Goal: Information Seeking & Learning: Learn about a topic

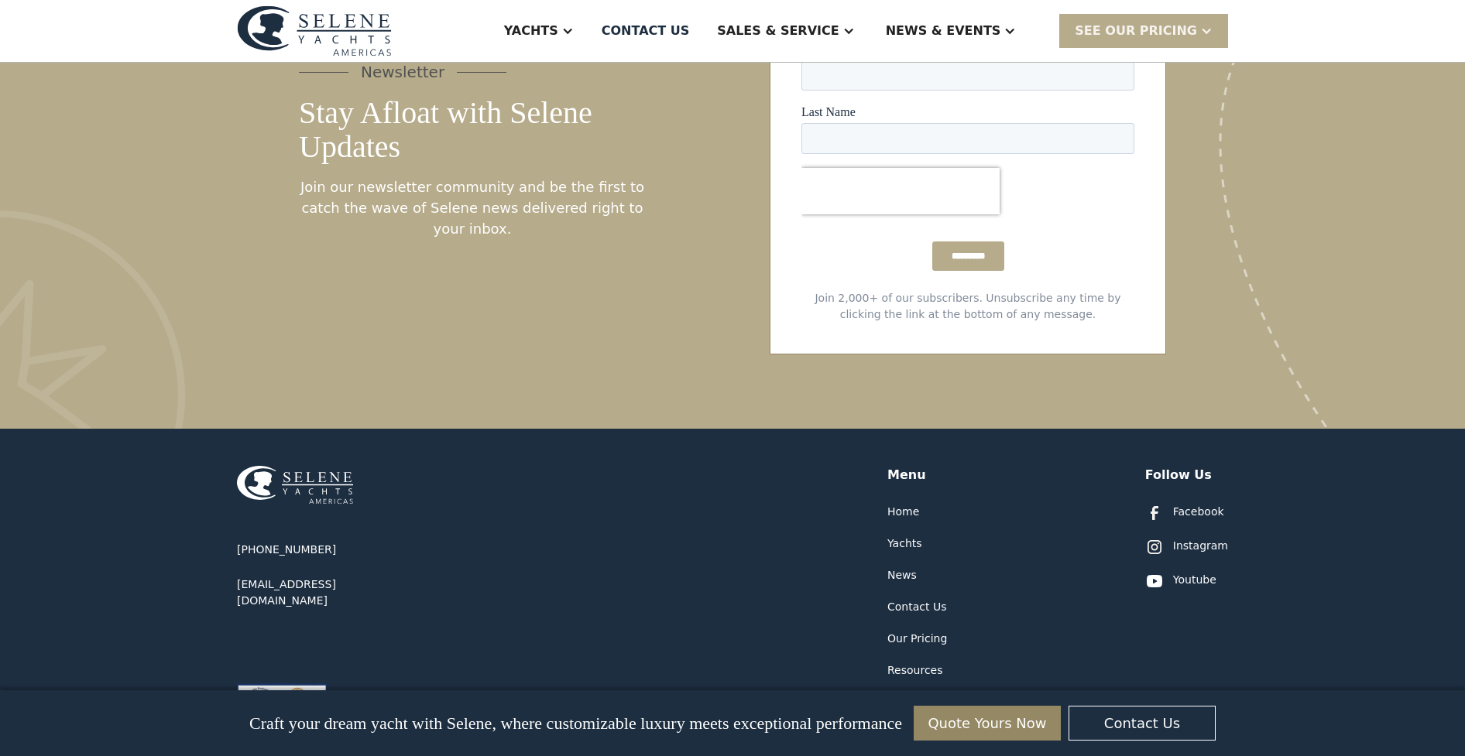
click at [908, 536] on div "Yachts" at bounding box center [904, 544] width 35 height 16
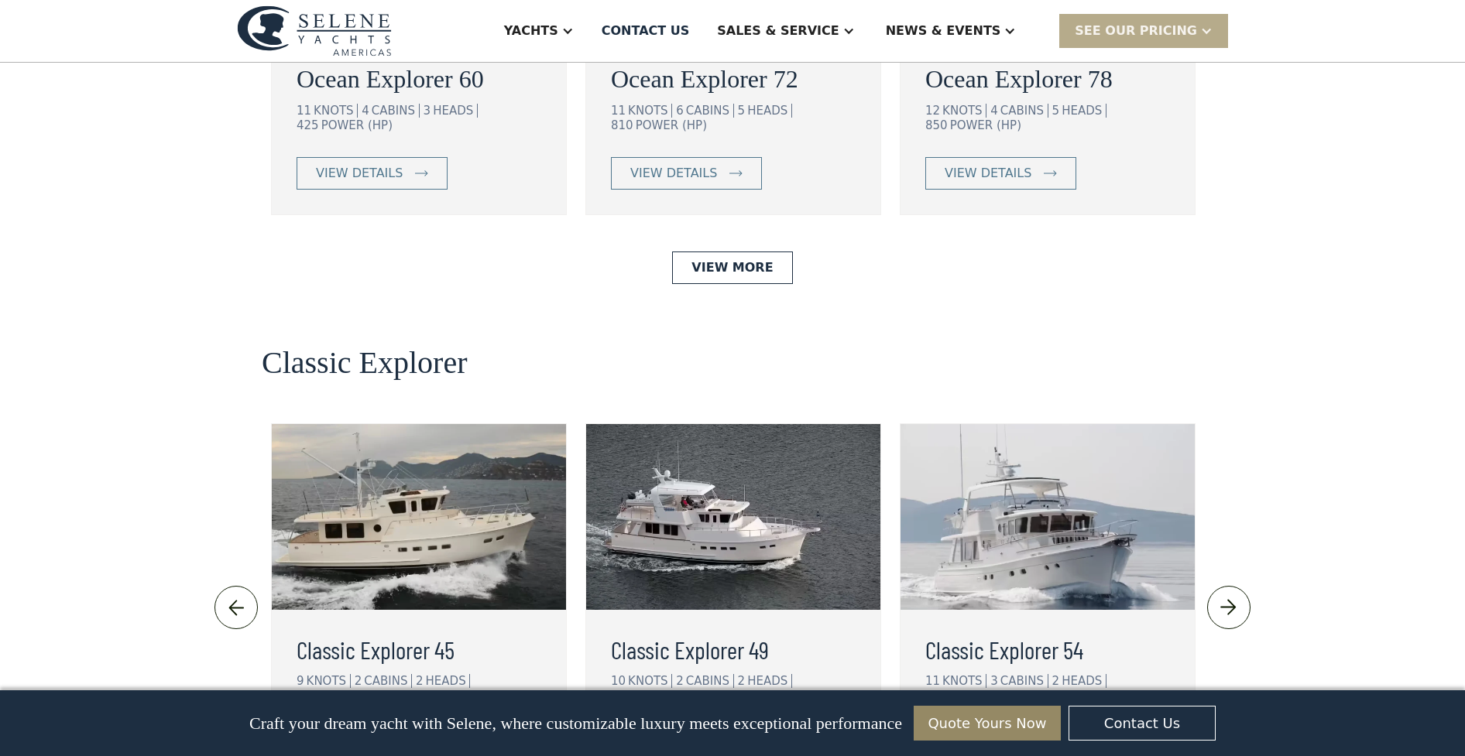
scroll to position [3113, 0]
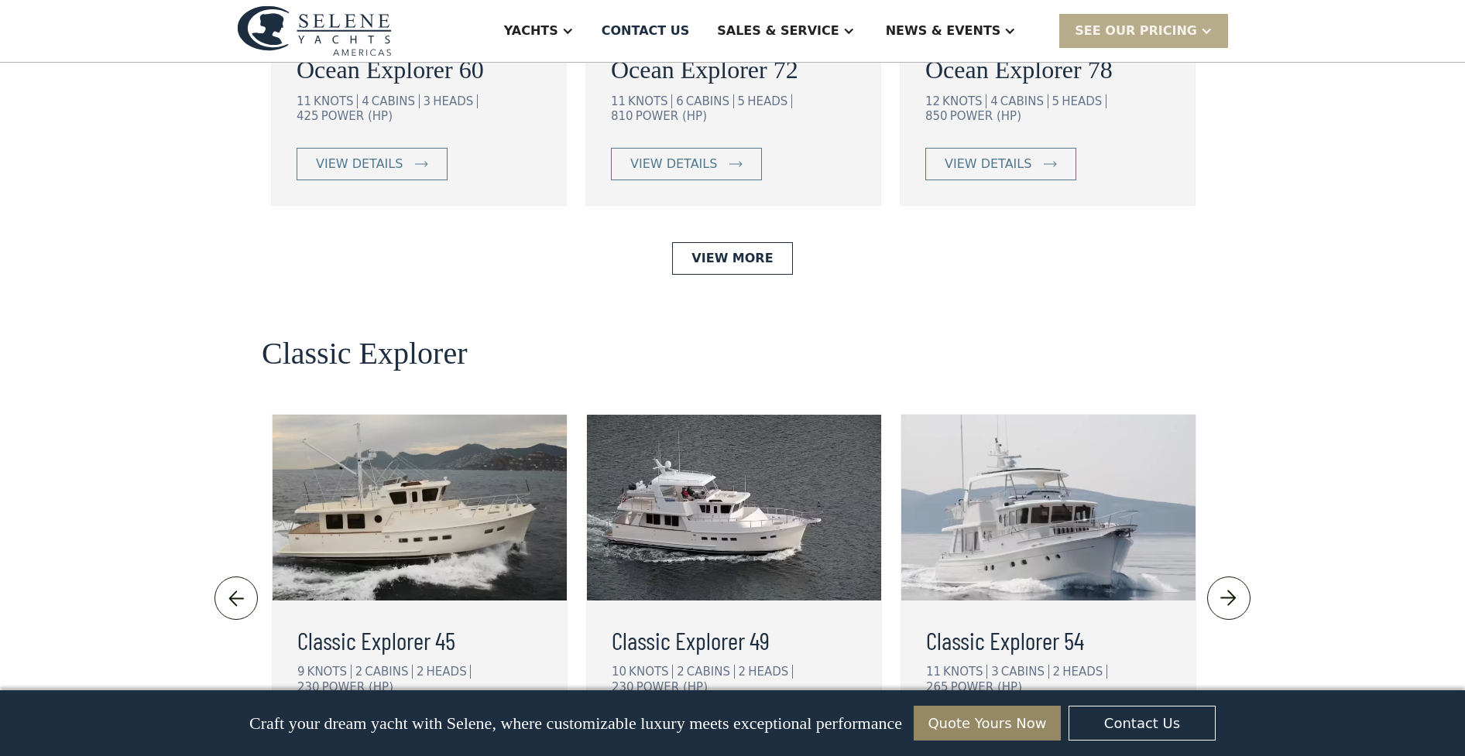
click at [1038, 420] on img at bounding box center [1048, 508] width 294 height 186
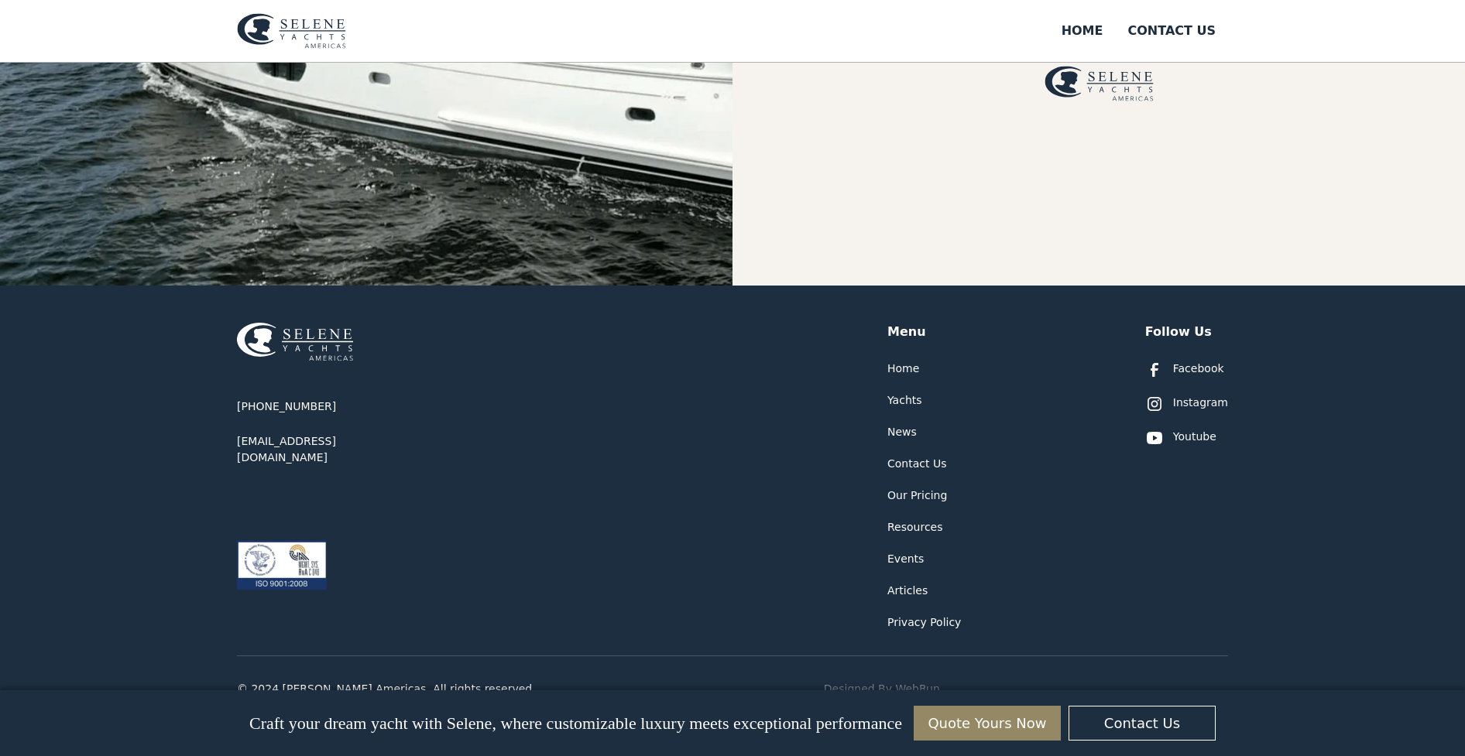
scroll to position [705, 0]
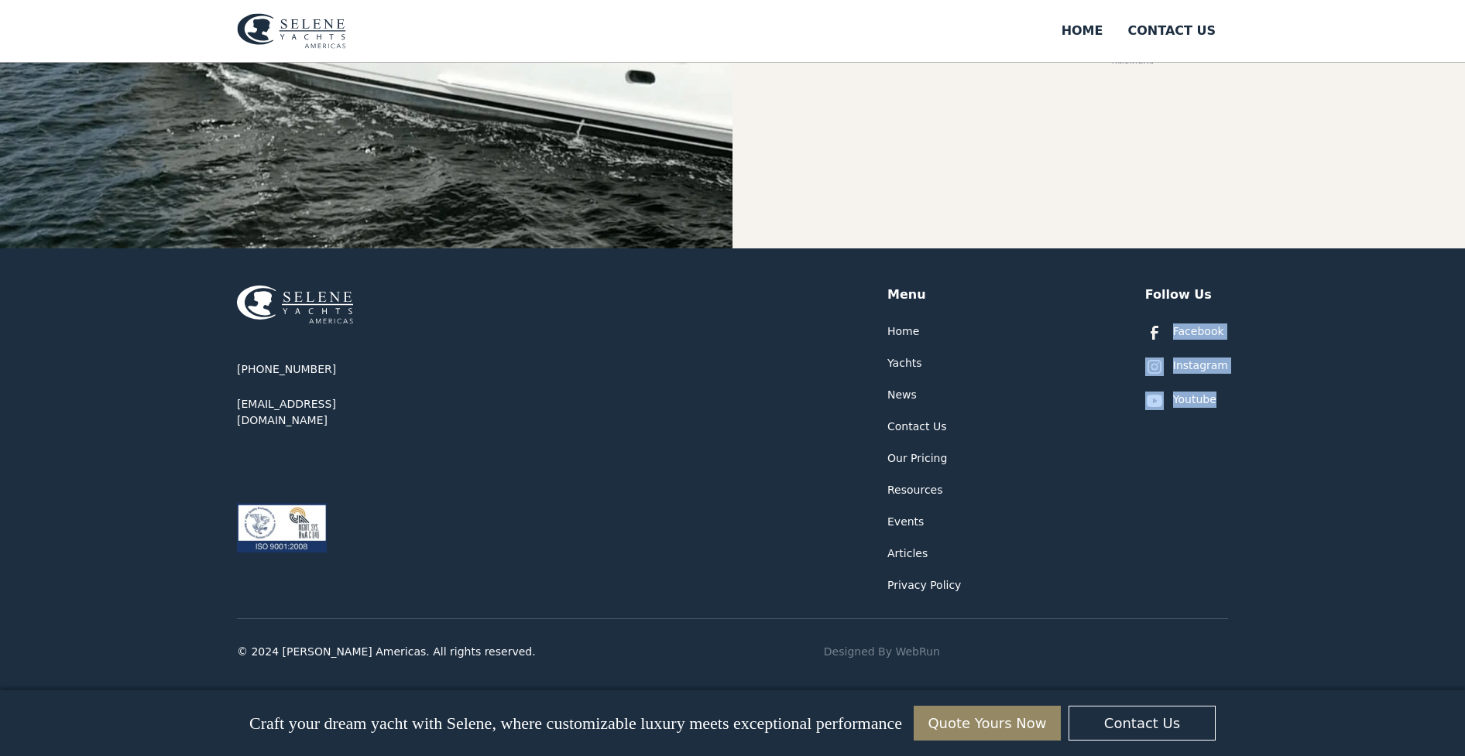
drag, startPoint x: 1459, startPoint y: 475, endPoint x: 1459, endPoint y: 309, distance: 166.4
click at [1459, 309] on div "+1 877-689-3979 info@seleneamericas.com Menu Home Yachts News Contact Us Our Pr…" at bounding box center [732, 479] width 1465 height 461
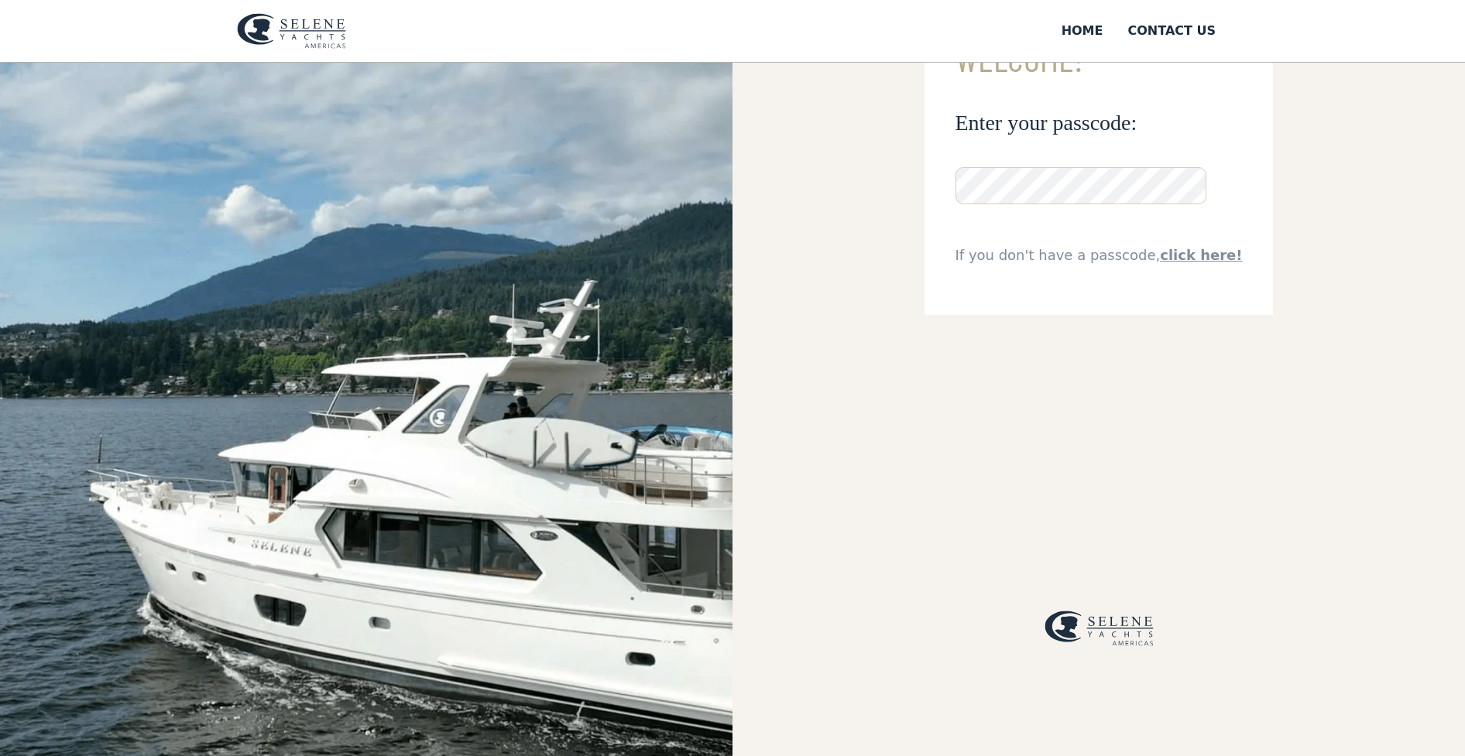
scroll to position [0, 0]
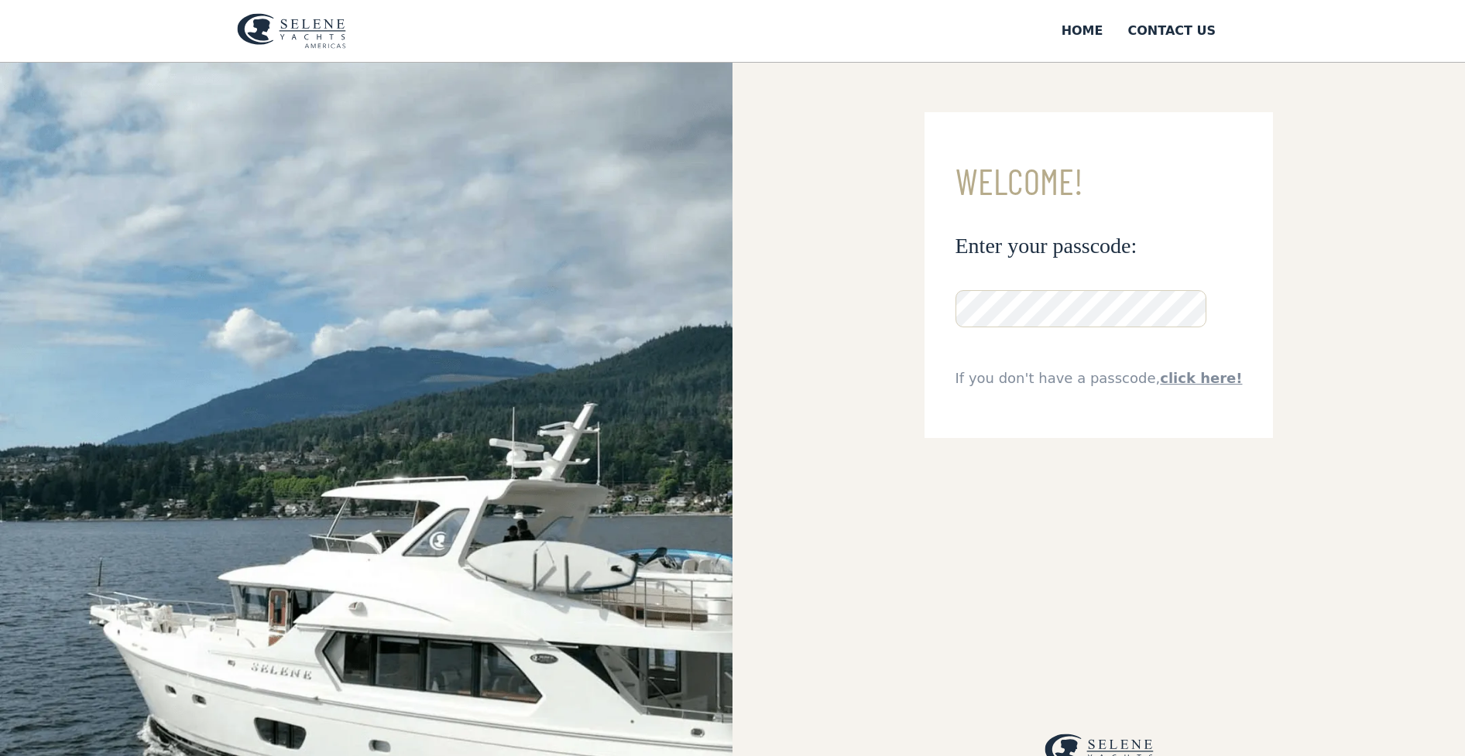
click at [290, 39] on img at bounding box center [291, 31] width 109 height 36
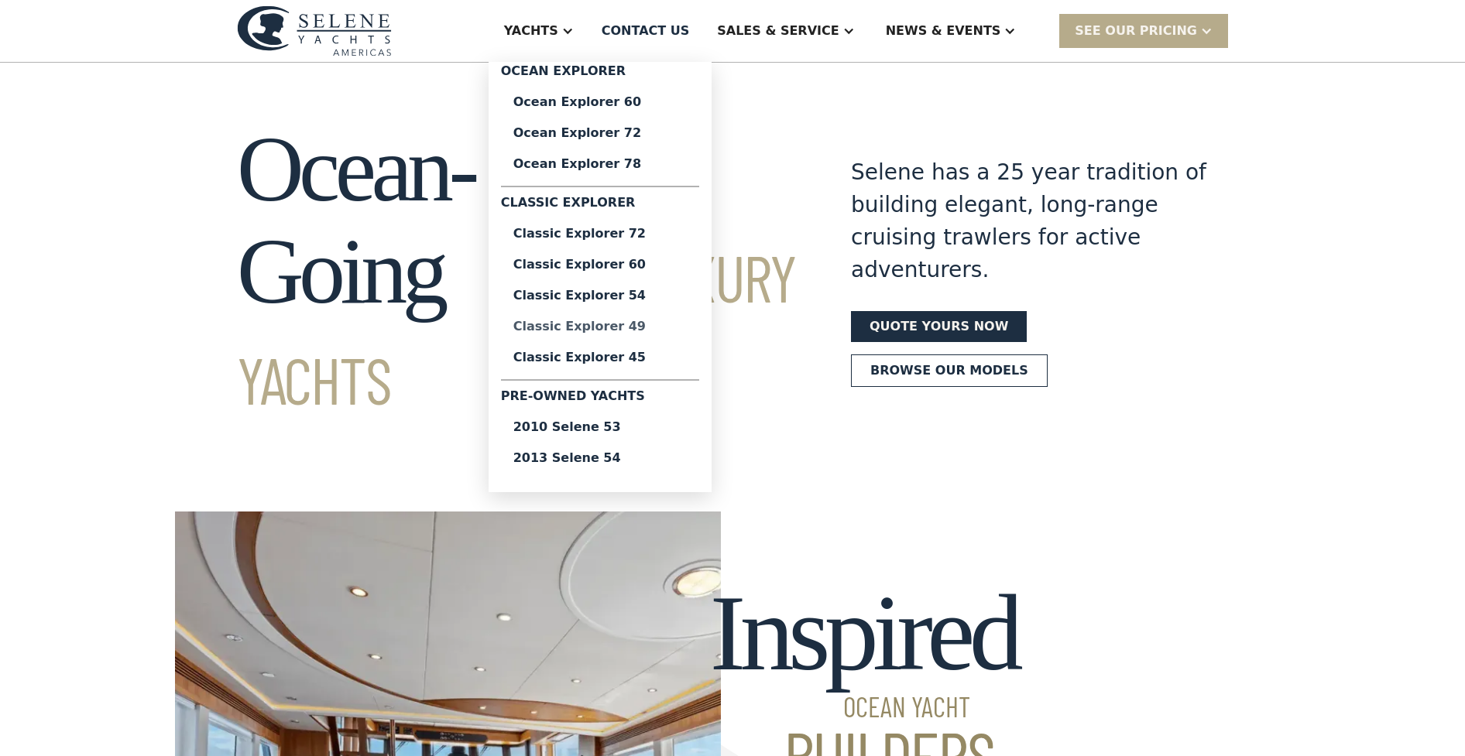
click at [653, 326] on div "Classic Explorer 49" at bounding box center [599, 326] width 173 height 12
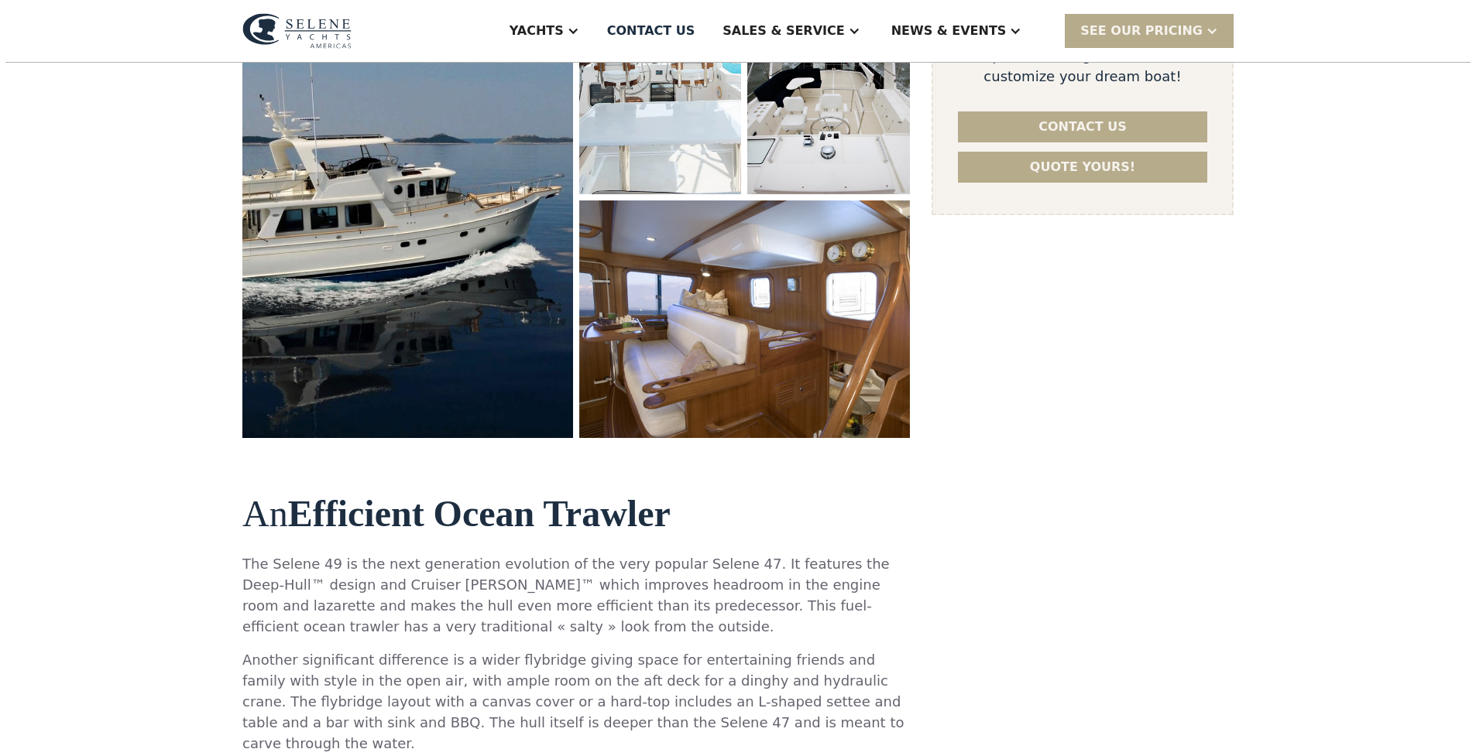
scroll to position [382, 0]
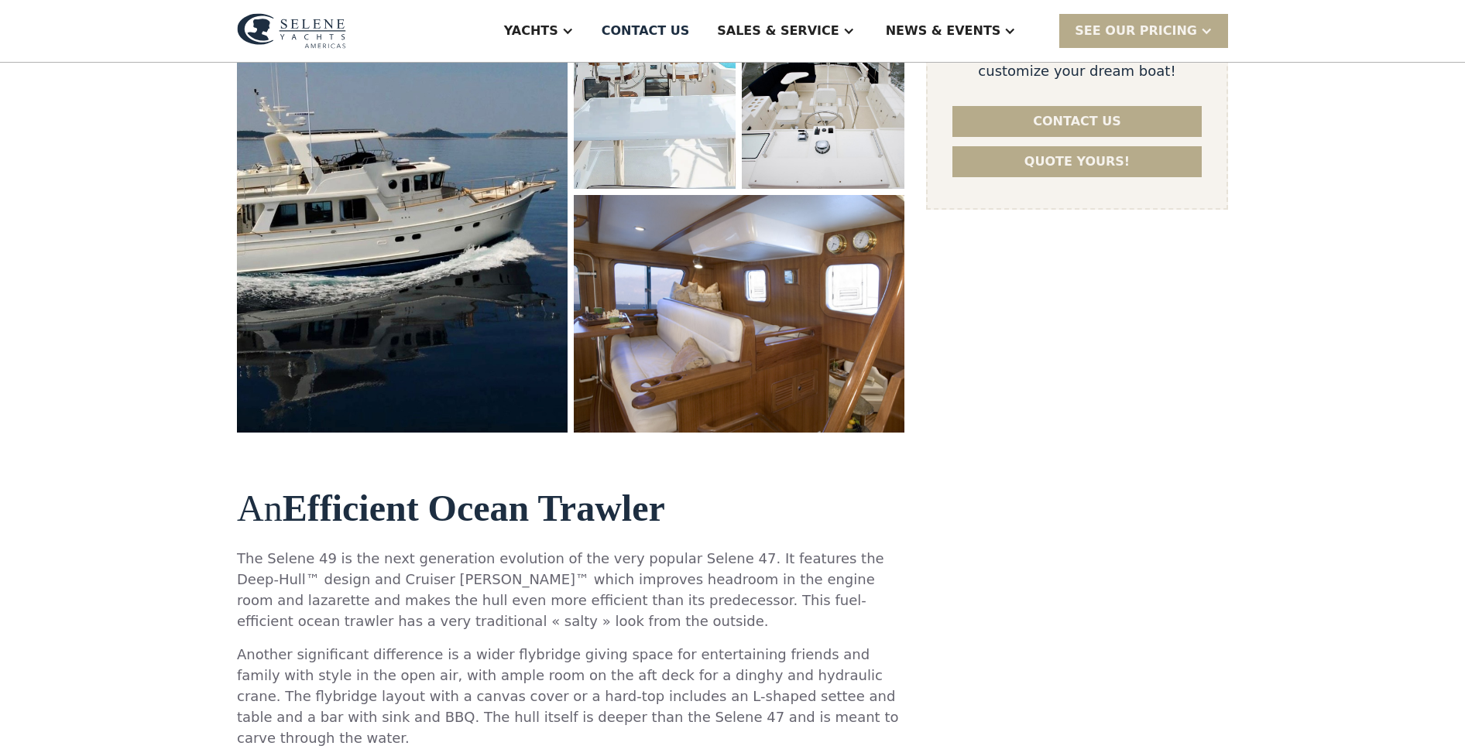
click at [728, 353] on img "open lightbox" at bounding box center [739, 314] width 351 height 252
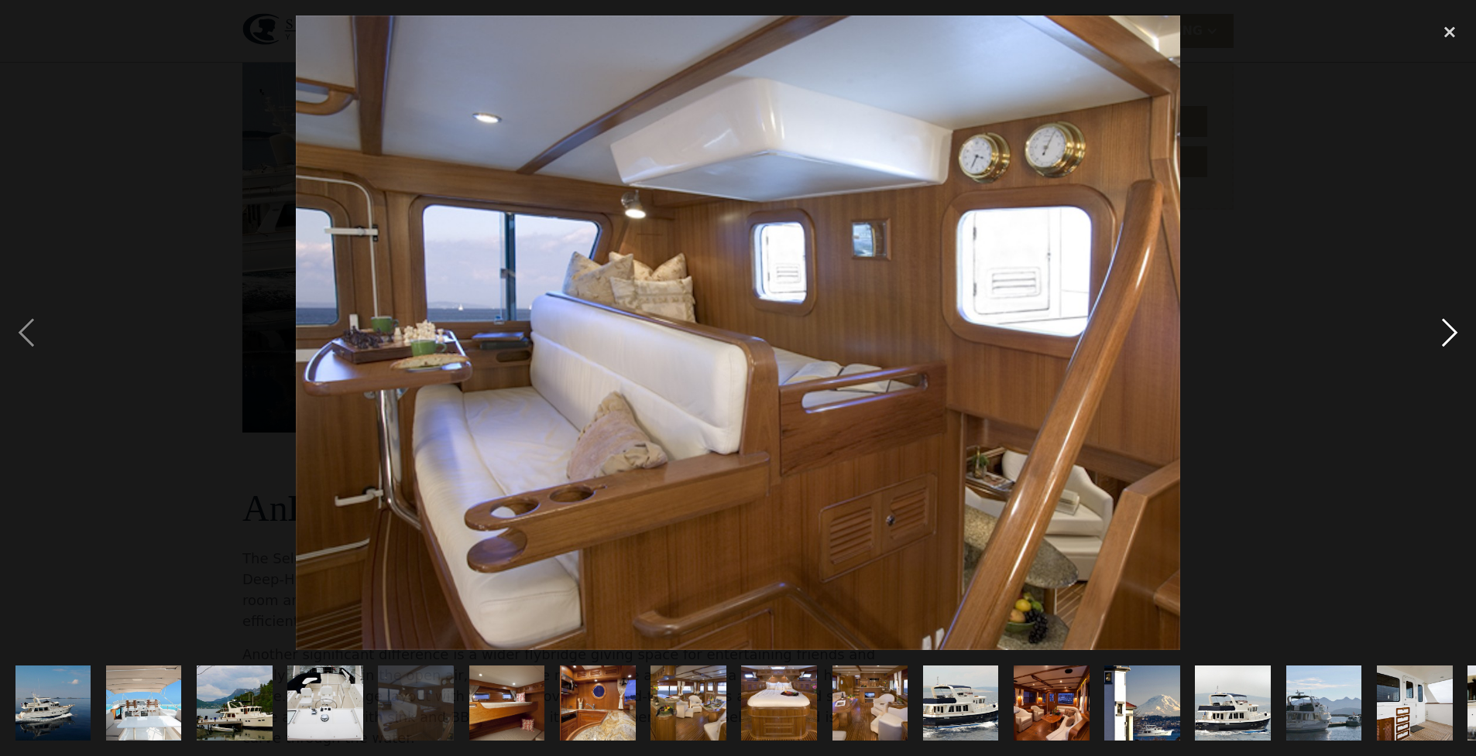
click at [1442, 338] on div "next image" at bounding box center [1449, 333] width 53 height 636
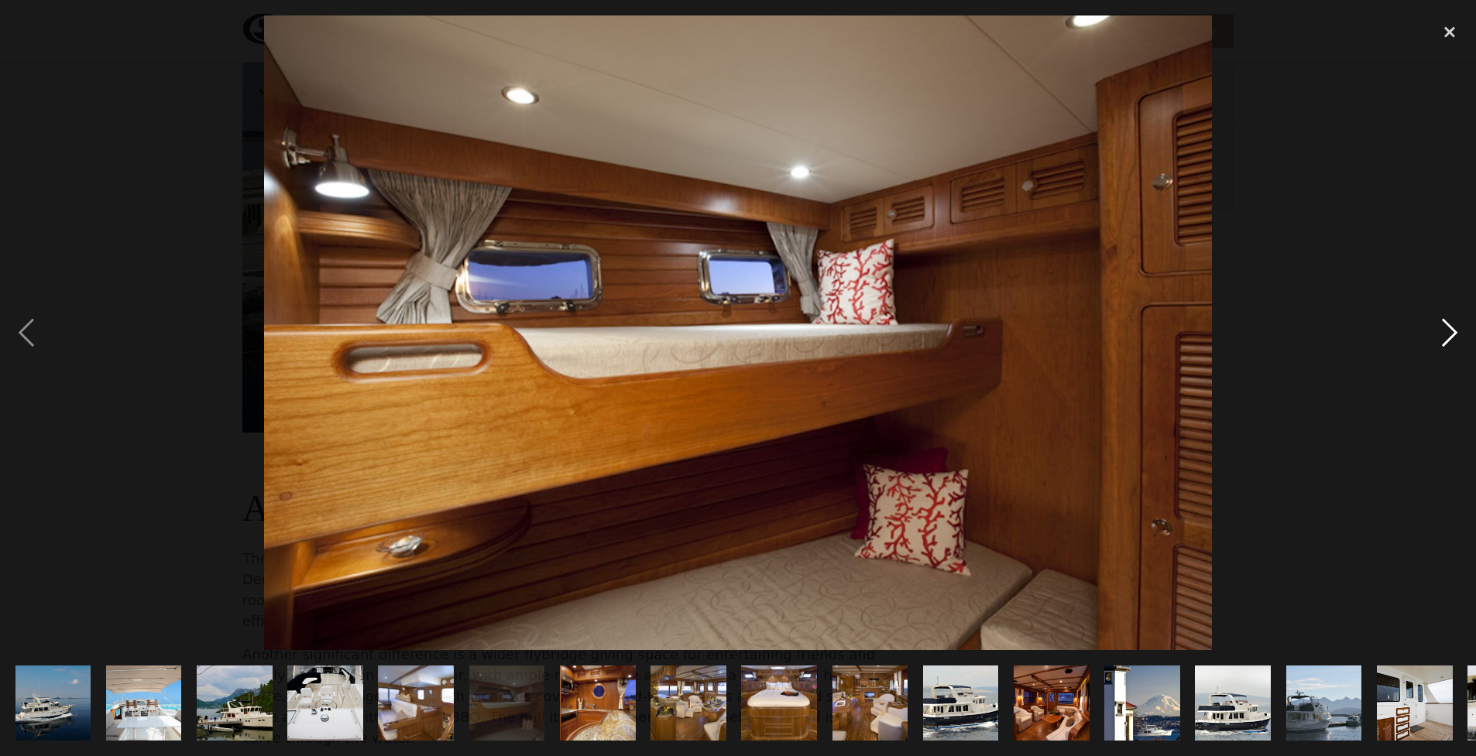
click at [1440, 335] on div "next image" at bounding box center [1449, 333] width 53 height 636
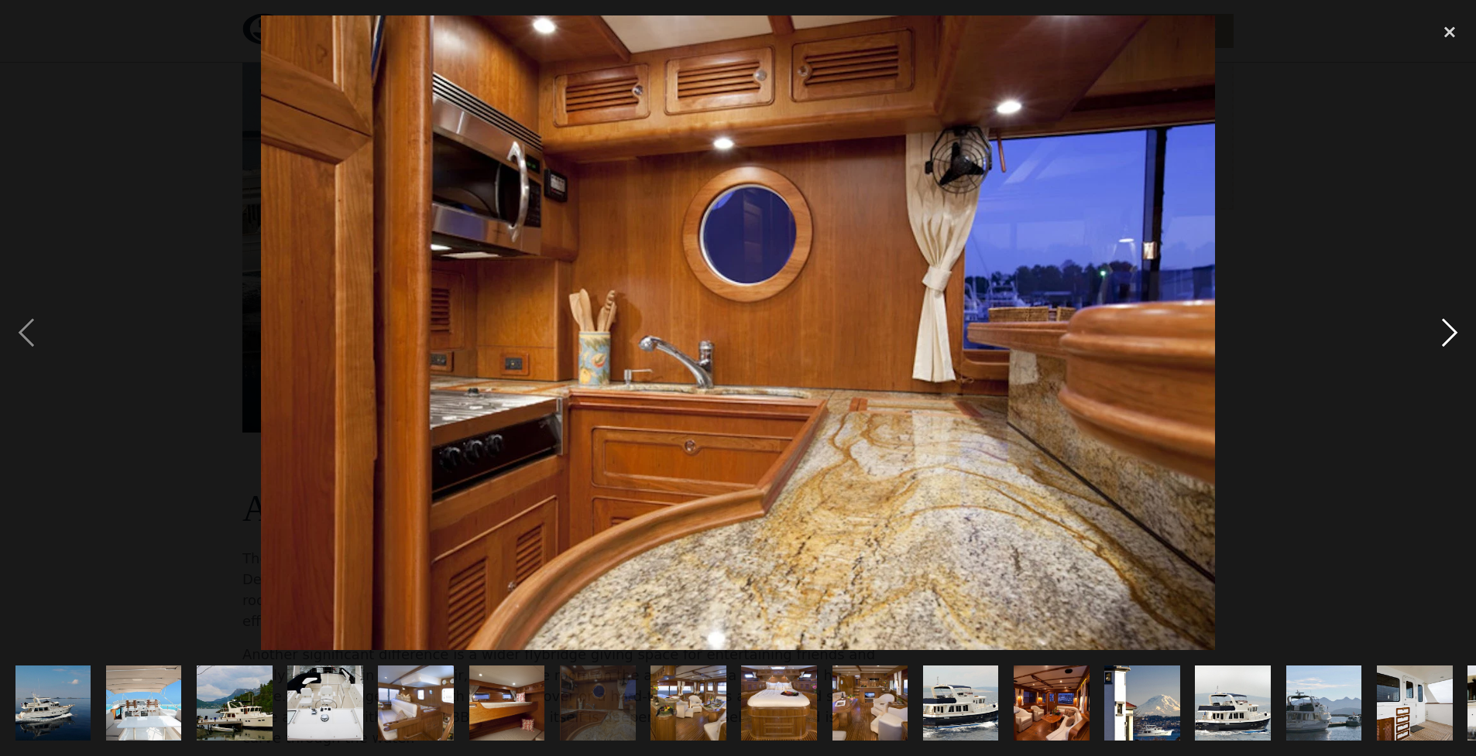
click at [1440, 335] on div "next image" at bounding box center [1449, 333] width 53 height 636
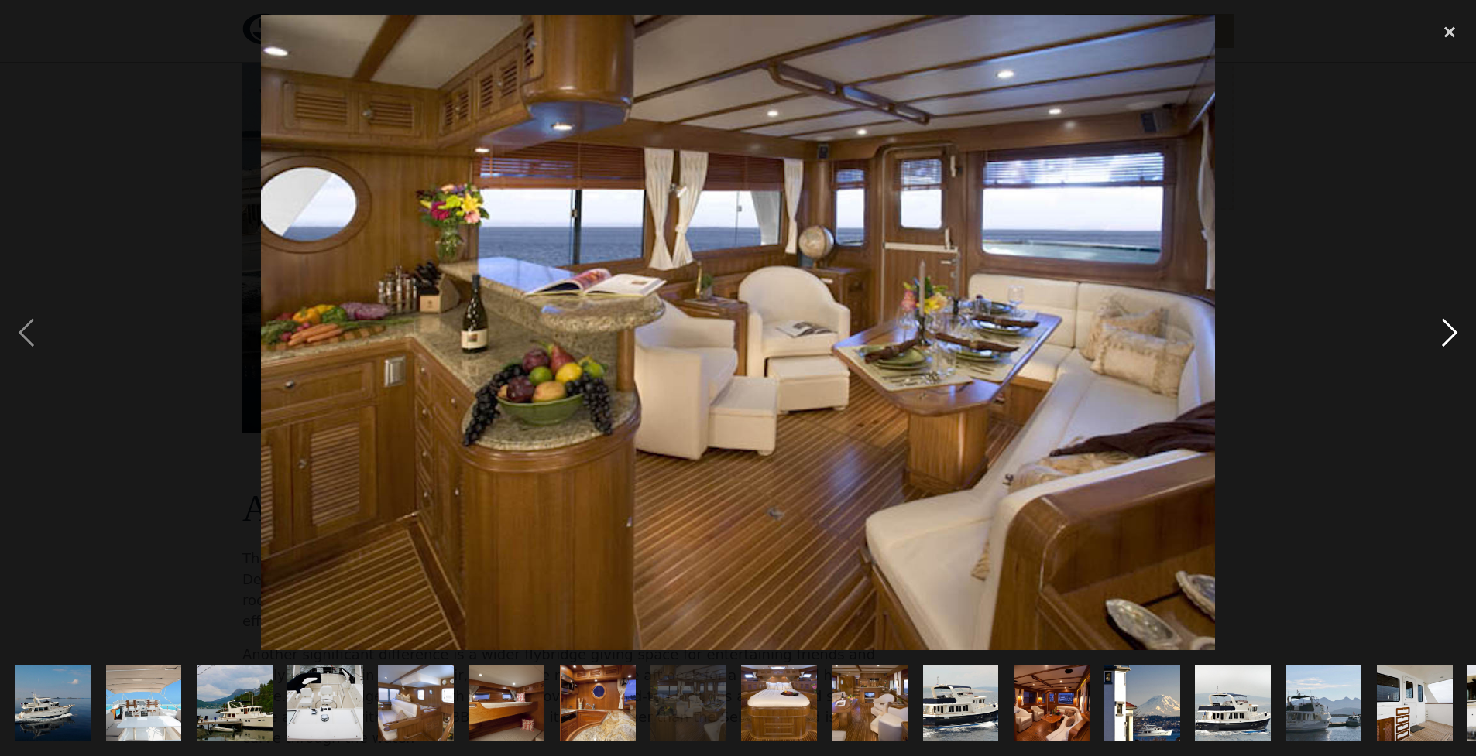
click at [1447, 333] on div "next image" at bounding box center [1449, 333] width 53 height 636
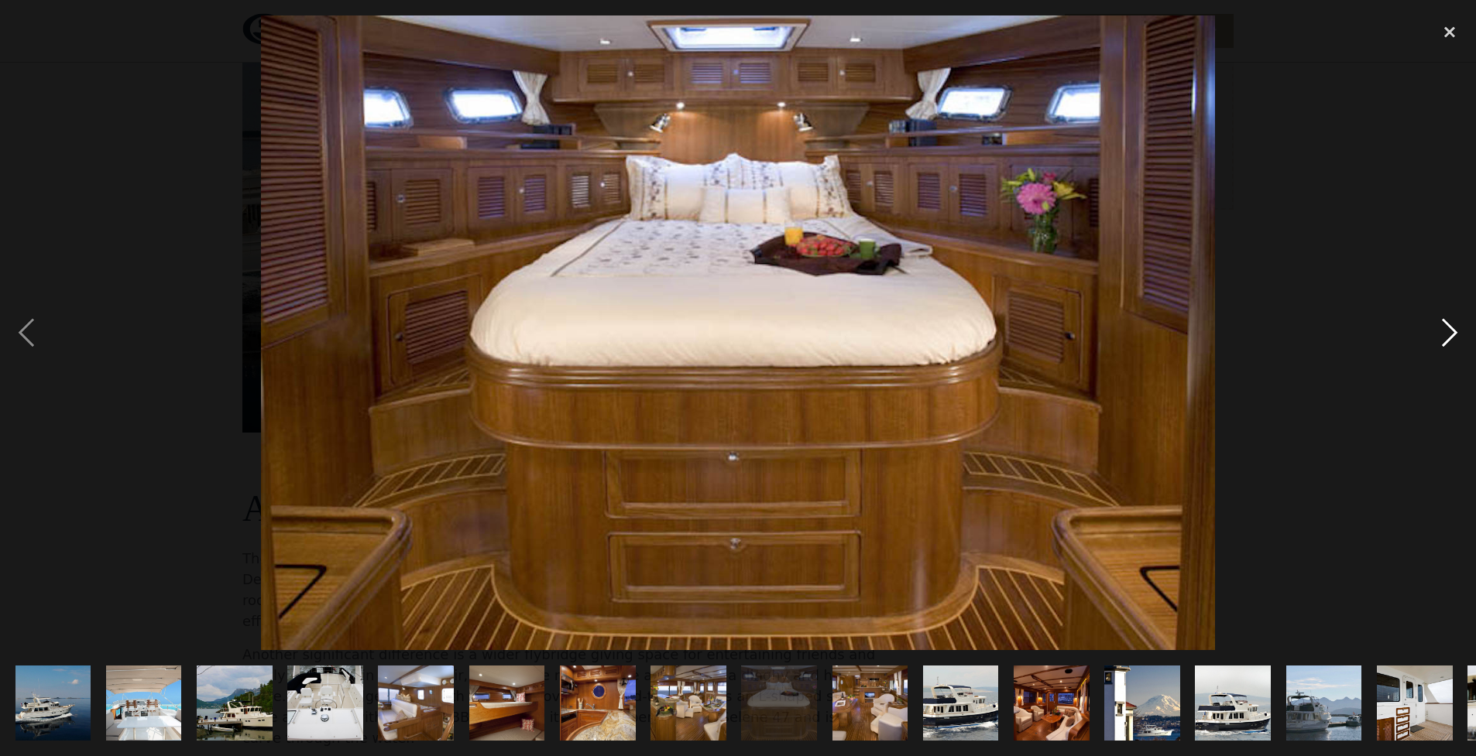
click at [1443, 338] on div "next image" at bounding box center [1449, 333] width 53 height 636
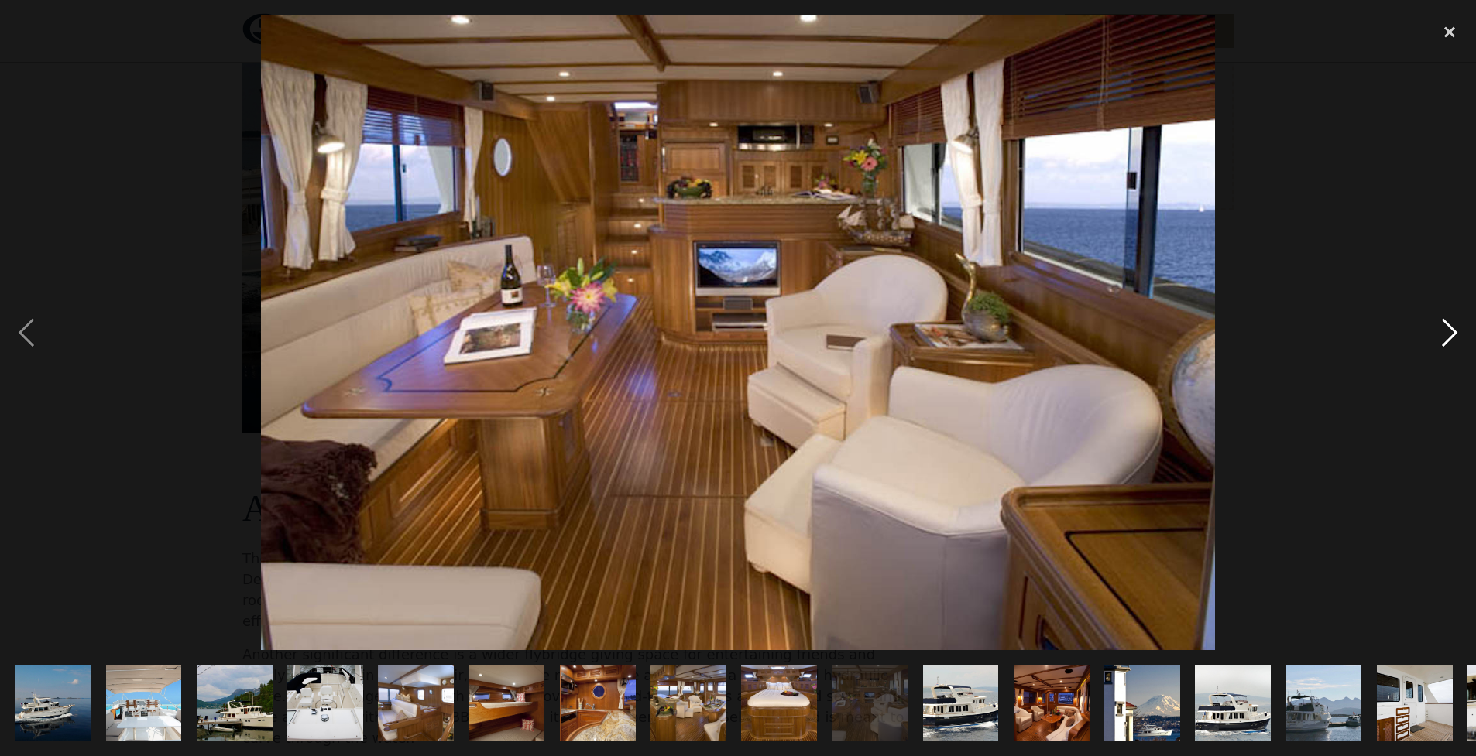
click at [1452, 330] on div "next image" at bounding box center [1449, 333] width 53 height 636
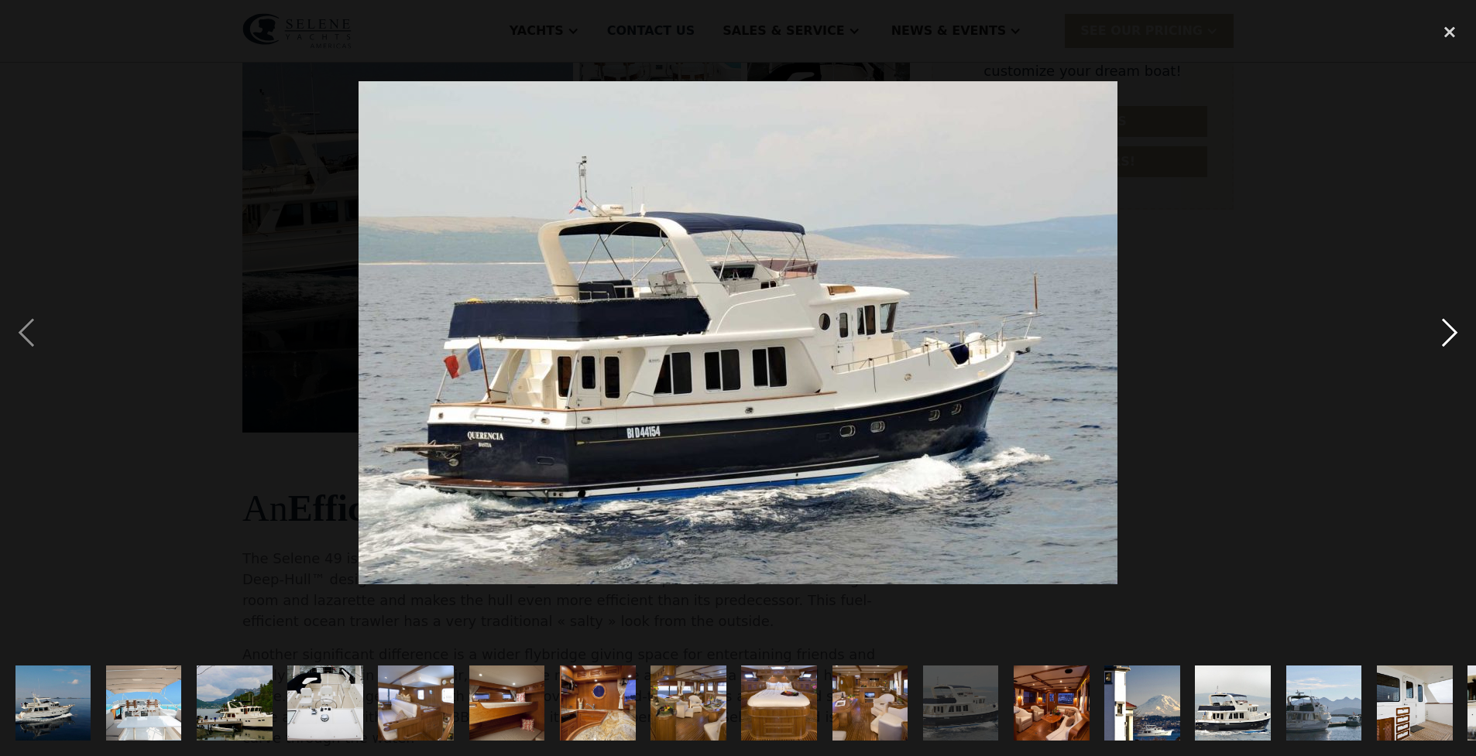
click at [1451, 330] on div "next image" at bounding box center [1449, 333] width 53 height 636
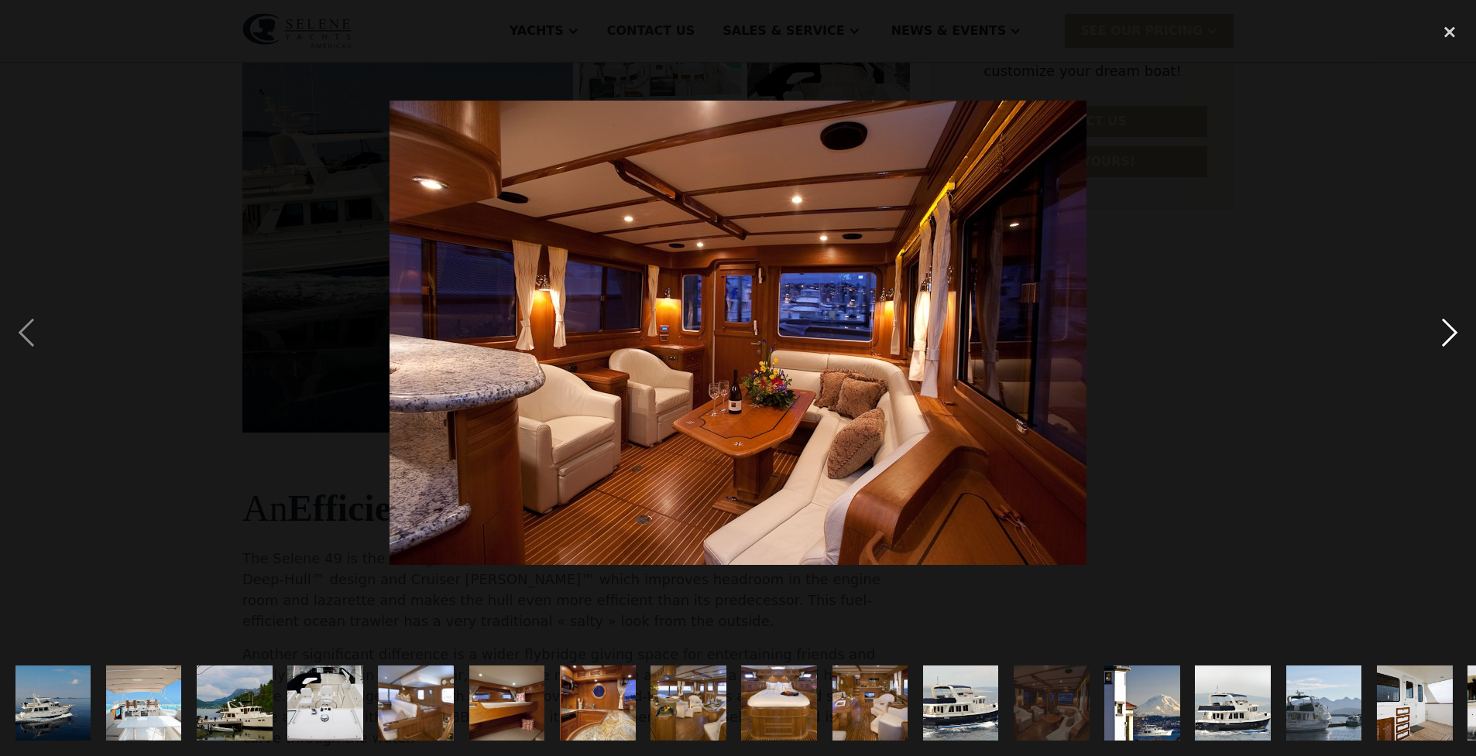
click at [1448, 337] on div "next image" at bounding box center [1449, 333] width 53 height 636
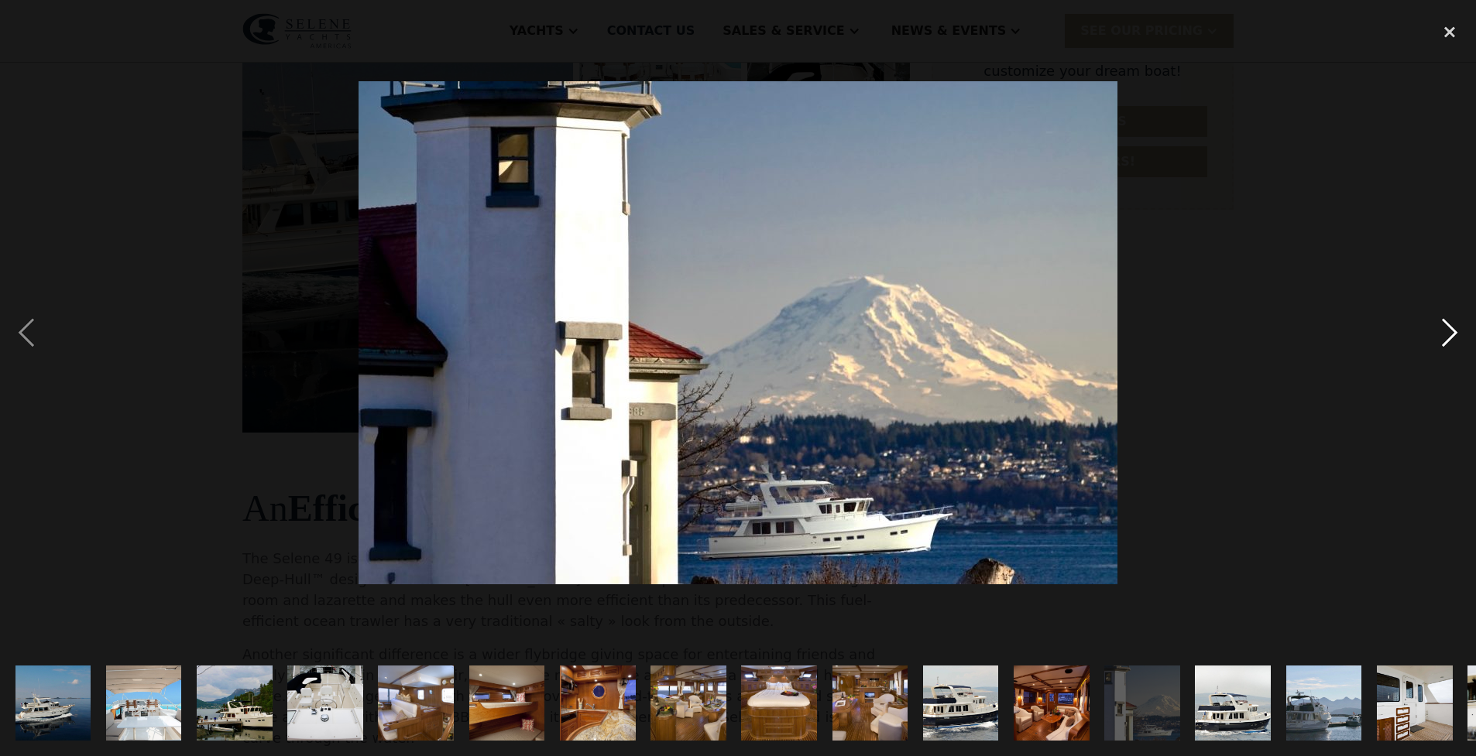
click at [1447, 335] on div "next image" at bounding box center [1449, 333] width 53 height 636
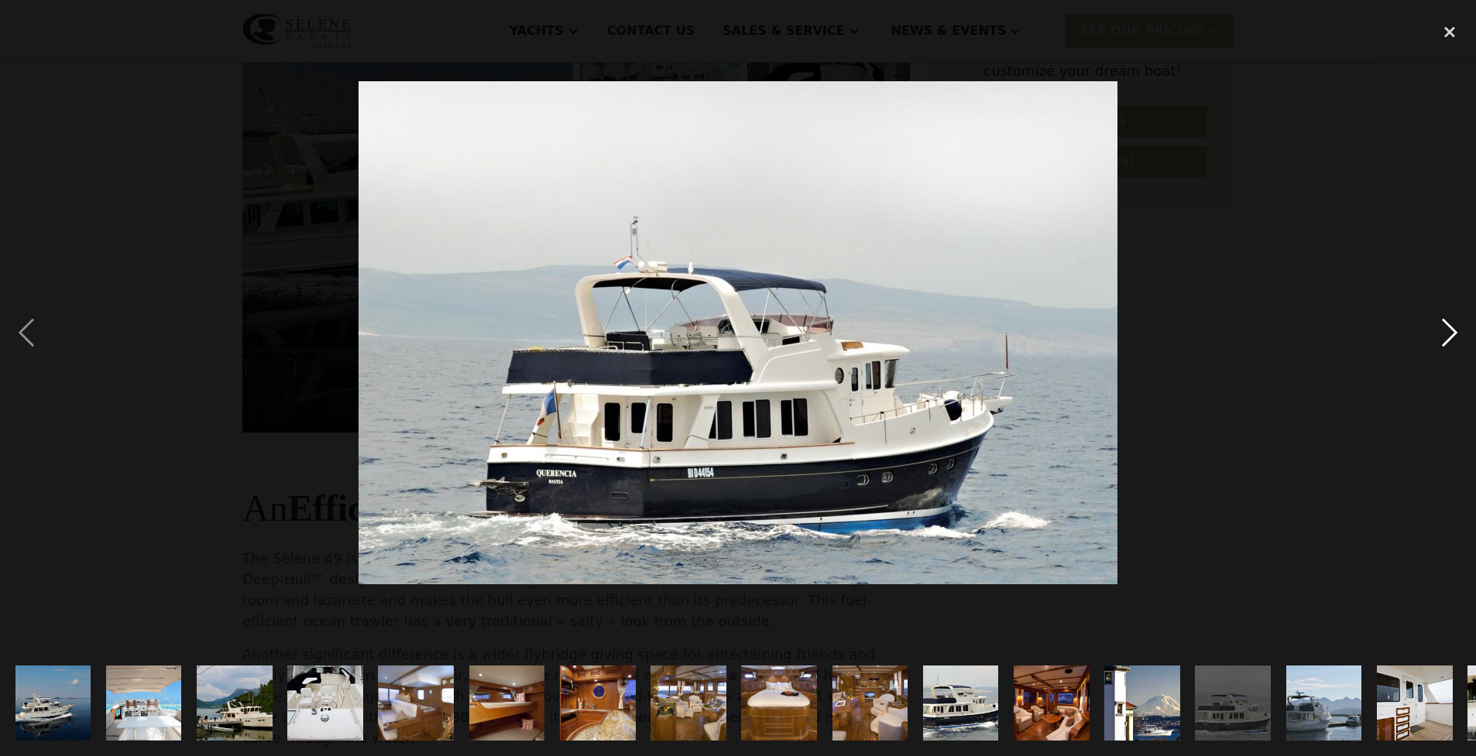
click at [1447, 335] on div "next image" at bounding box center [1449, 333] width 53 height 636
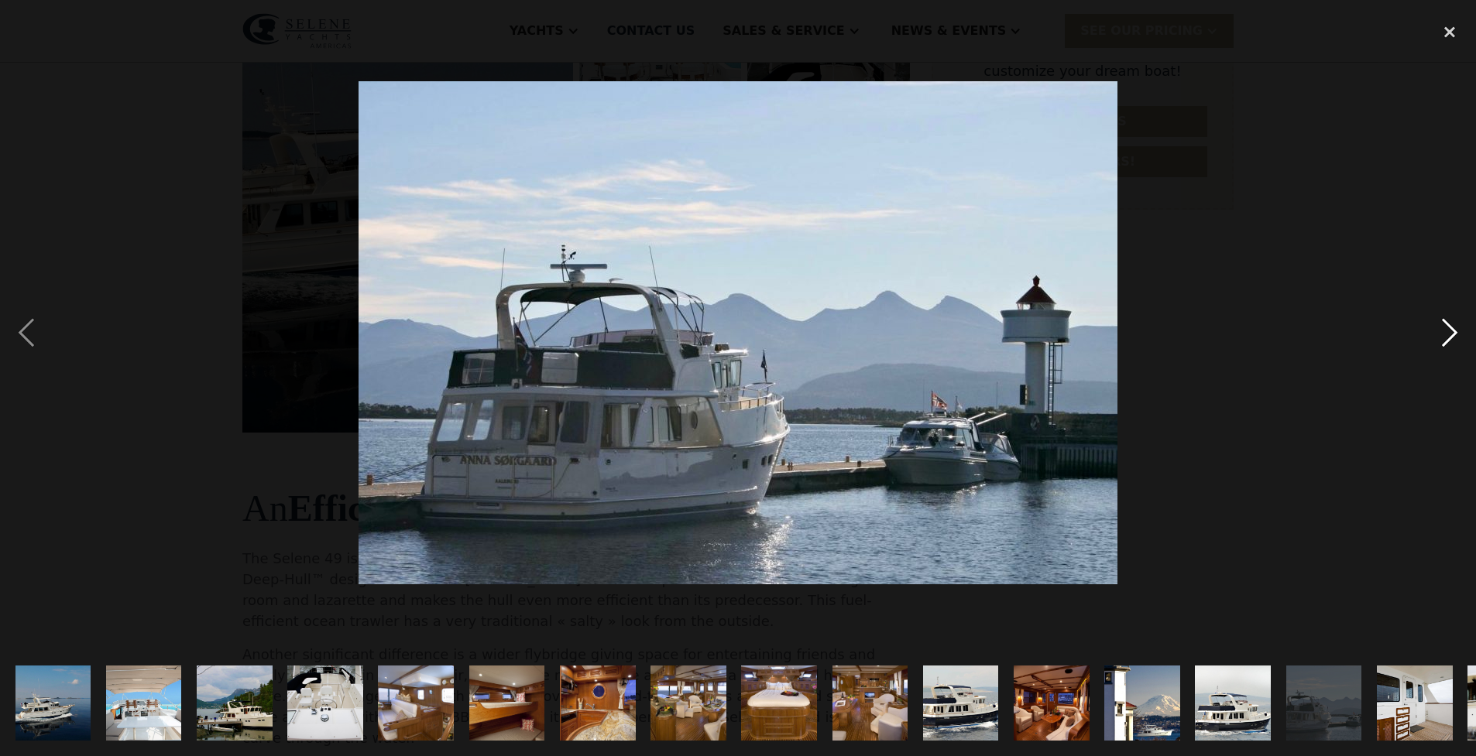
click at [1447, 335] on div "next image" at bounding box center [1449, 333] width 53 height 636
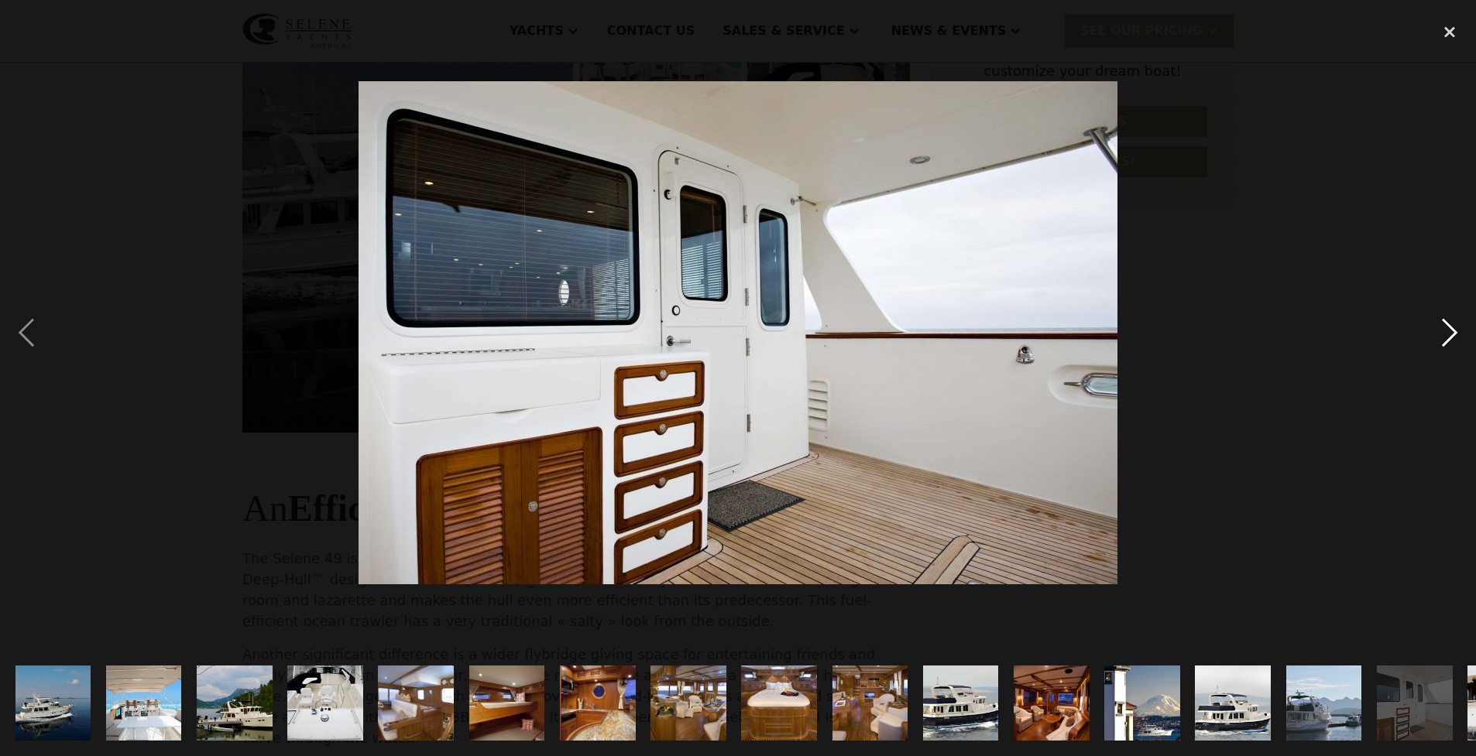
click at [1447, 335] on div "next image" at bounding box center [1449, 333] width 53 height 636
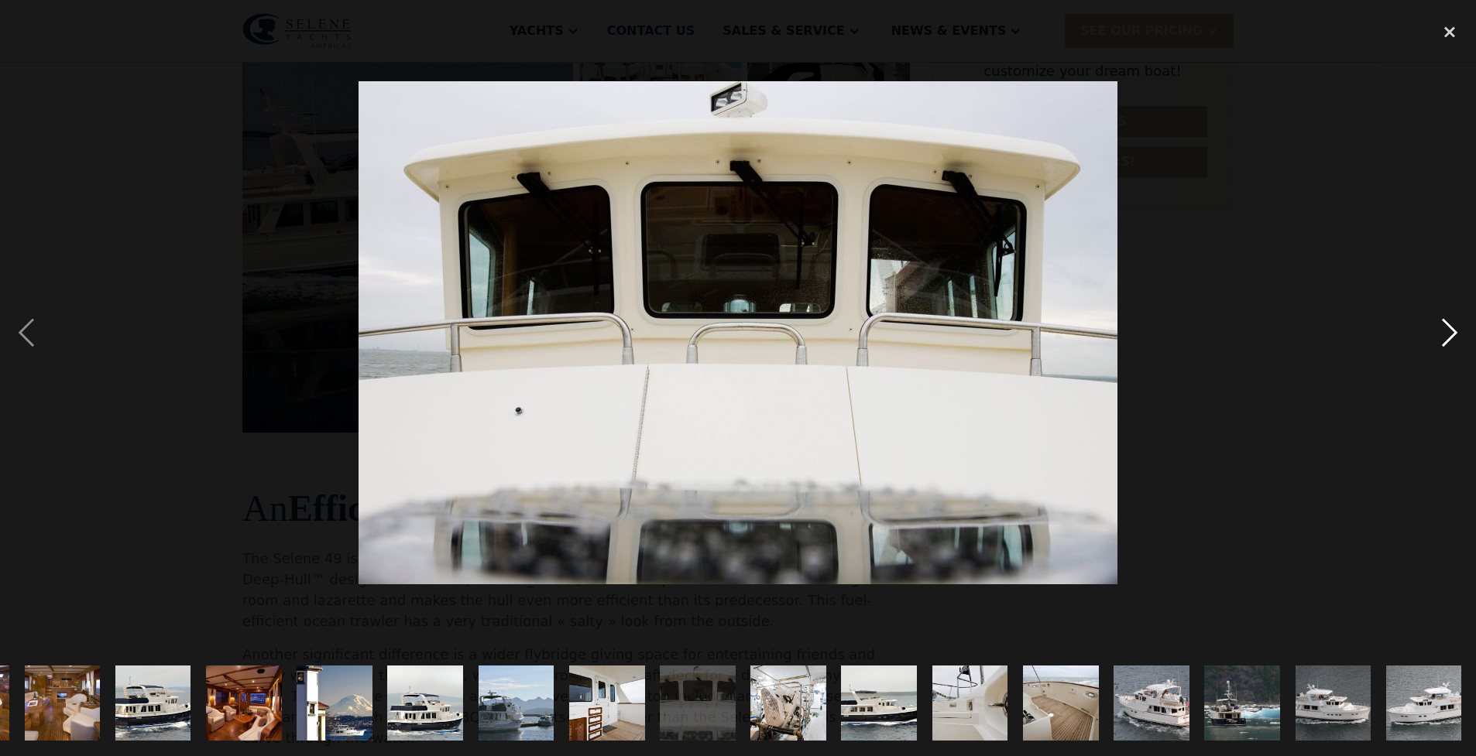
scroll to position [0, 808]
click at [1447, 335] on div "next image" at bounding box center [1449, 333] width 53 height 636
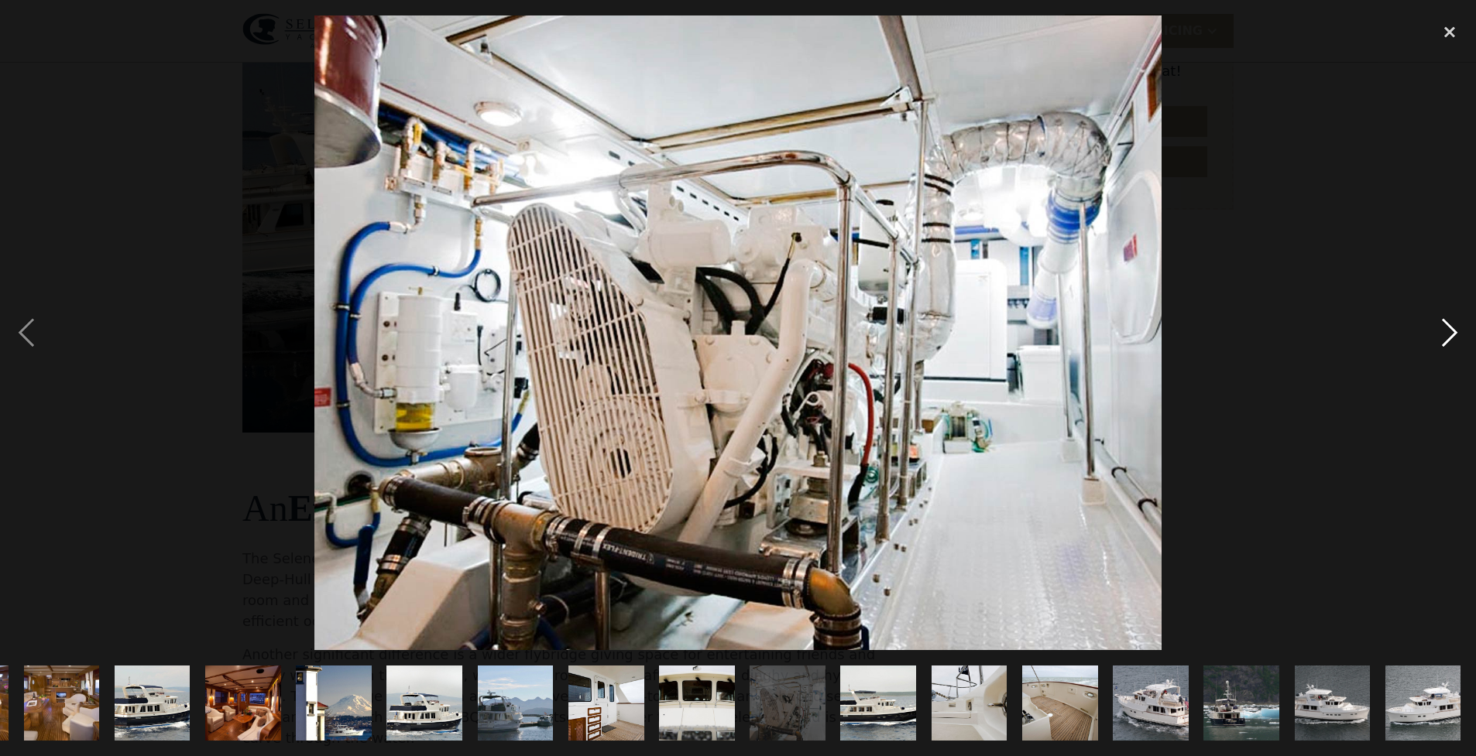
click at [1447, 335] on div "next image" at bounding box center [1449, 333] width 53 height 636
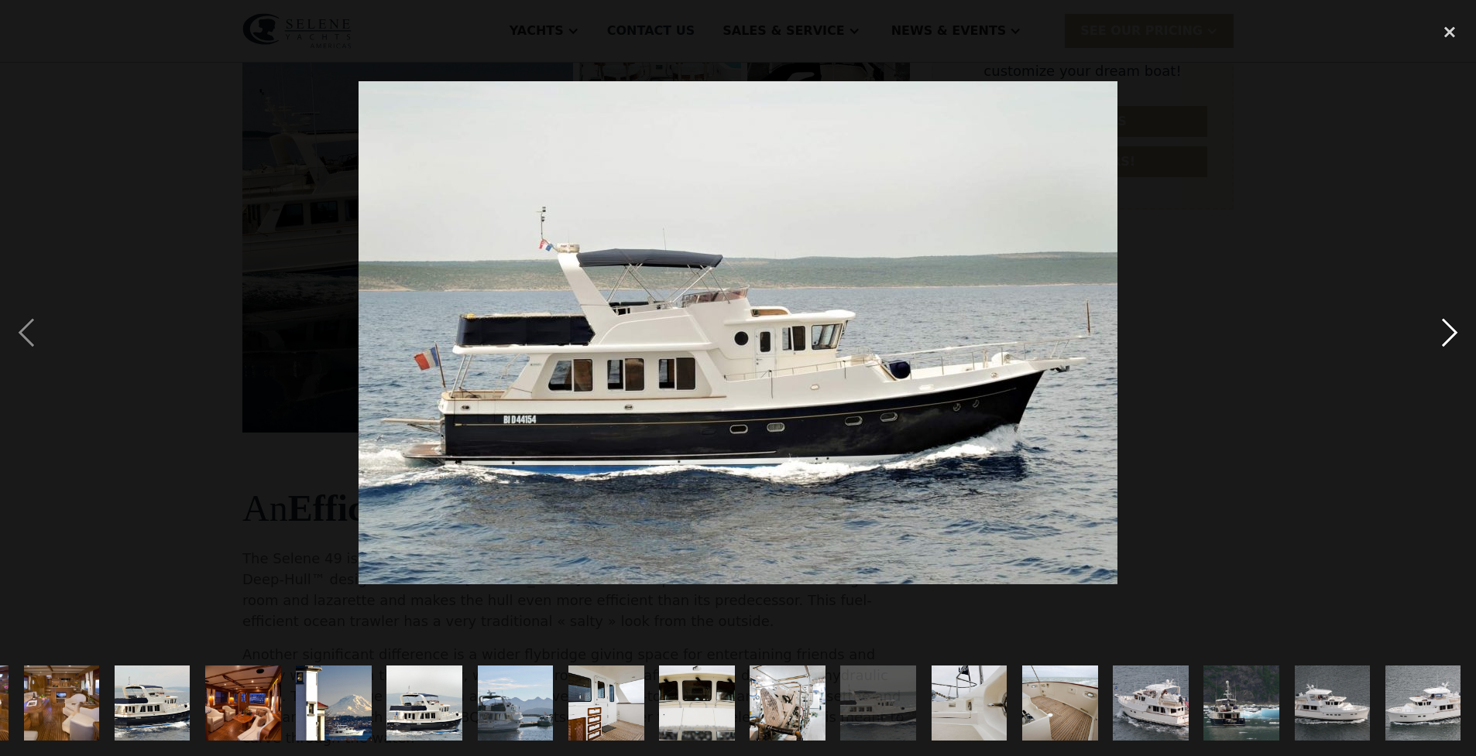
click at [1448, 335] on div "next image" at bounding box center [1449, 333] width 53 height 636
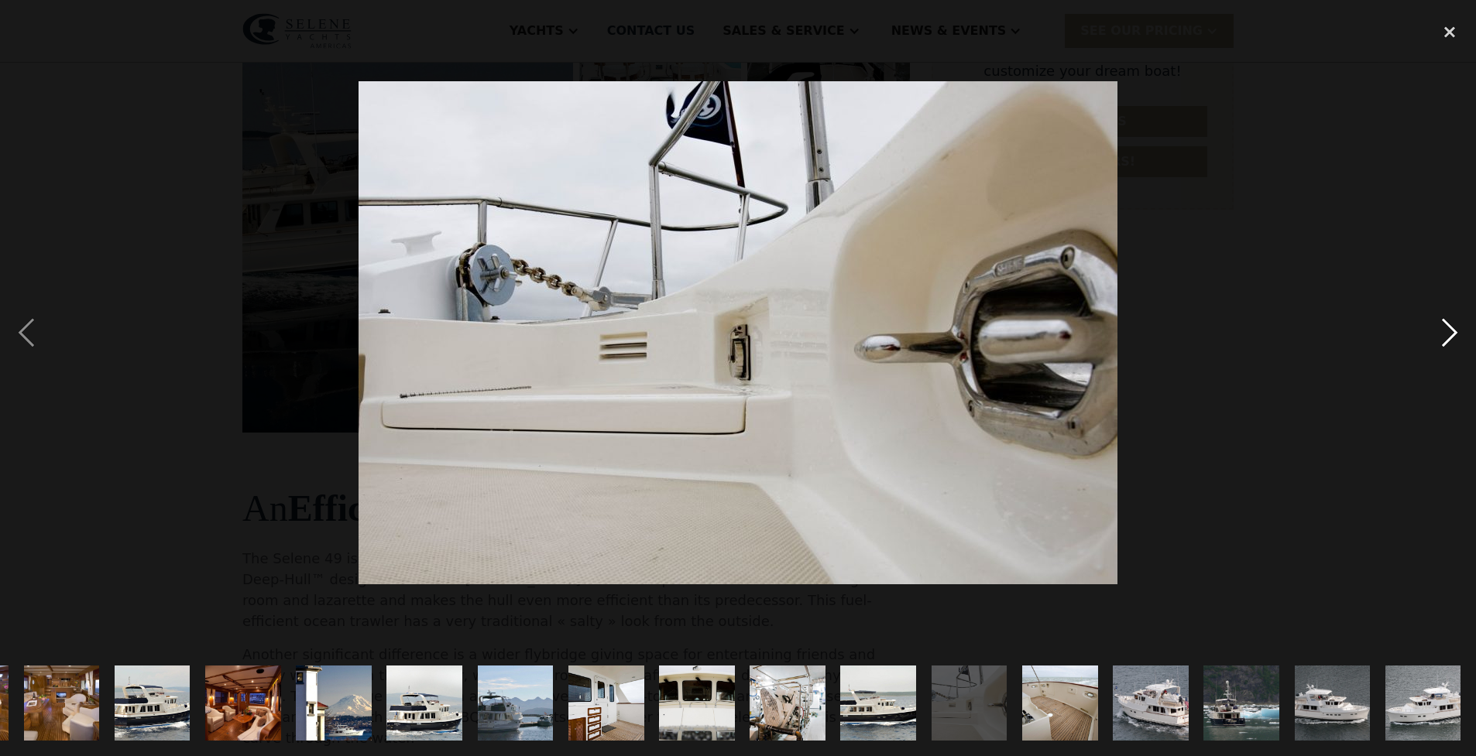
click at [1448, 335] on div "next image" at bounding box center [1449, 333] width 53 height 636
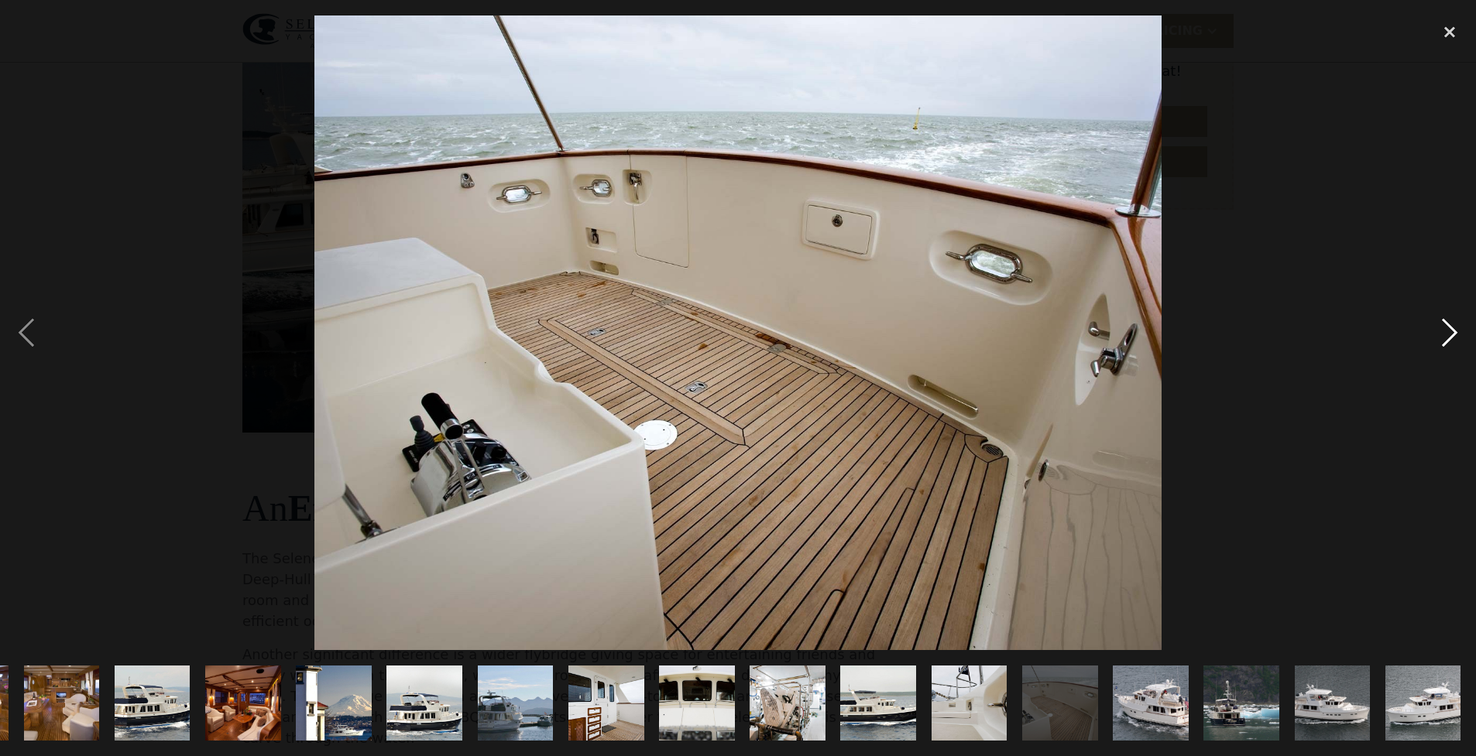
click at [1448, 335] on div "next image" at bounding box center [1449, 333] width 53 height 636
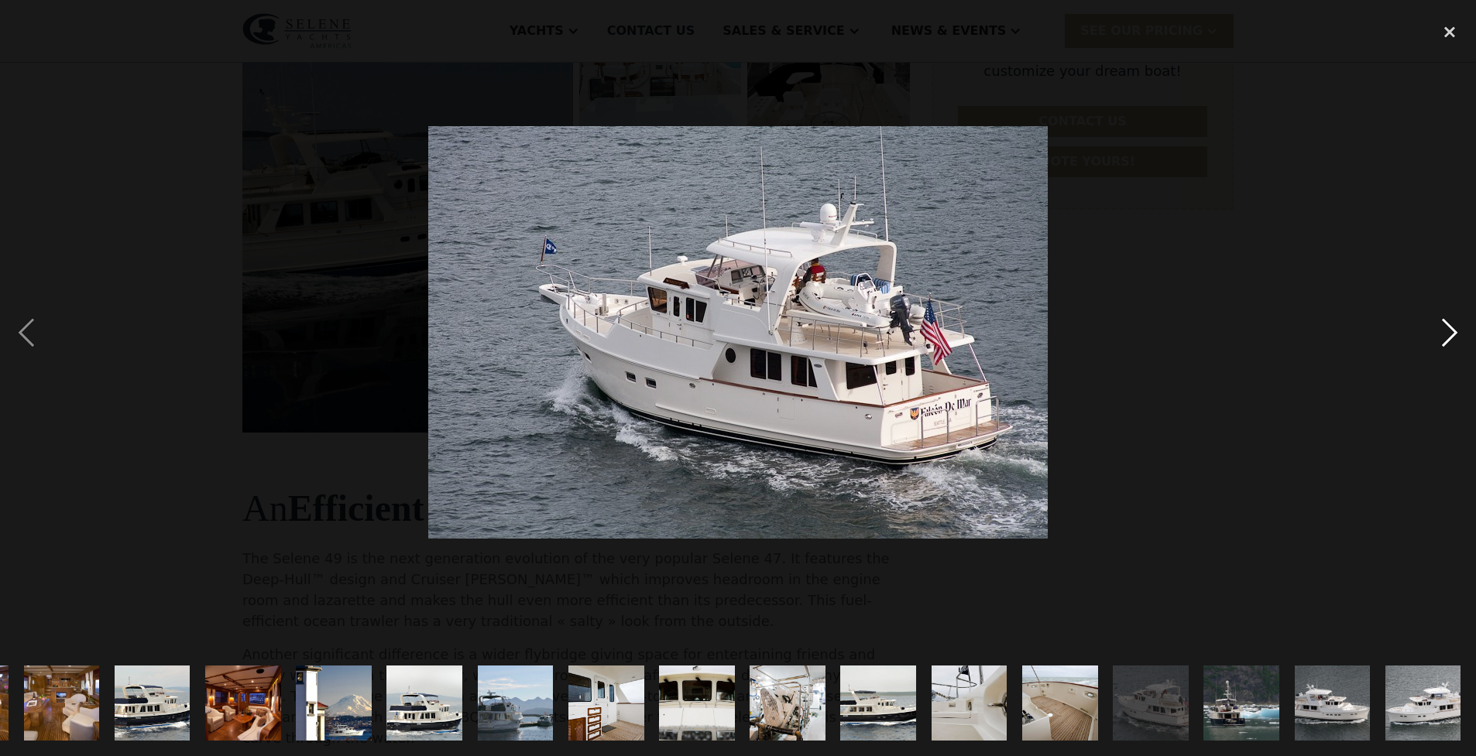
click at [1448, 335] on div "next image" at bounding box center [1449, 333] width 53 height 636
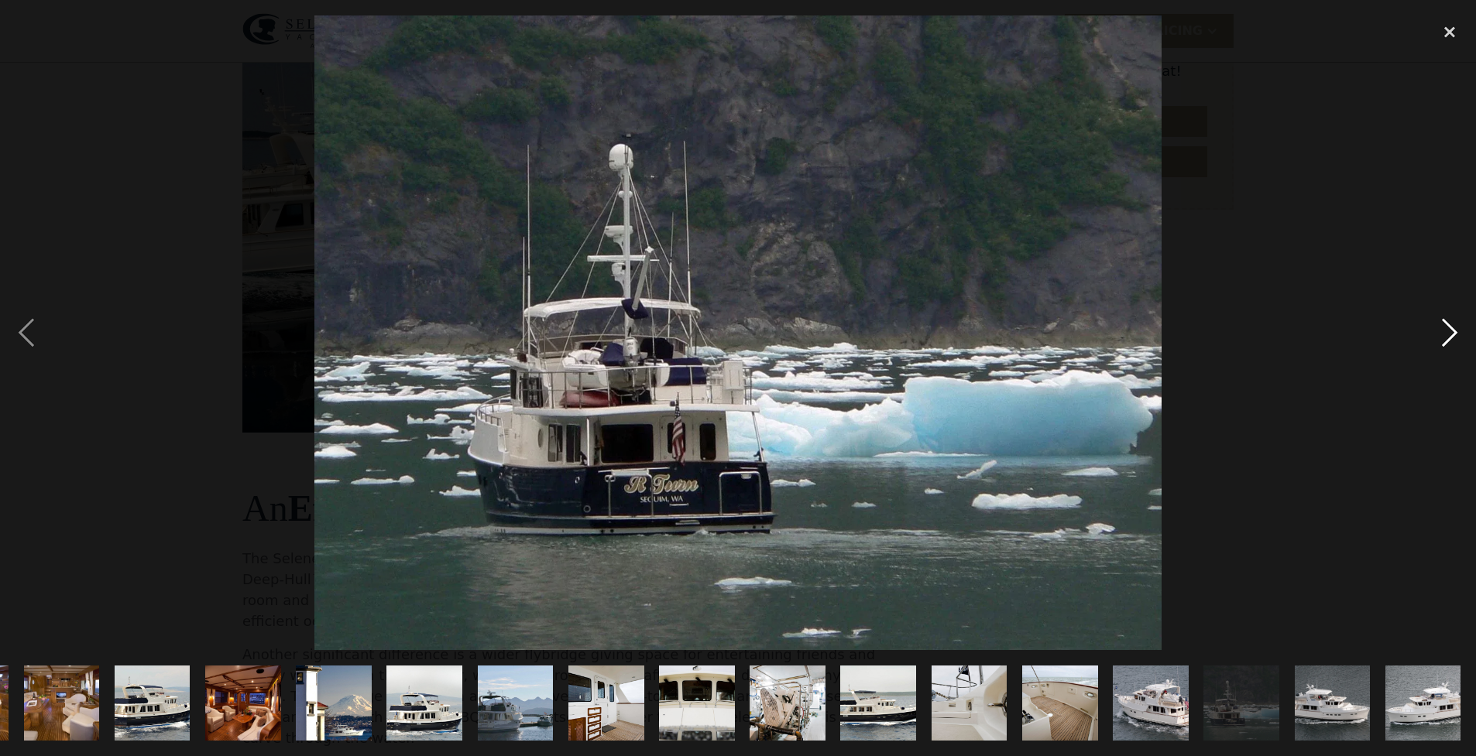
click at [1448, 335] on div "next image" at bounding box center [1449, 333] width 53 height 636
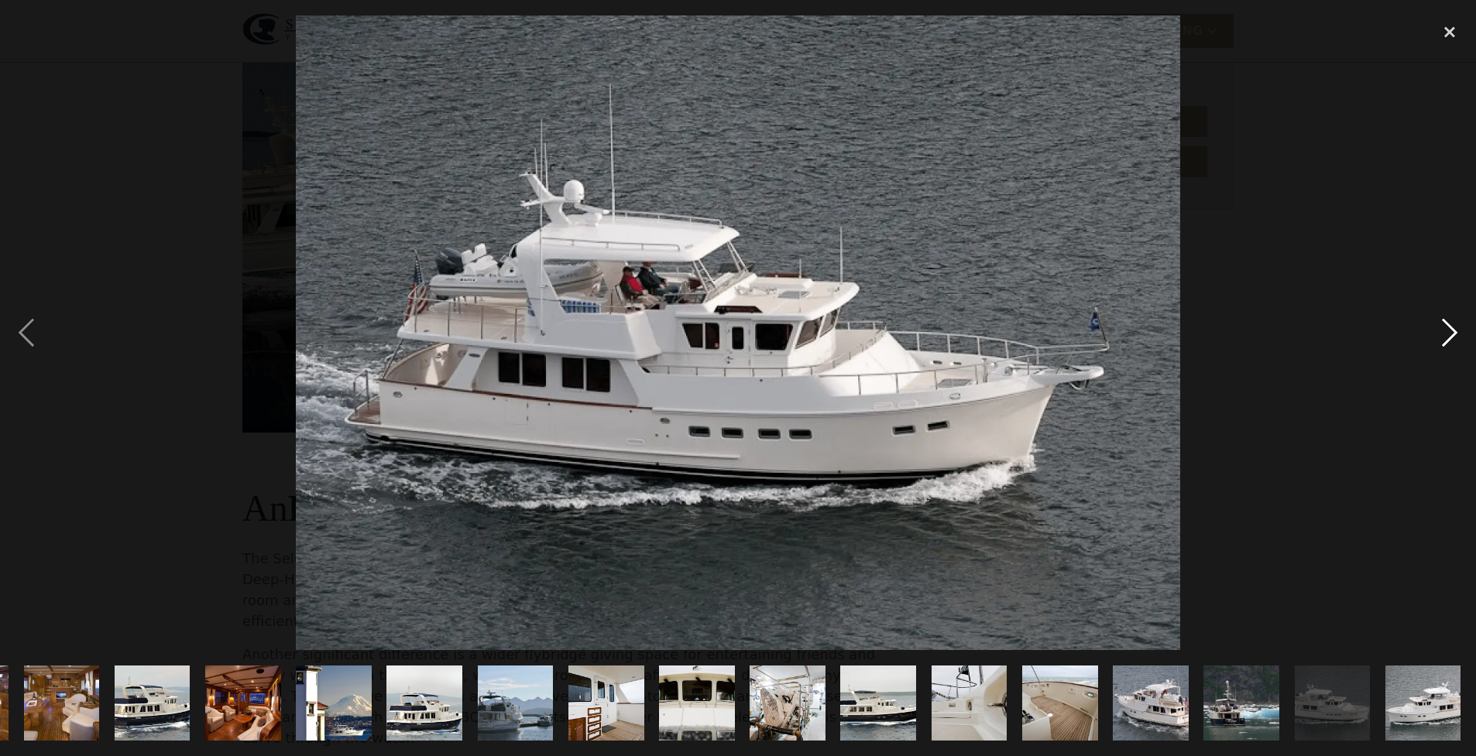
click at [1451, 335] on div "next image" at bounding box center [1449, 333] width 53 height 636
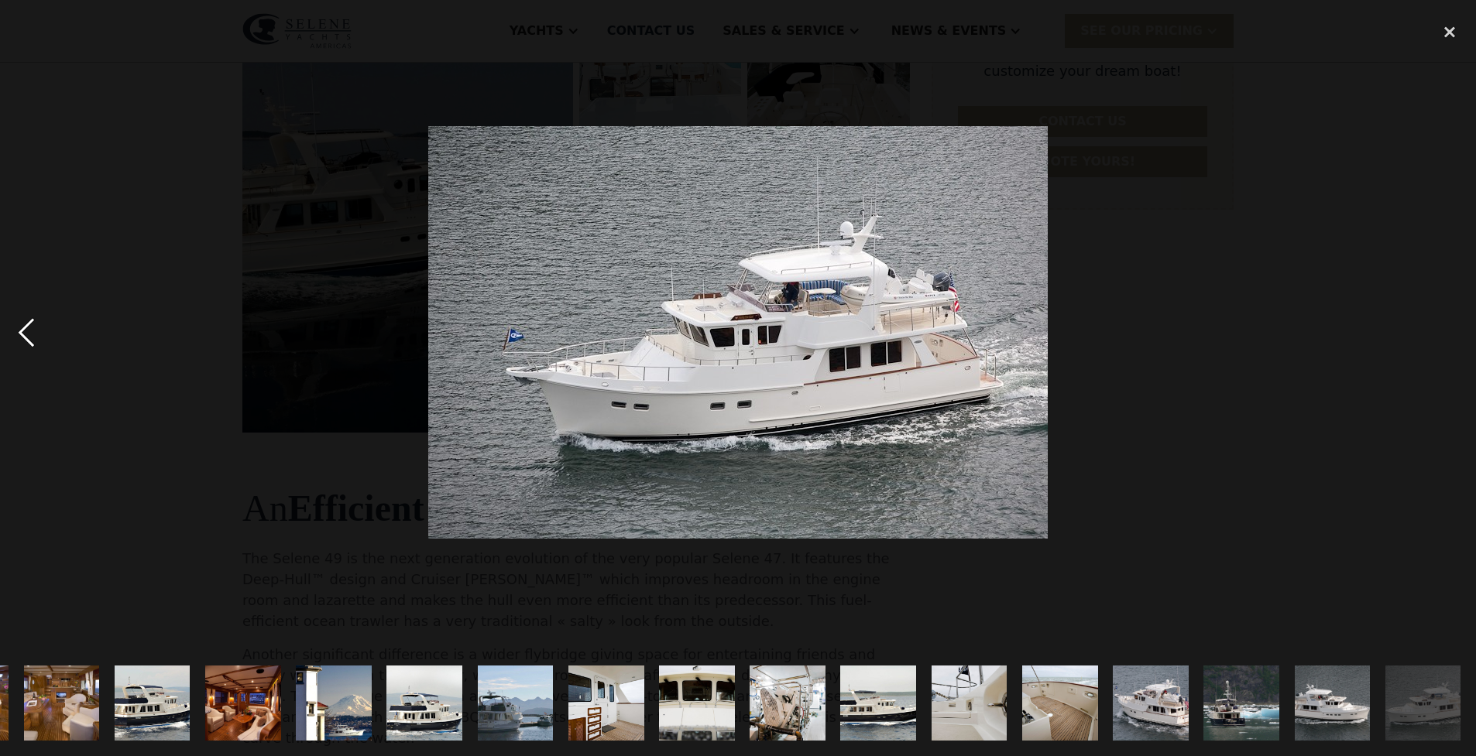
click at [27, 337] on div "previous image" at bounding box center [26, 333] width 53 height 636
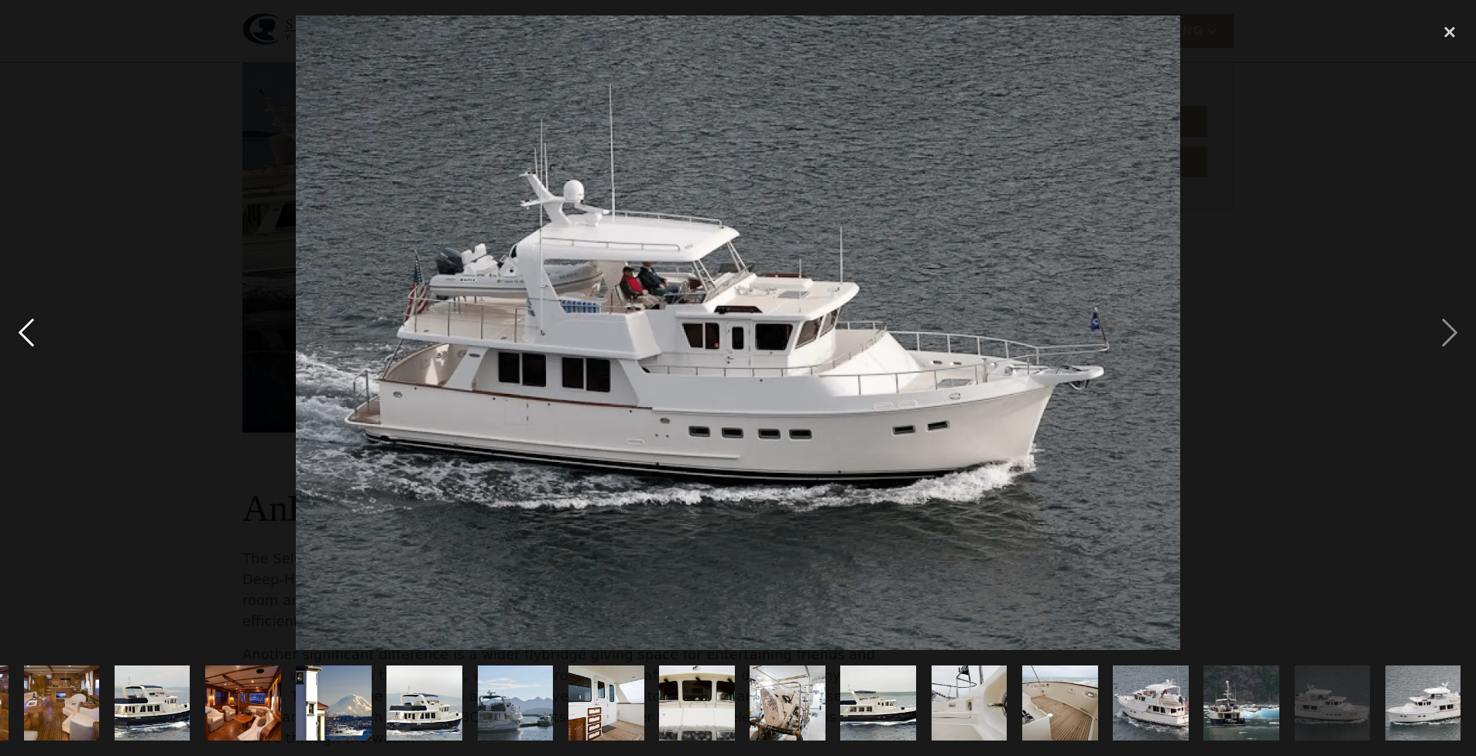
click at [27, 337] on div "previous image" at bounding box center [26, 333] width 53 height 636
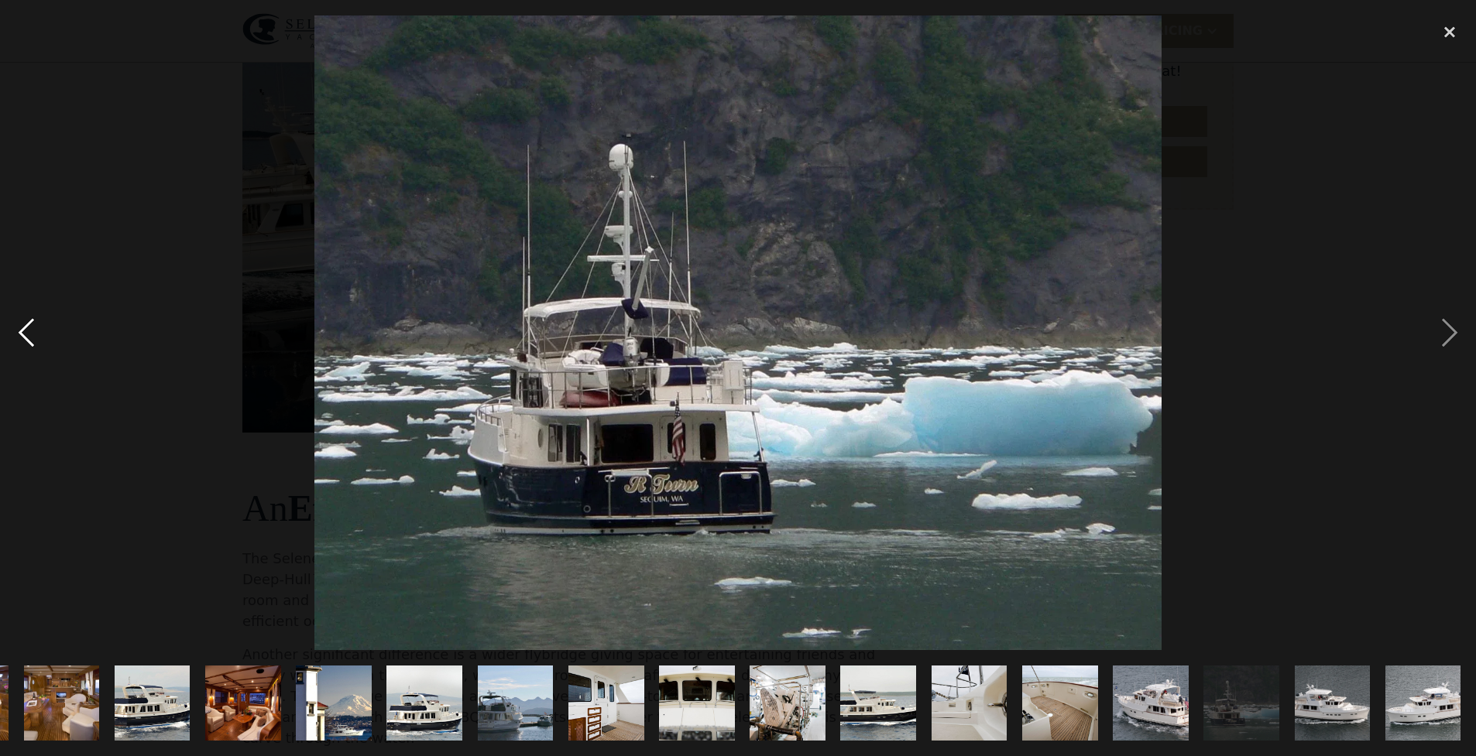
click at [27, 337] on div "previous image" at bounding box center [26, 333] width 53 height 636
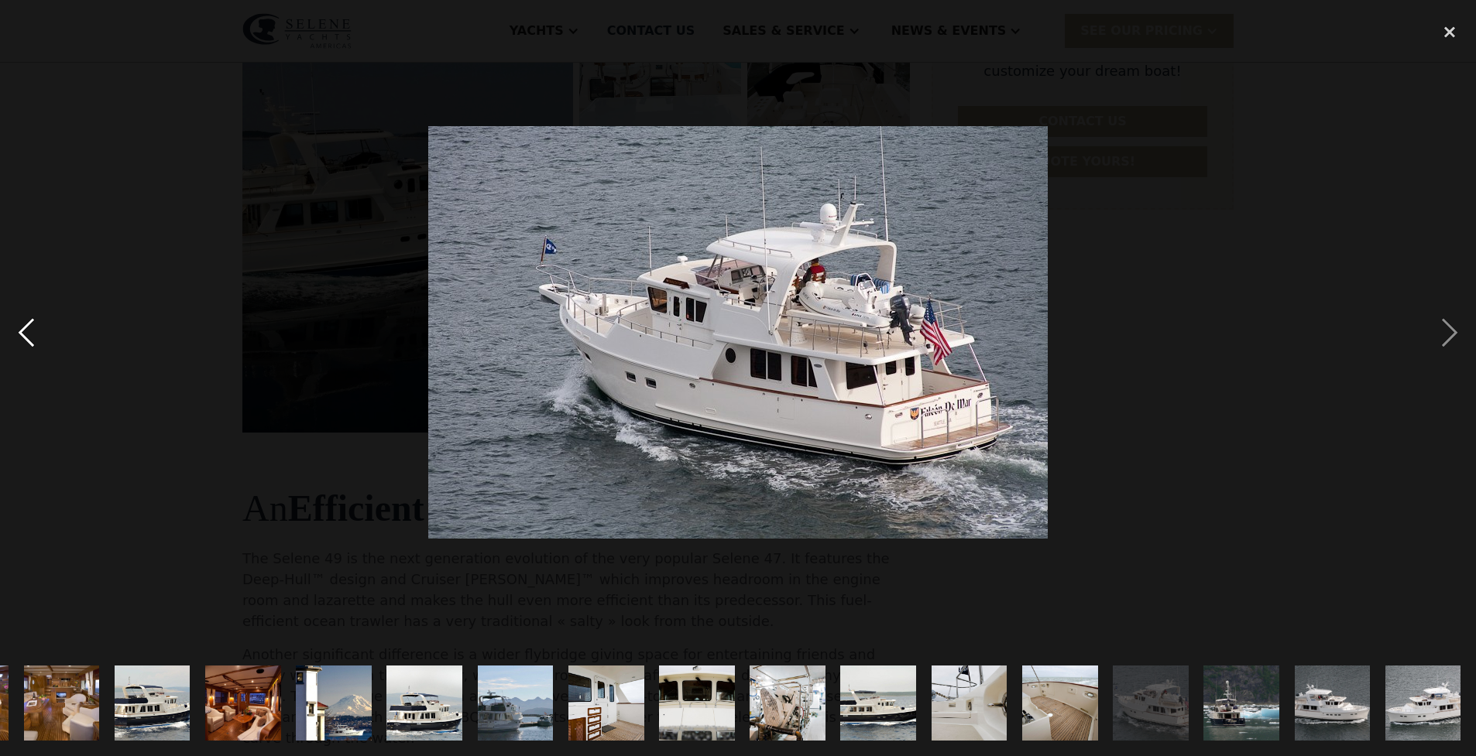
click at [27, 337] on div "previous image" at bounding box center [26, 333] width 53 height 636
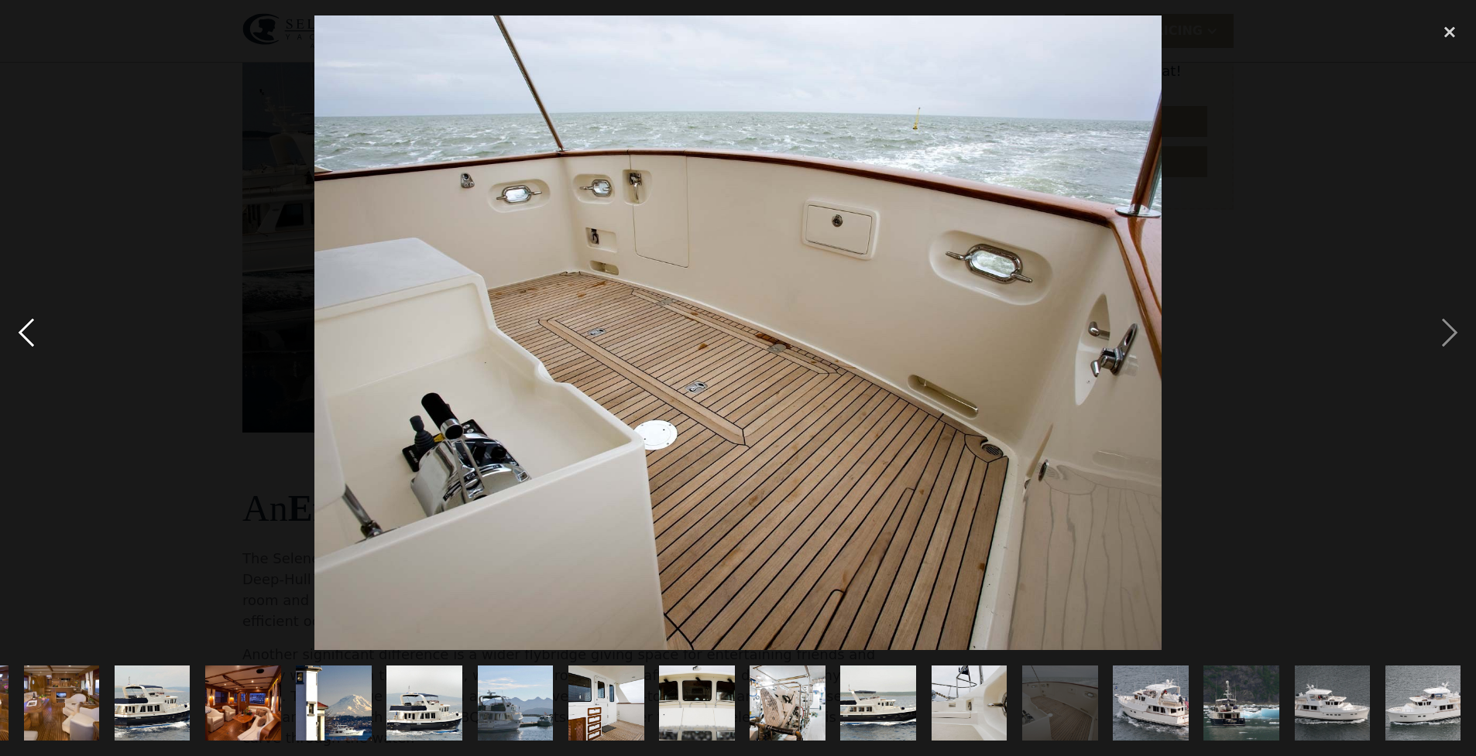
click at [27, 337] on div "previous image" at bounding box center [26, 333] width 53 height 636
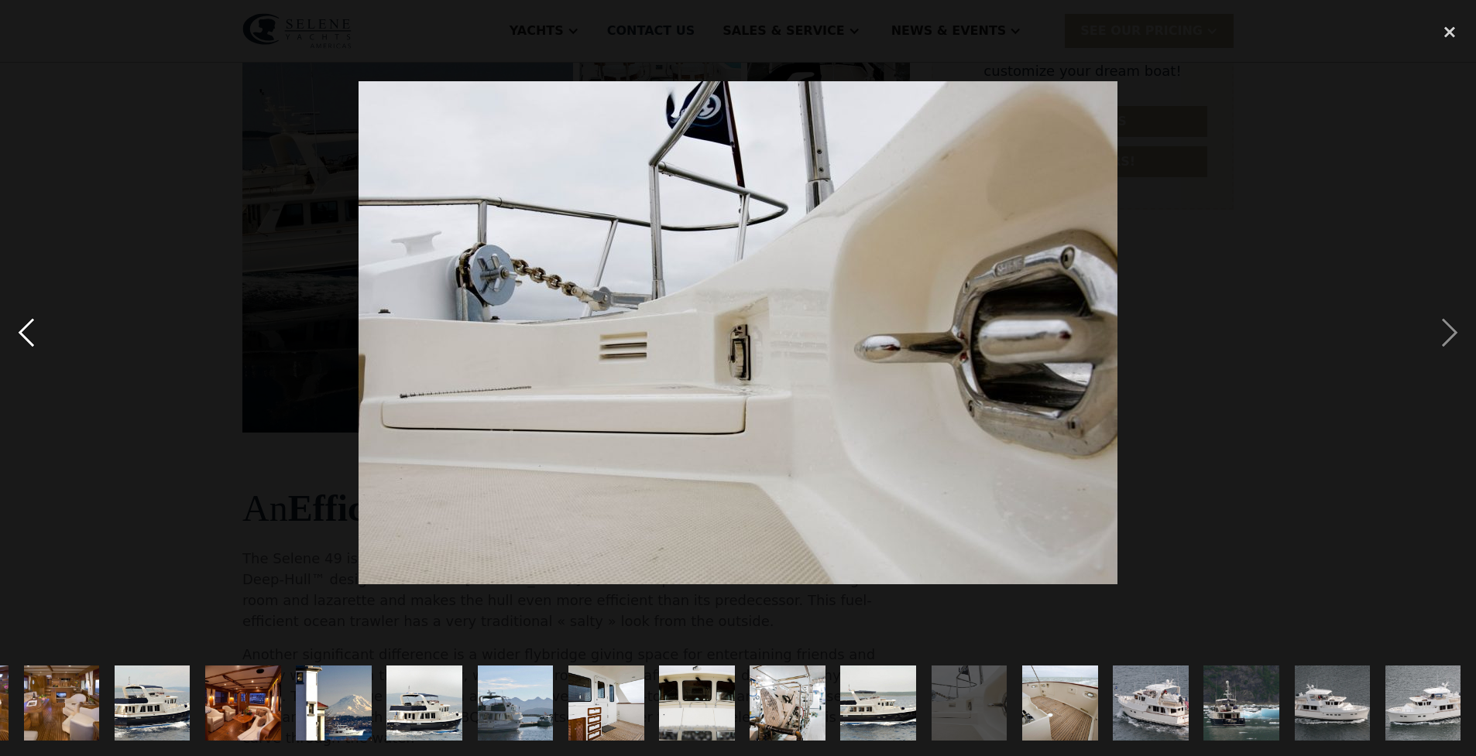
click at [27, 337] on div "previous image" at bounding box center [26, 333] width 53 height 636
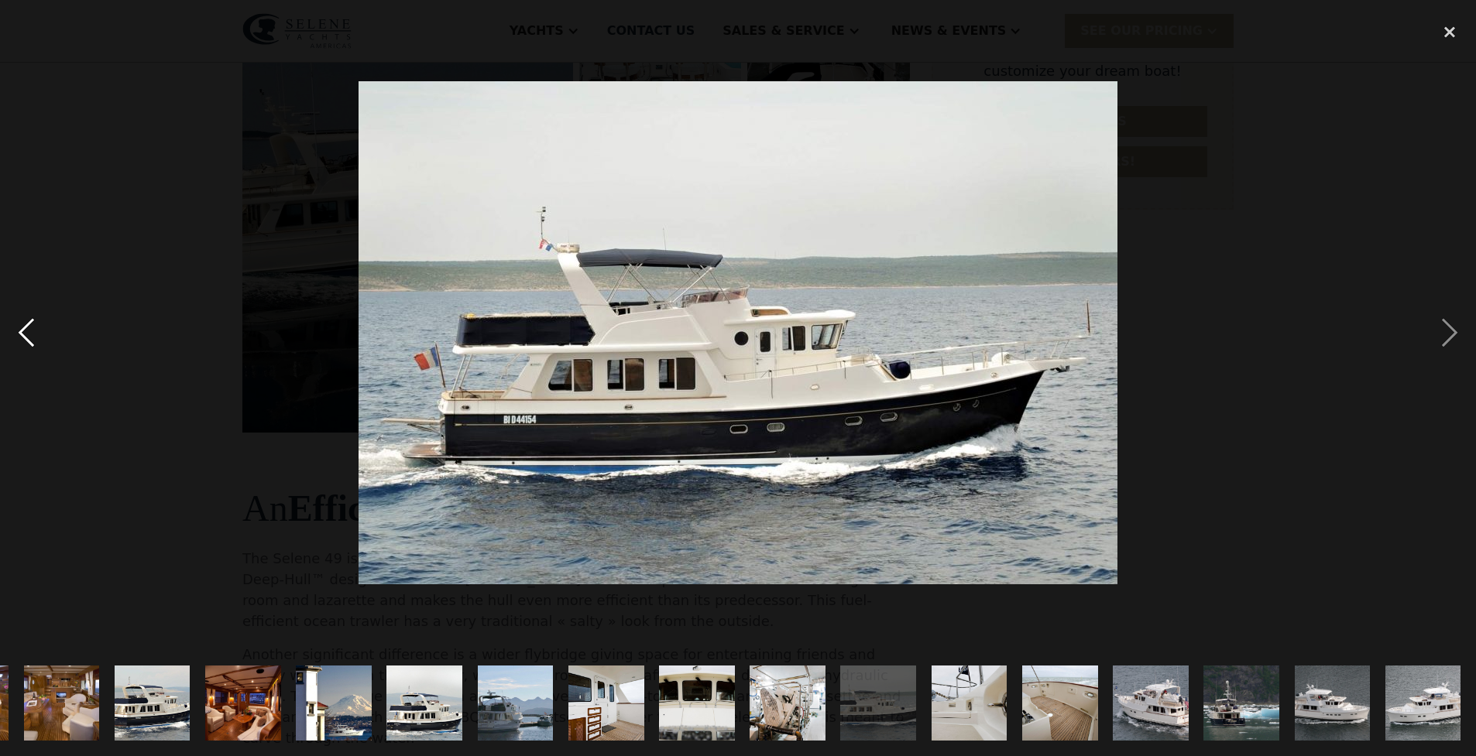
click at [27, 337] on div "previous image" at bounding box center [26, 333] width 53 height 636
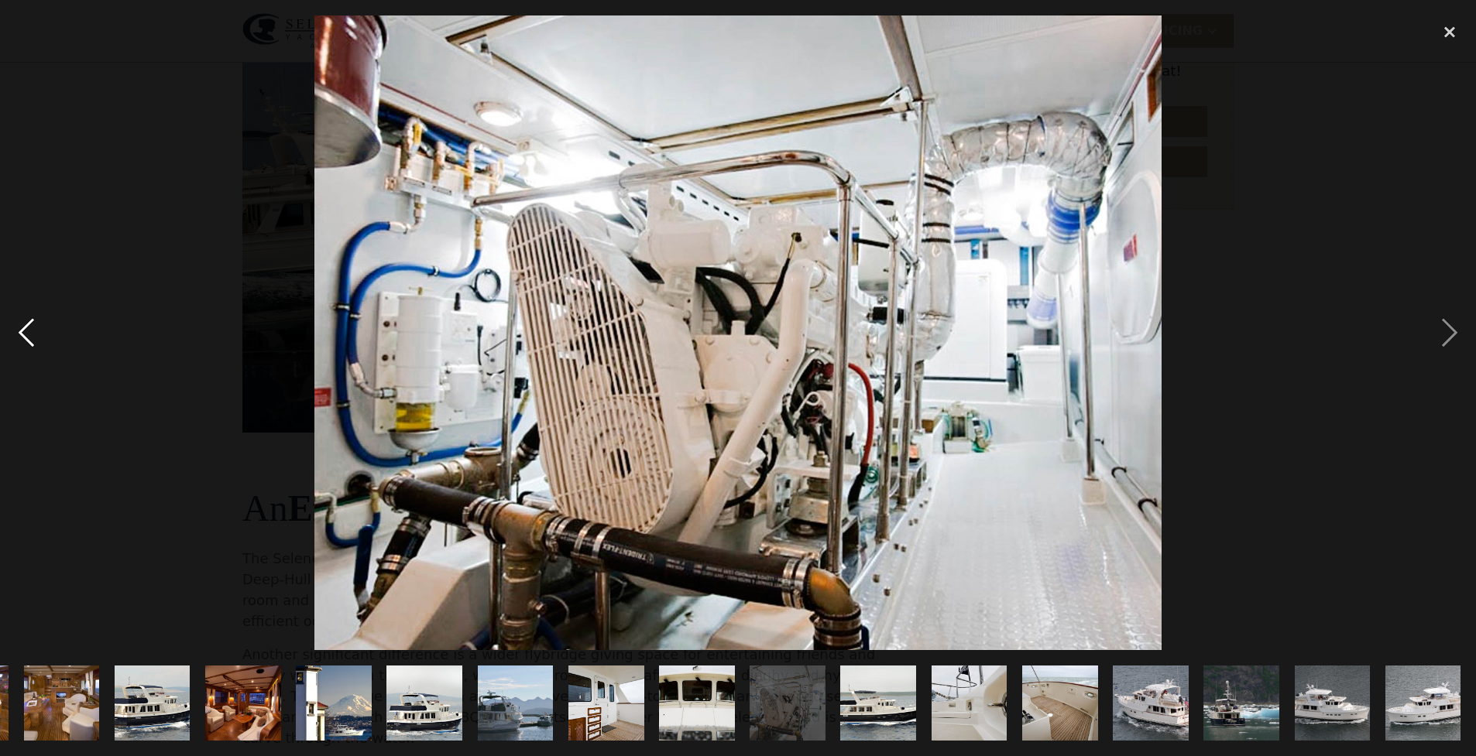
click at [27, 337] on div "previous image" at bounding box center [26, 333] width 53 height 636
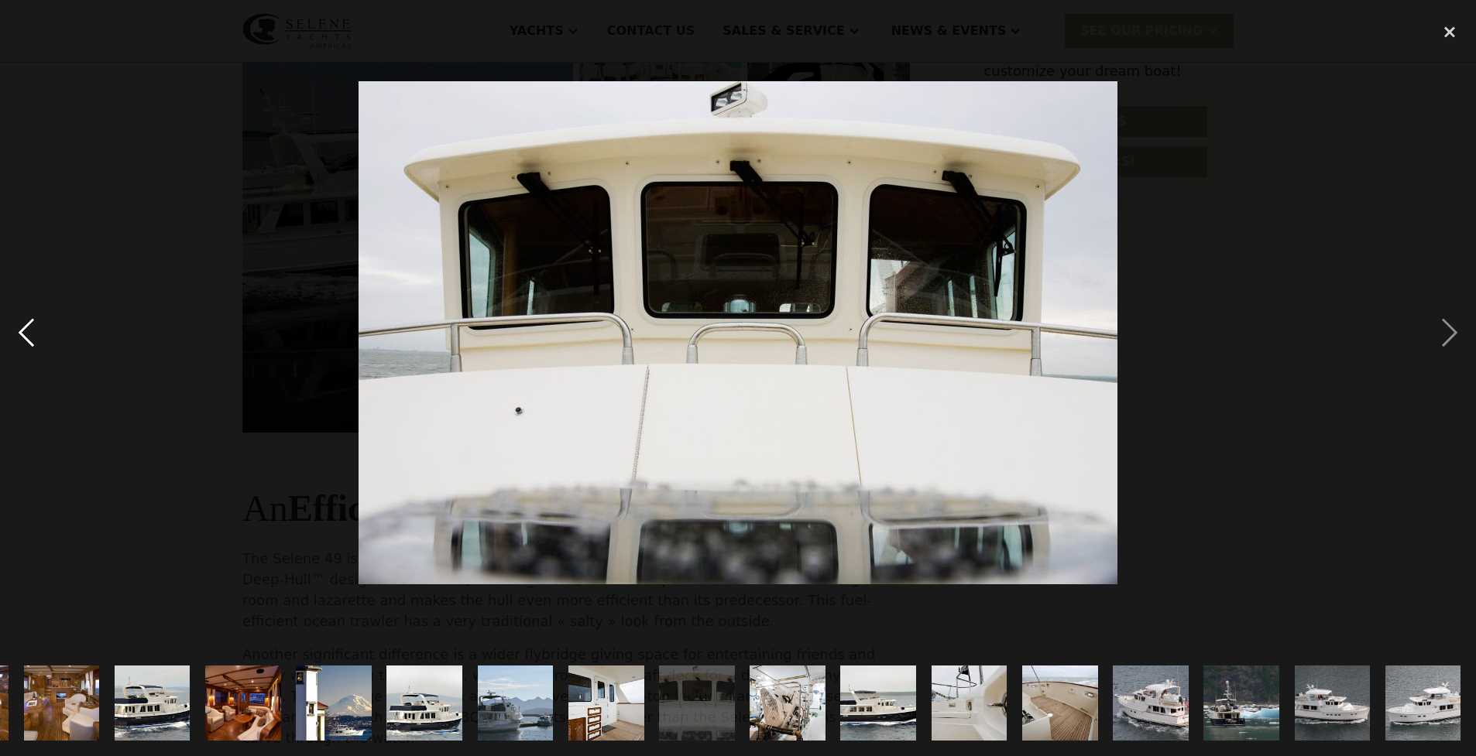
click at [27, 337] on div "previous image" at bounding box center [26, 333] width 53 height 636
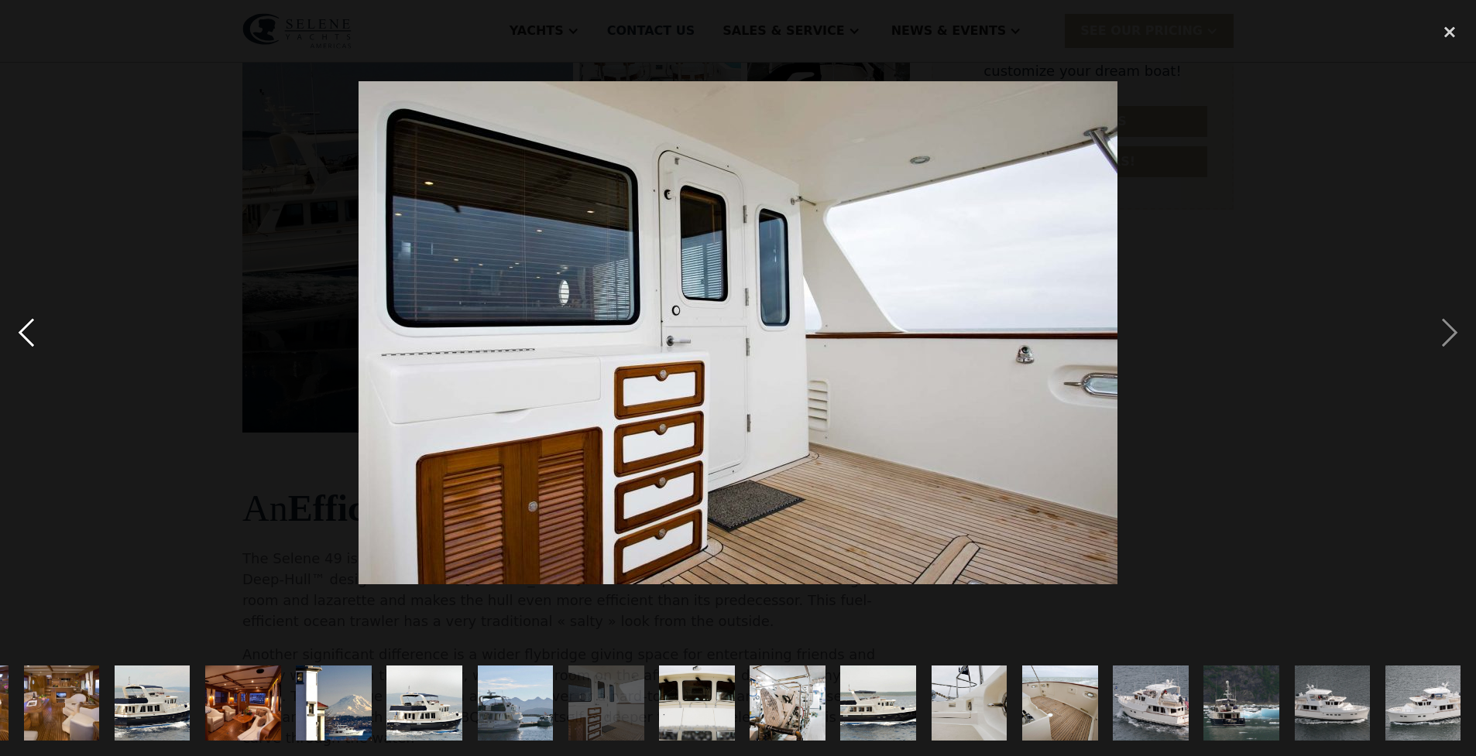
click at [28, 338] on div "previous image" at bounding box center [26, 333] width 53 height 636
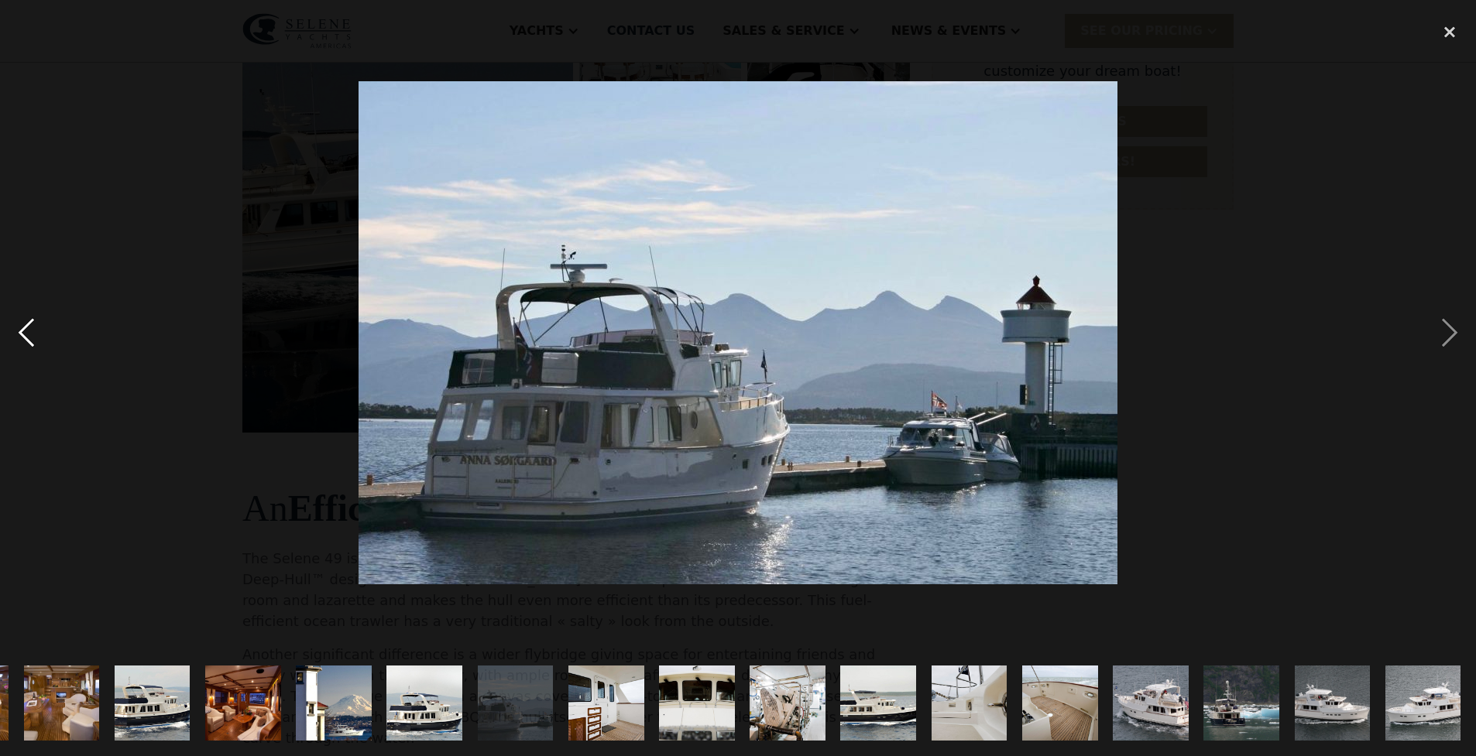
click at [28, 338] on div "previous image" at bounding box center [26, 333] width 53 height 636
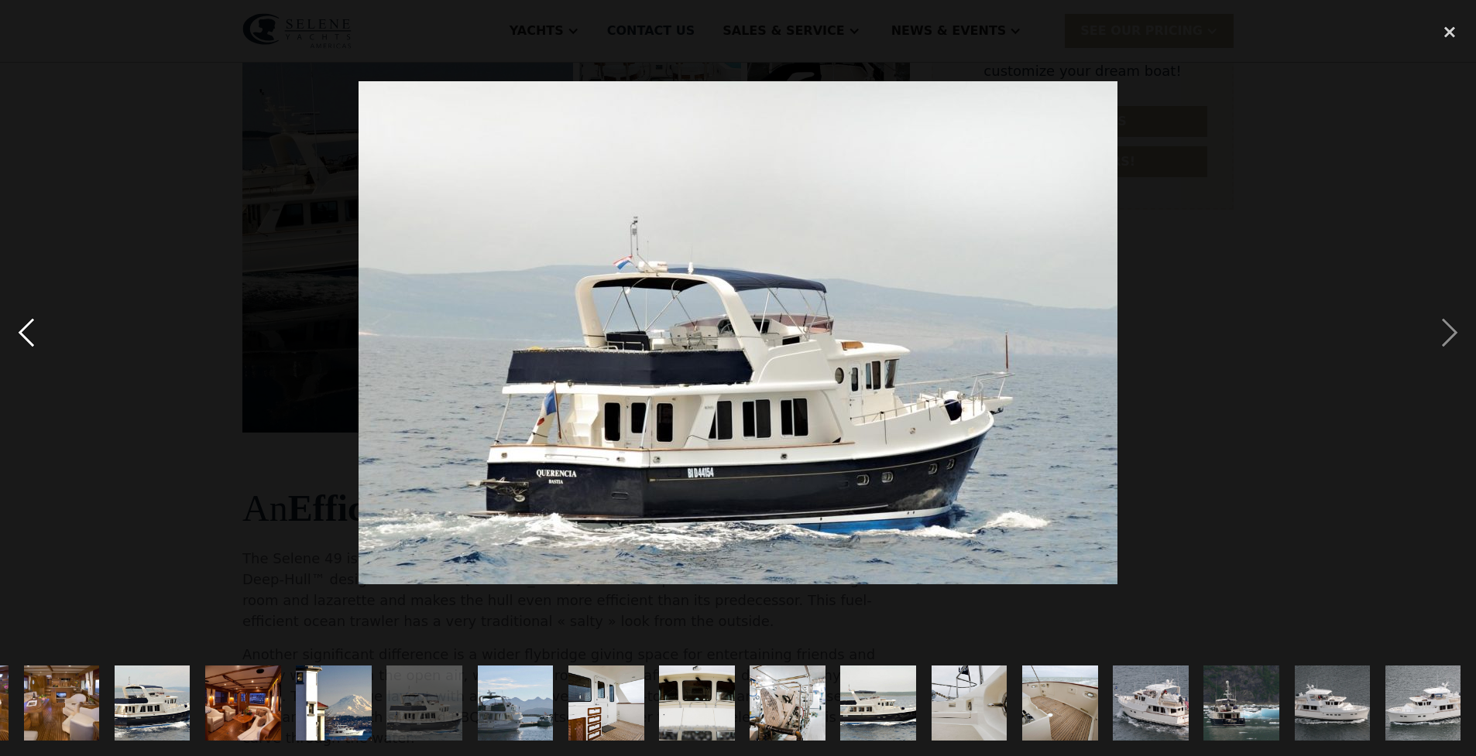
click at [28, 338] on div "previous image" at bounding box center [26, 333] width 53 height 636
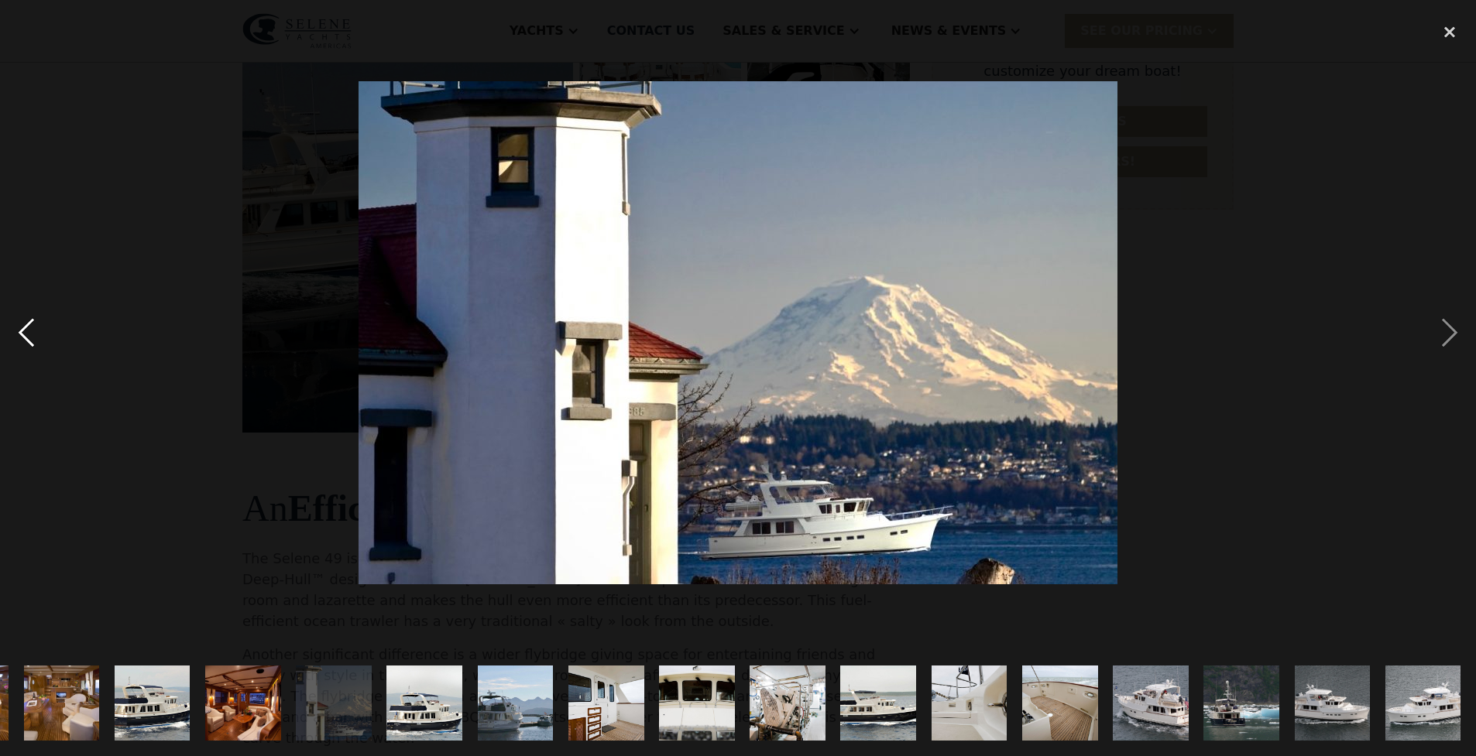
click at [28, 338] on div "previous image" at bounding box center [26, 333] width 53 height 636
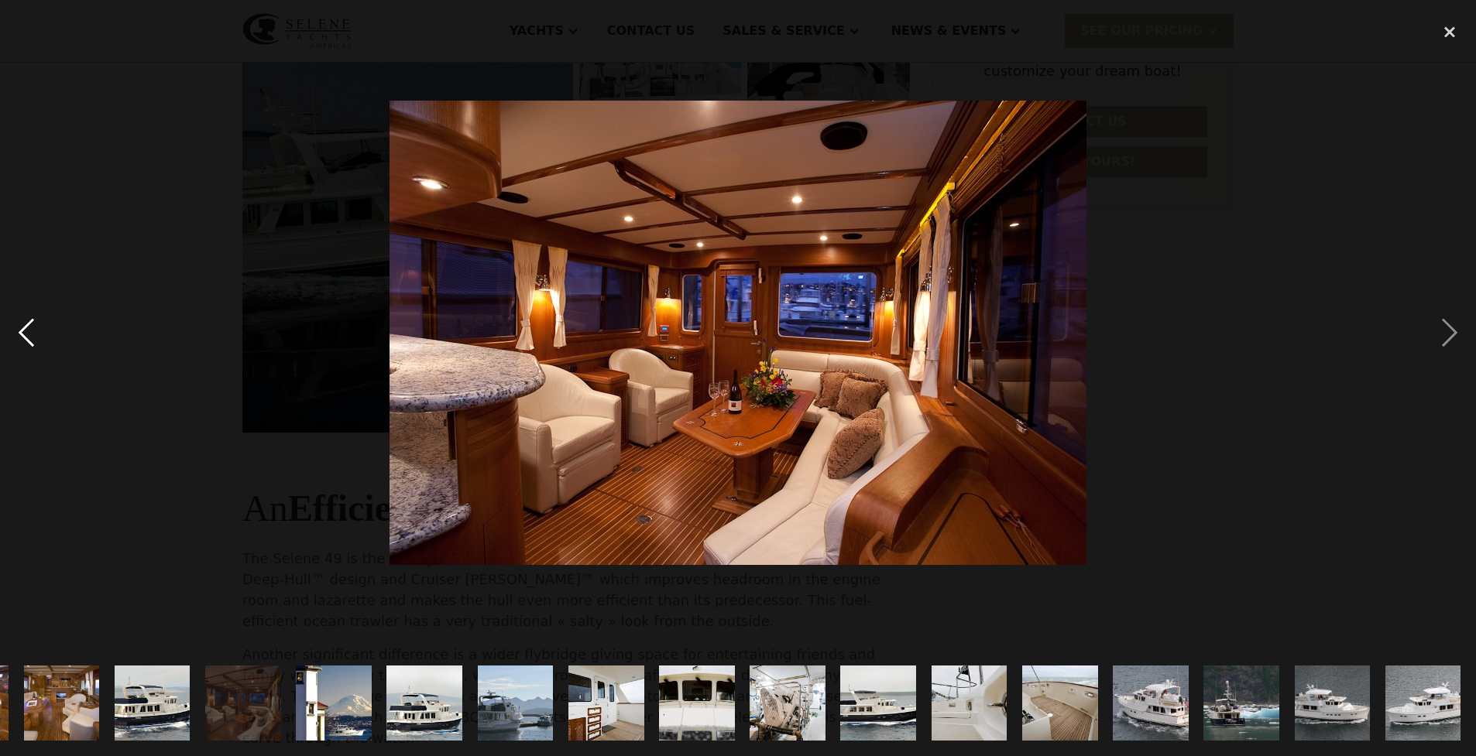
click at [28, 338] on div "previous image" at bounding box center [26, 333] width 53 height 636
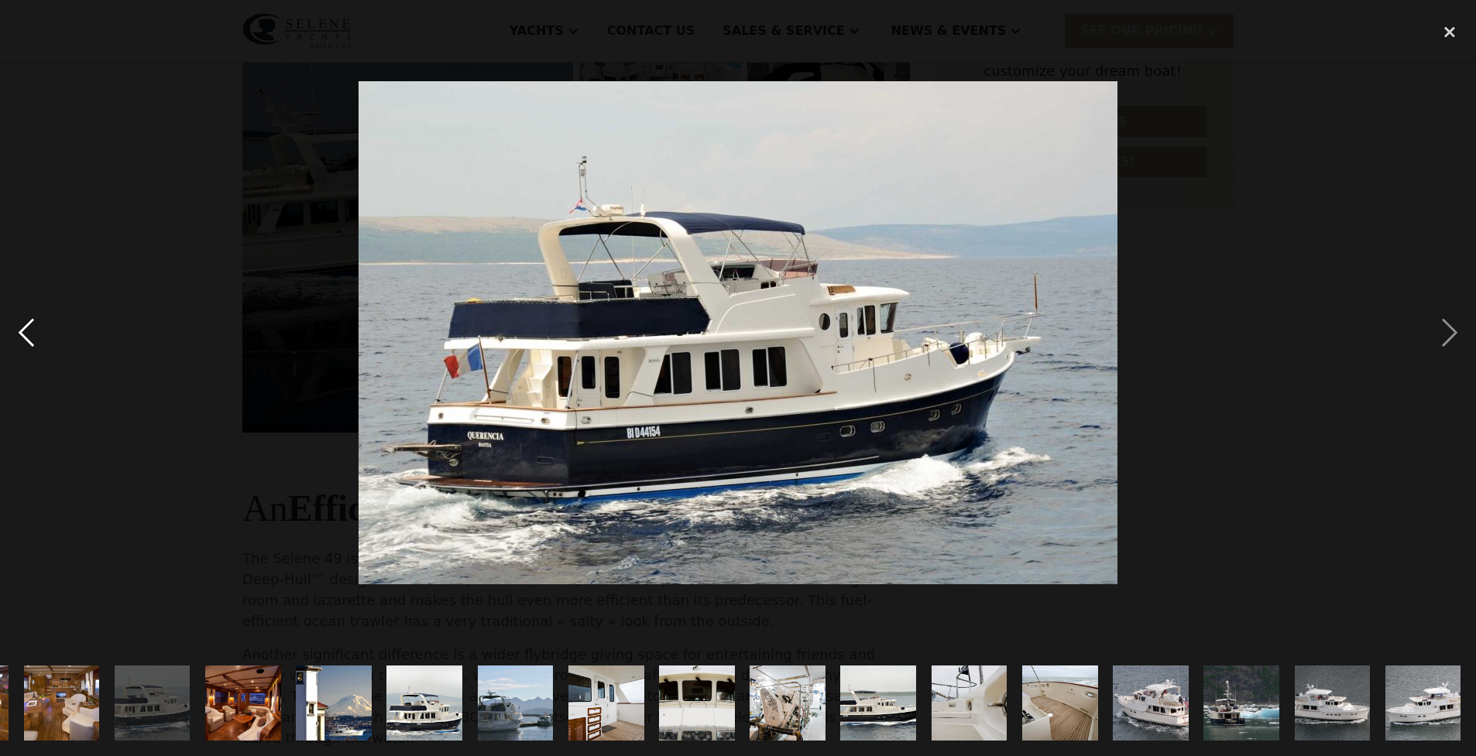
click at [28, 338] on div "previous image" at bounding box center [26, 333] width 53 height 636
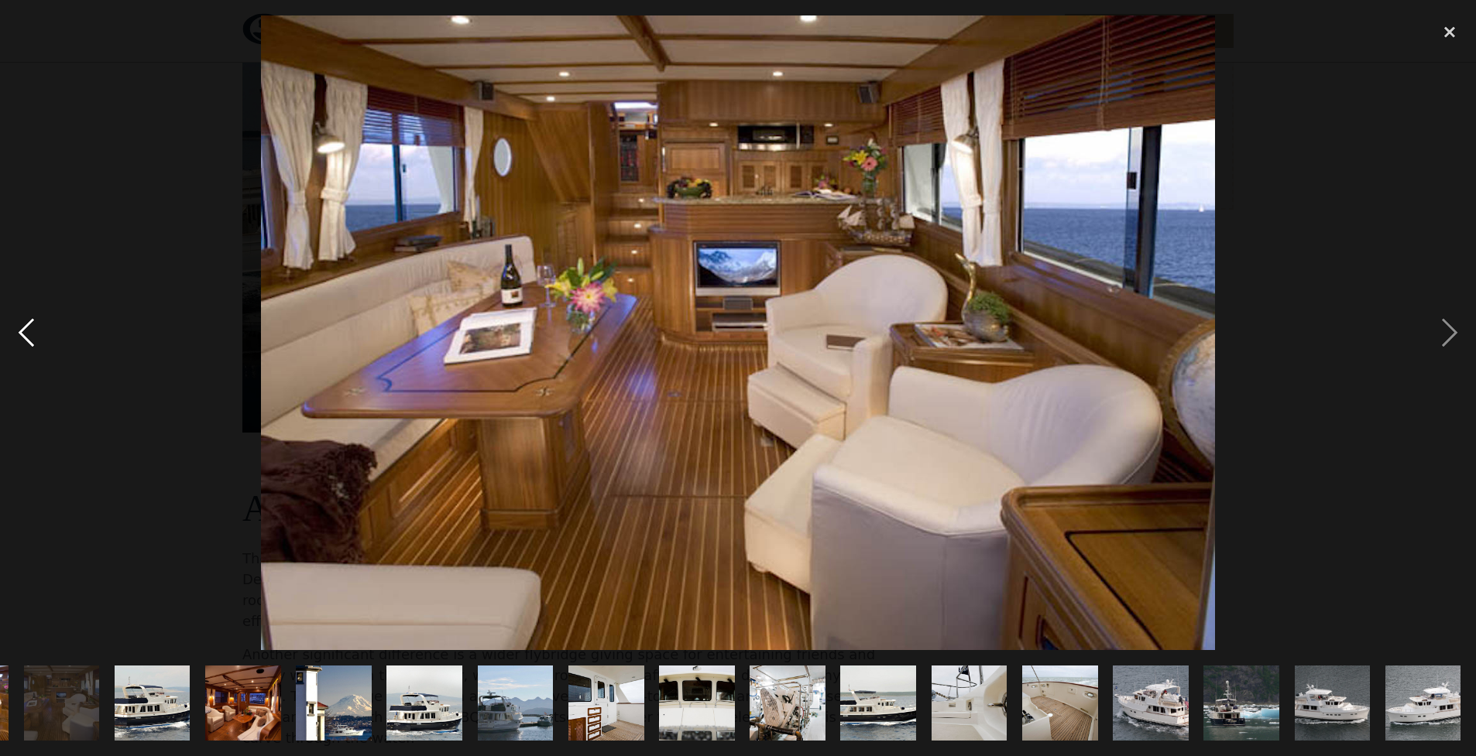
click at [28, 338] on div "previous image" at bounding box center [26, 333] width 53 height 636
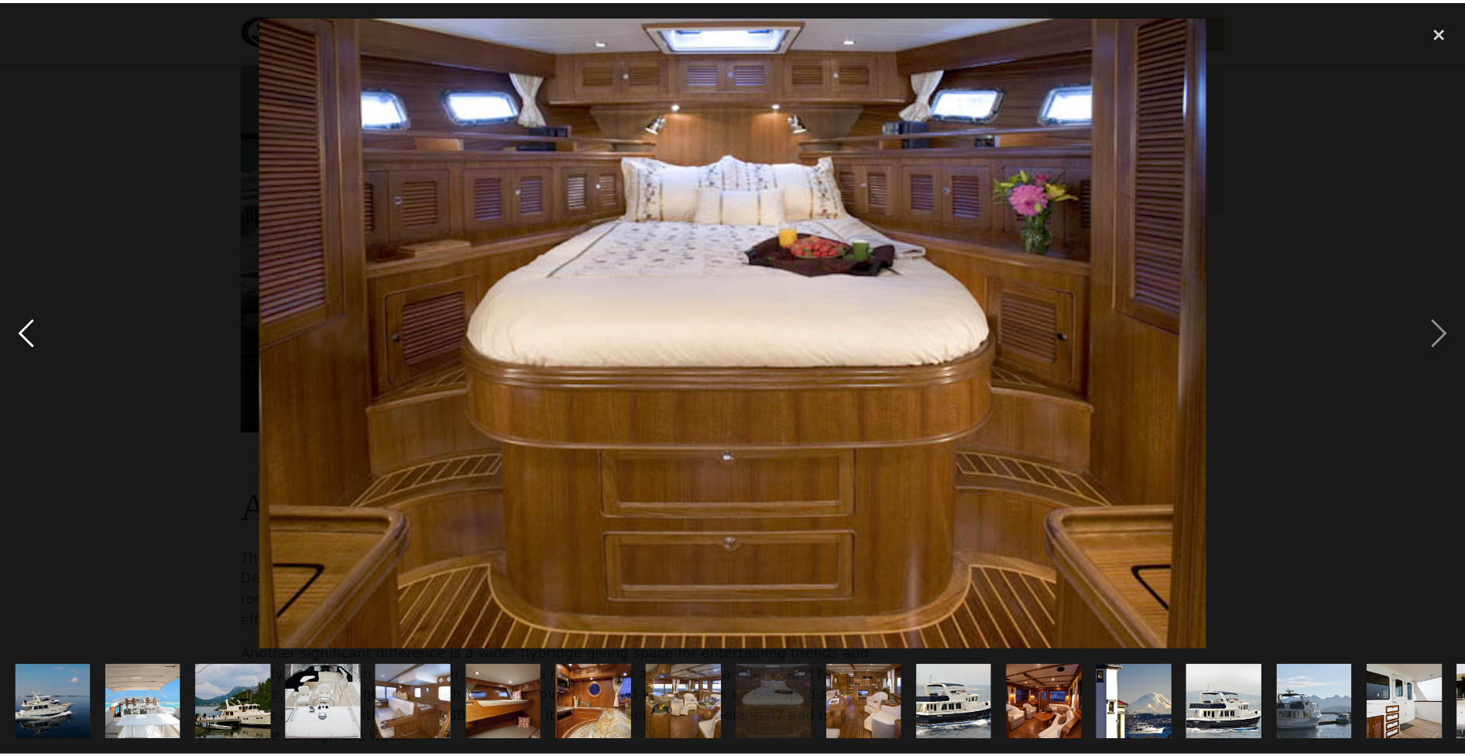
scroll to position [0, 0]
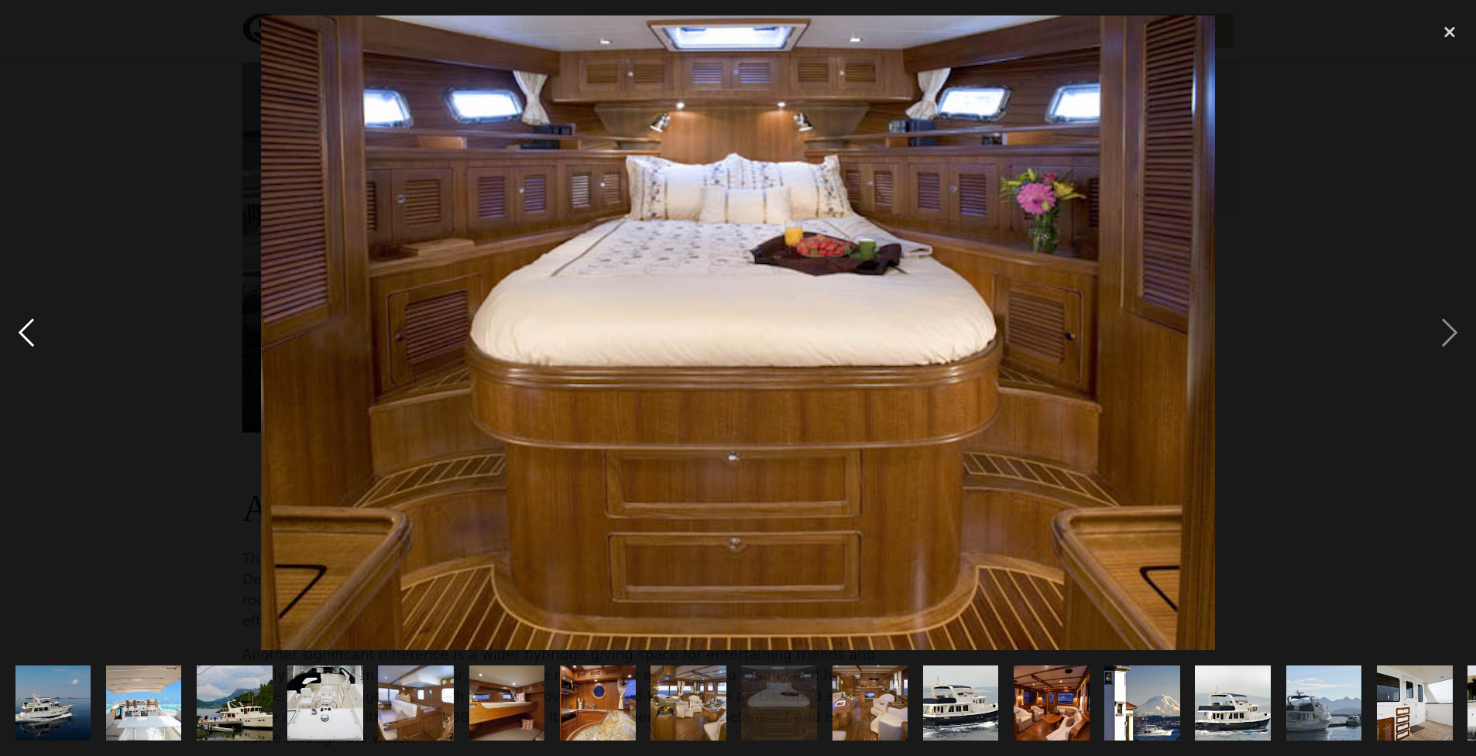
click at [28, 337] on div "previous image" at bounding box center [26, 333] width 53 height 636
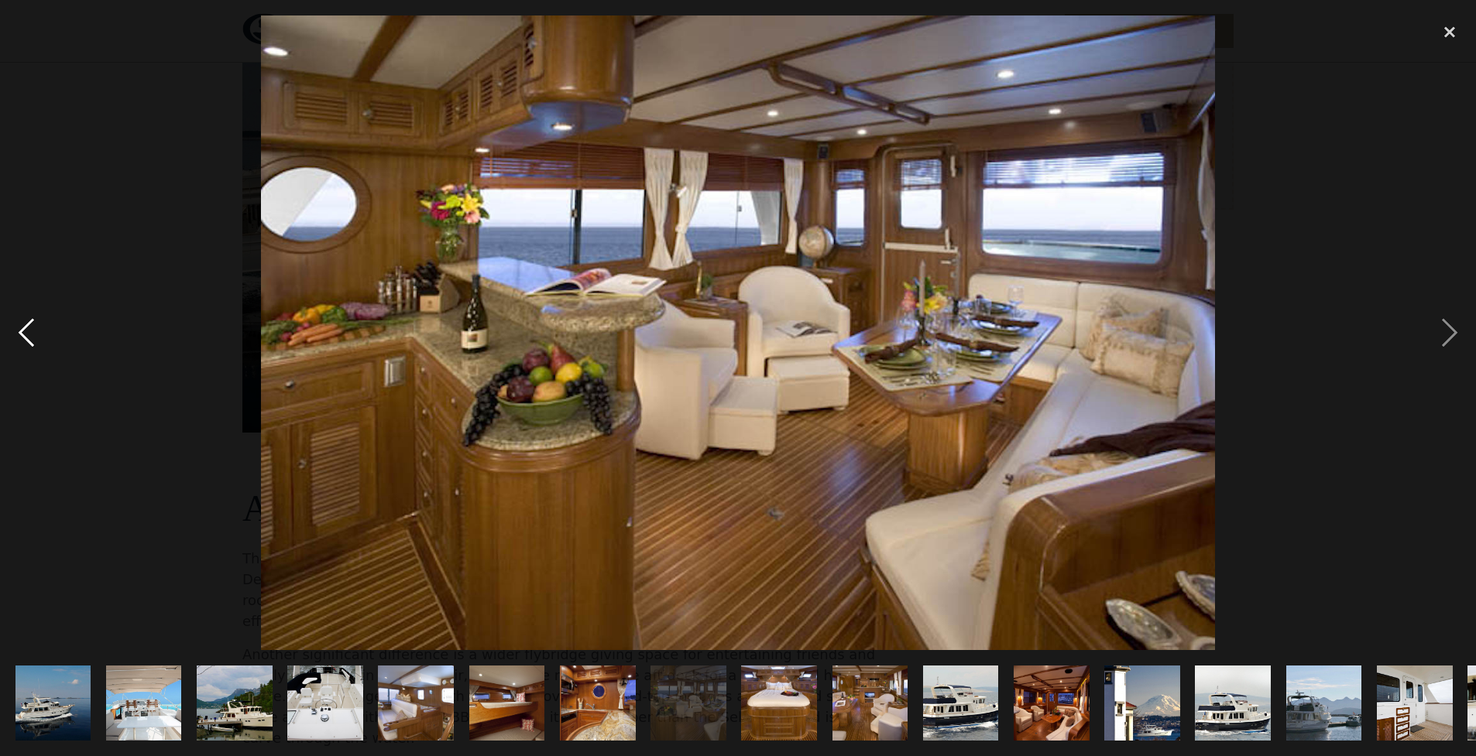
click at [28, 337] on div "previous image" at bounding box center [26, 333] width 53 height 636
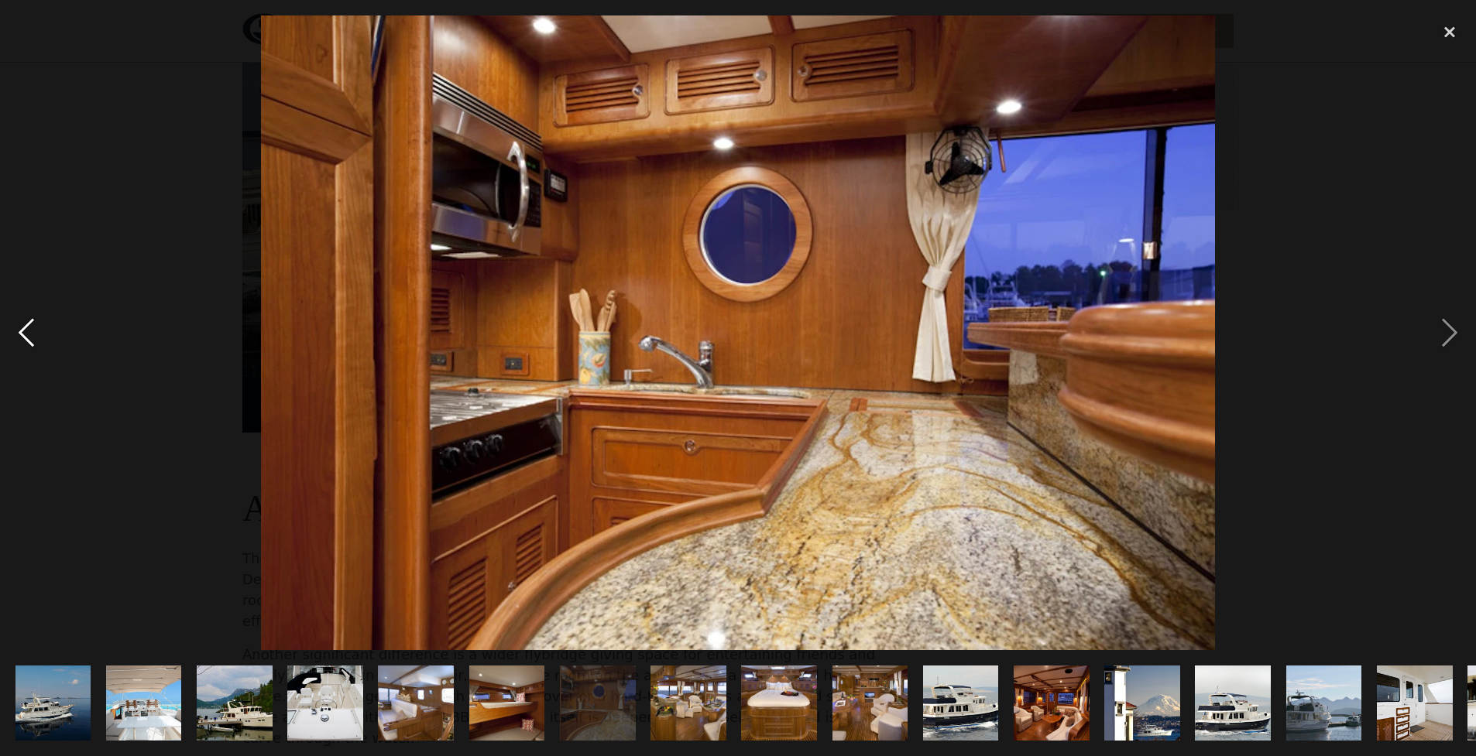
click at [28, 337] on div "previous image" at bounding box center [26, 333] width 53 height 636
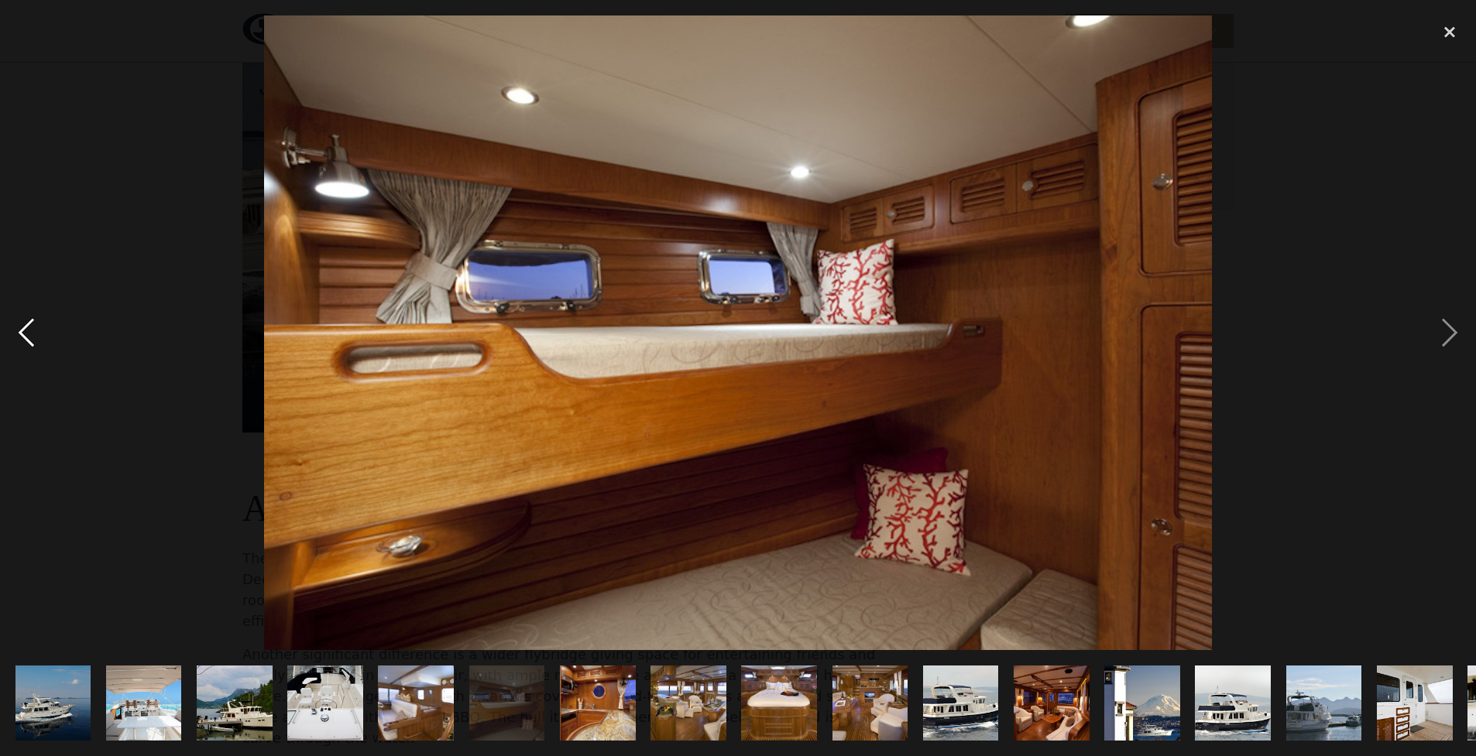
click at [28, 337] on div "previous image" at bounding box center [26, 333] width 53 height 636
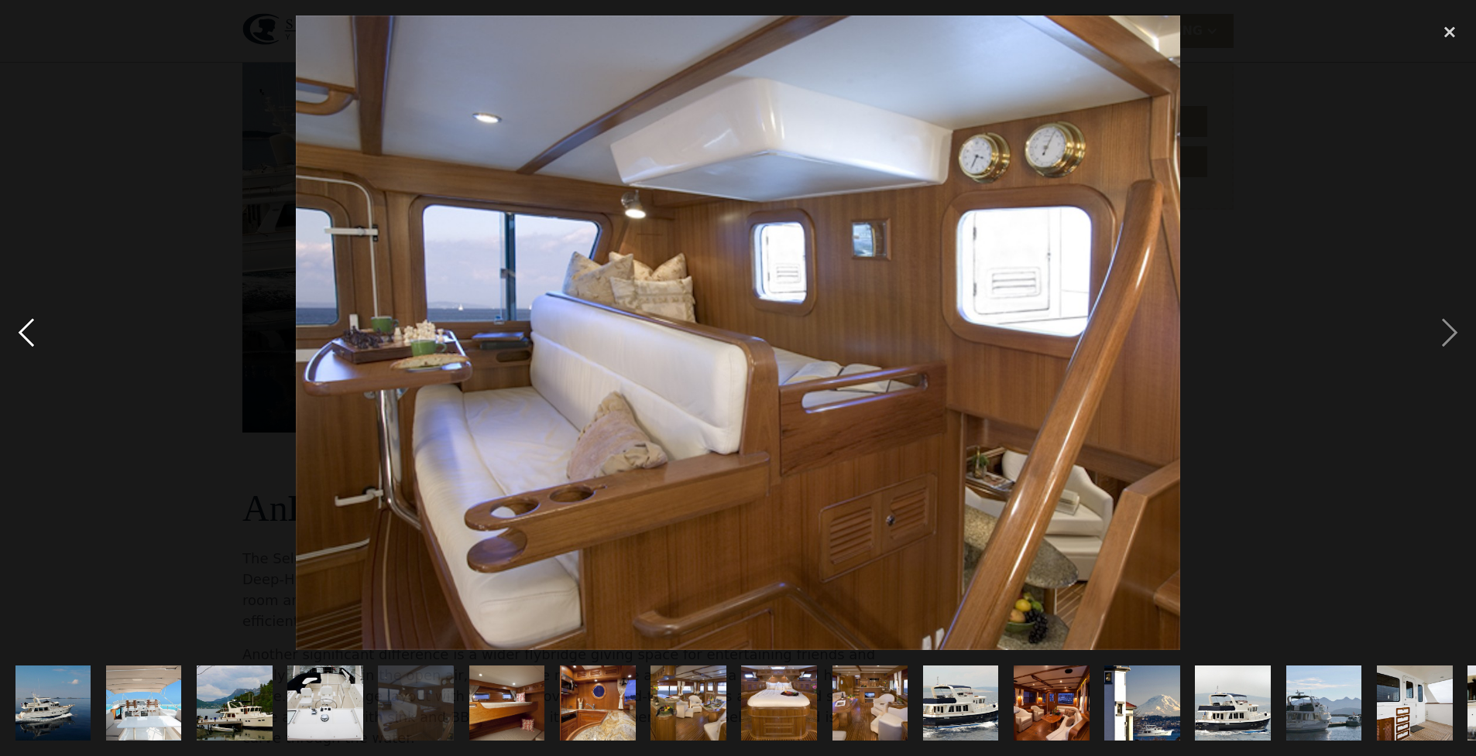
click at [28, 336] on div "previous image" at bounding box center [26, 333] width 53 height 636
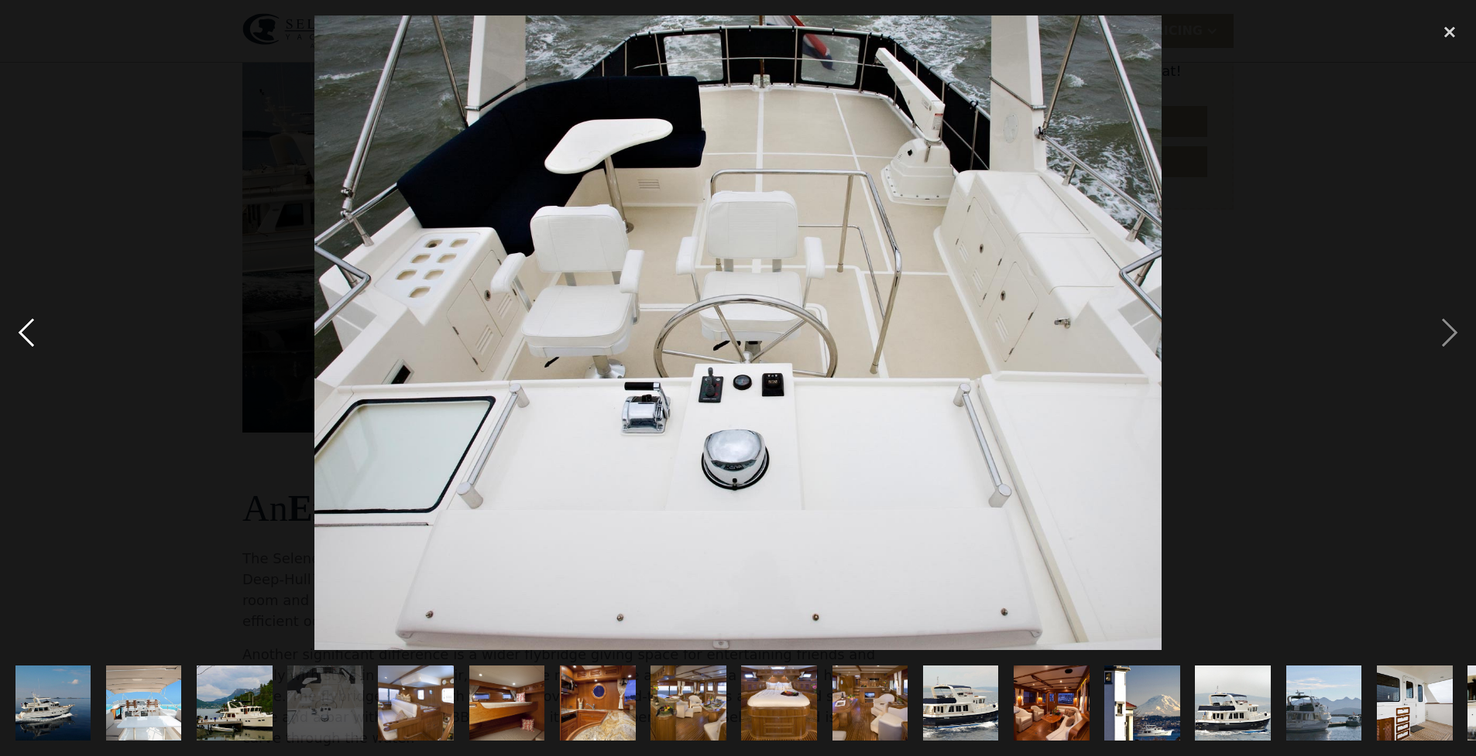
click at [28, 336] on div "previous image" at bounding box center [26, 333] width 53 height 636
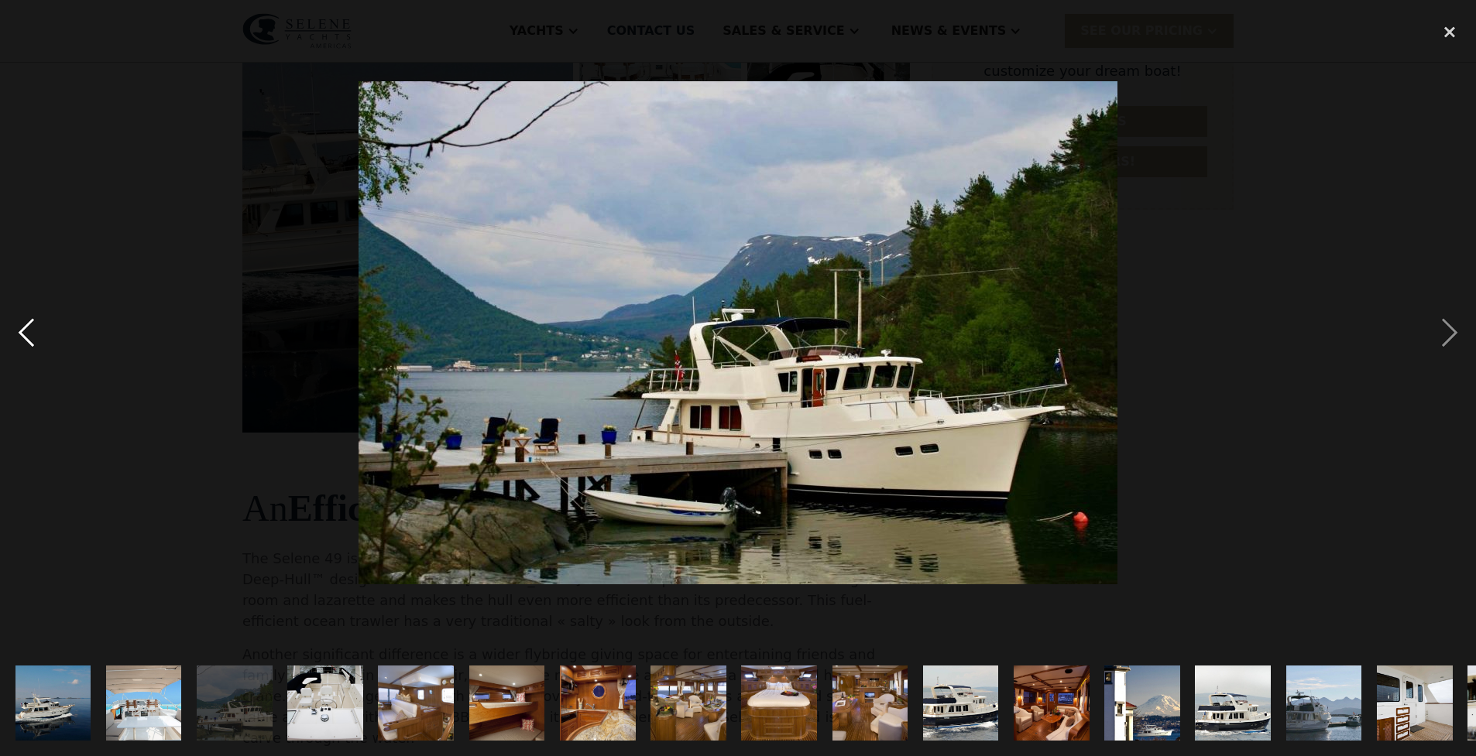
click at [28, 336] on div "previous image" at bounding box center [26, 333] width 53 height 636
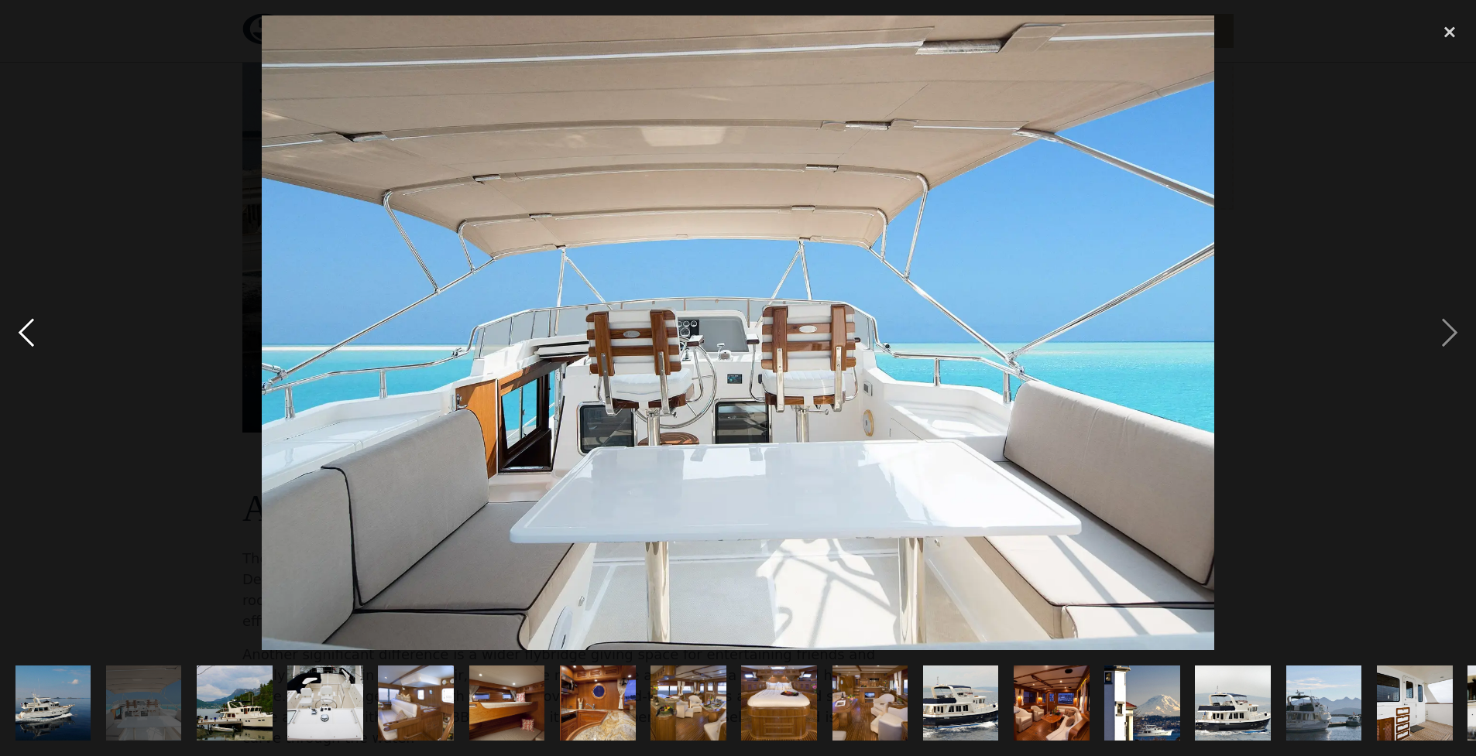
click at [28, 336] on div "previous image" at bounding box center [26, 333] width 53 height 636
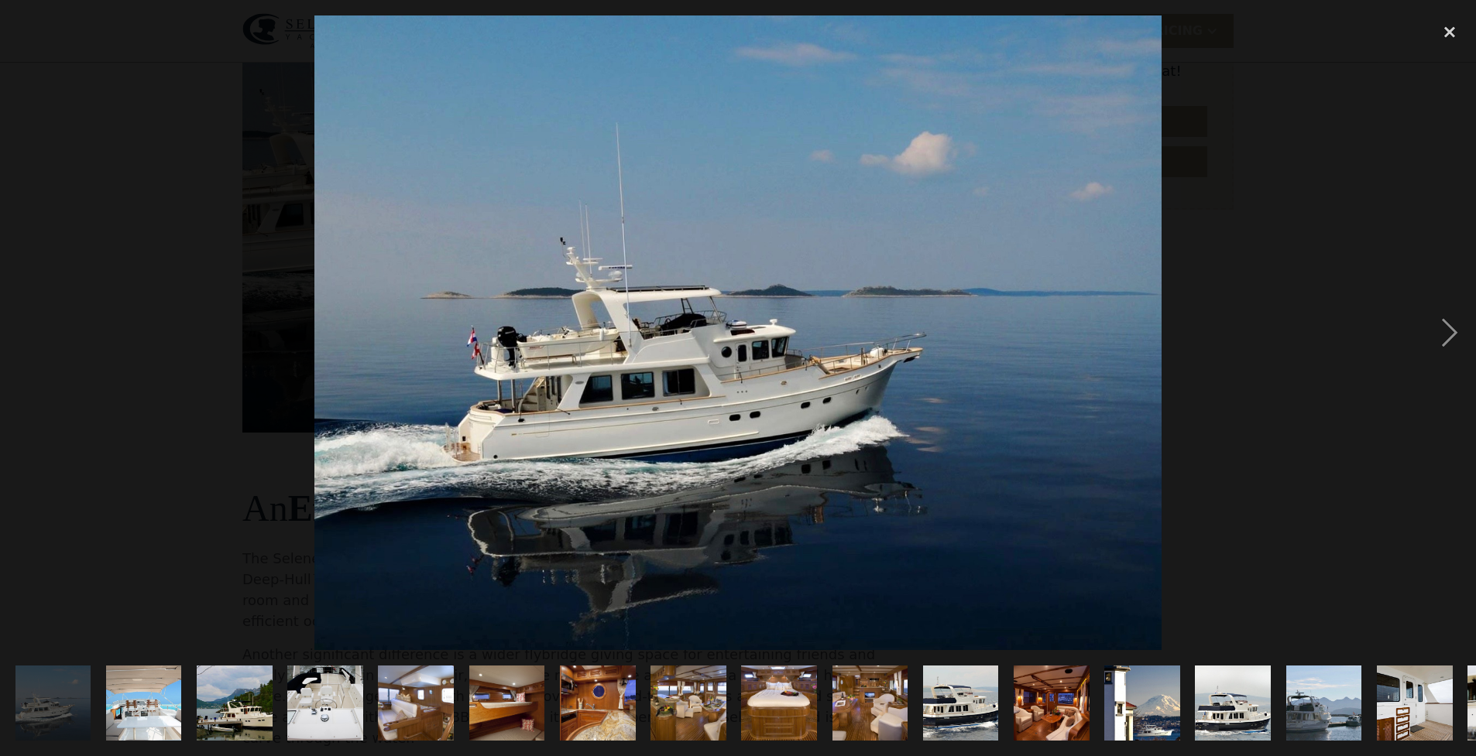
click at [28, 336] on div "previous image" at bounding box center [26, 333] width 53 height 636
click at [1451, 31] on div "close lightbox" at bounding box center [1449, 32] width 53 height 34
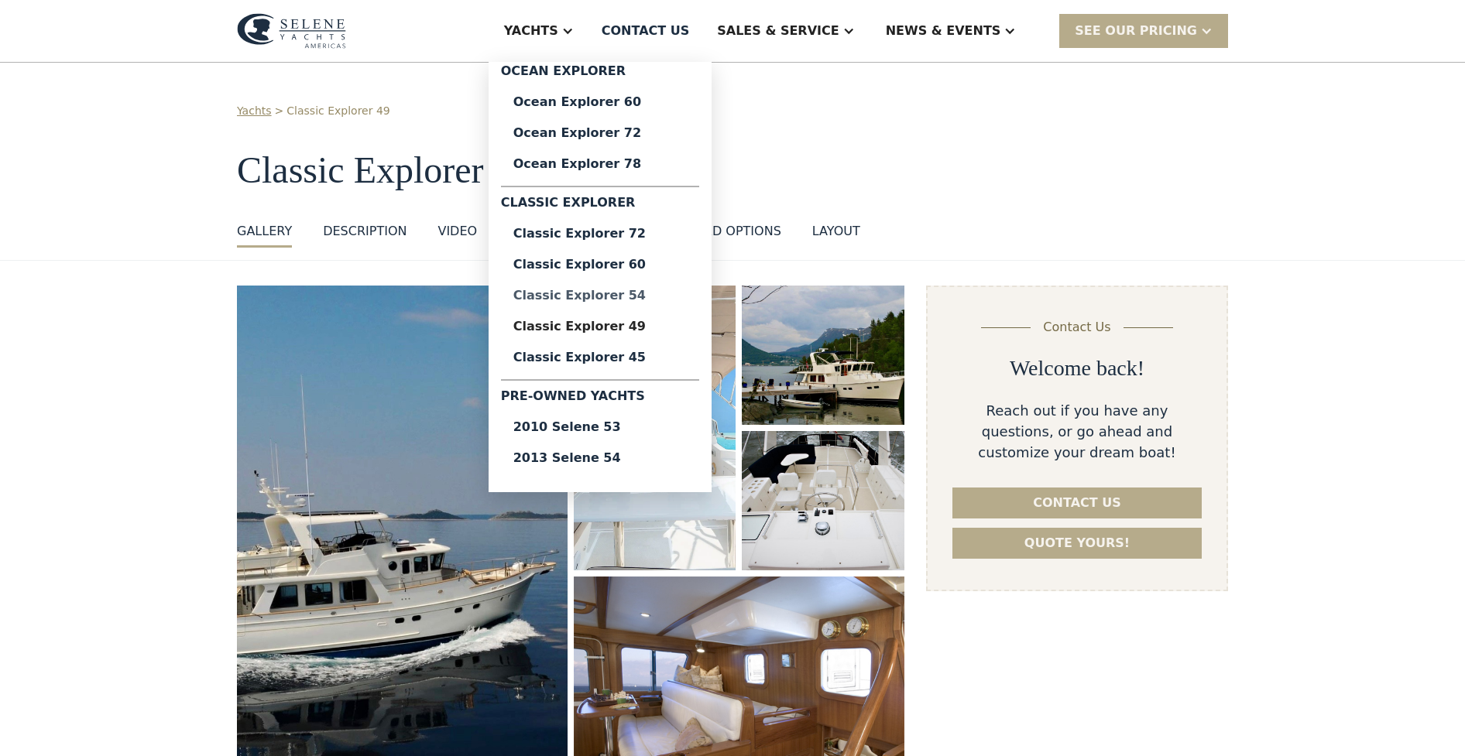
click at [640, 298] on div "Classic Explorer 54" at bounding box center [599, 296] width 173 height 12
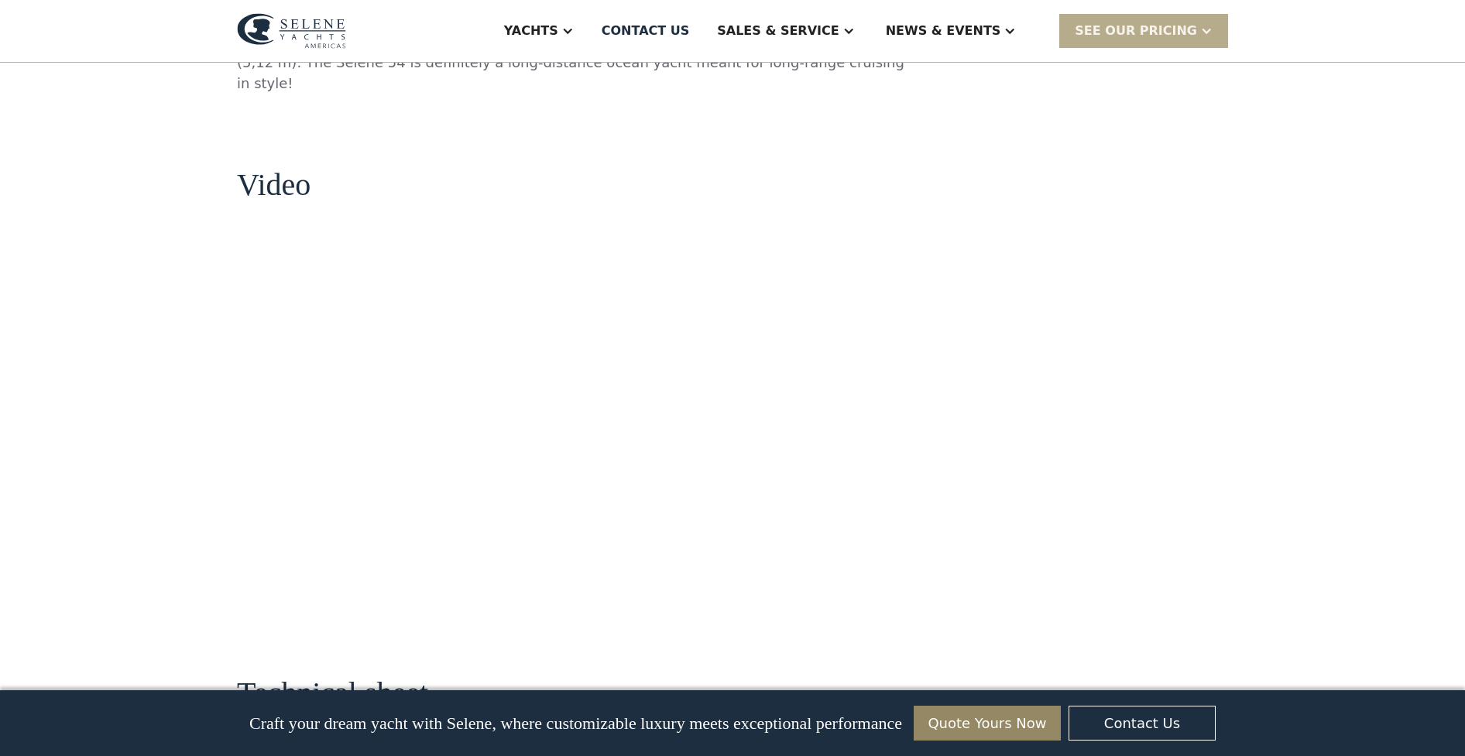
scroll to position [1367, 0]
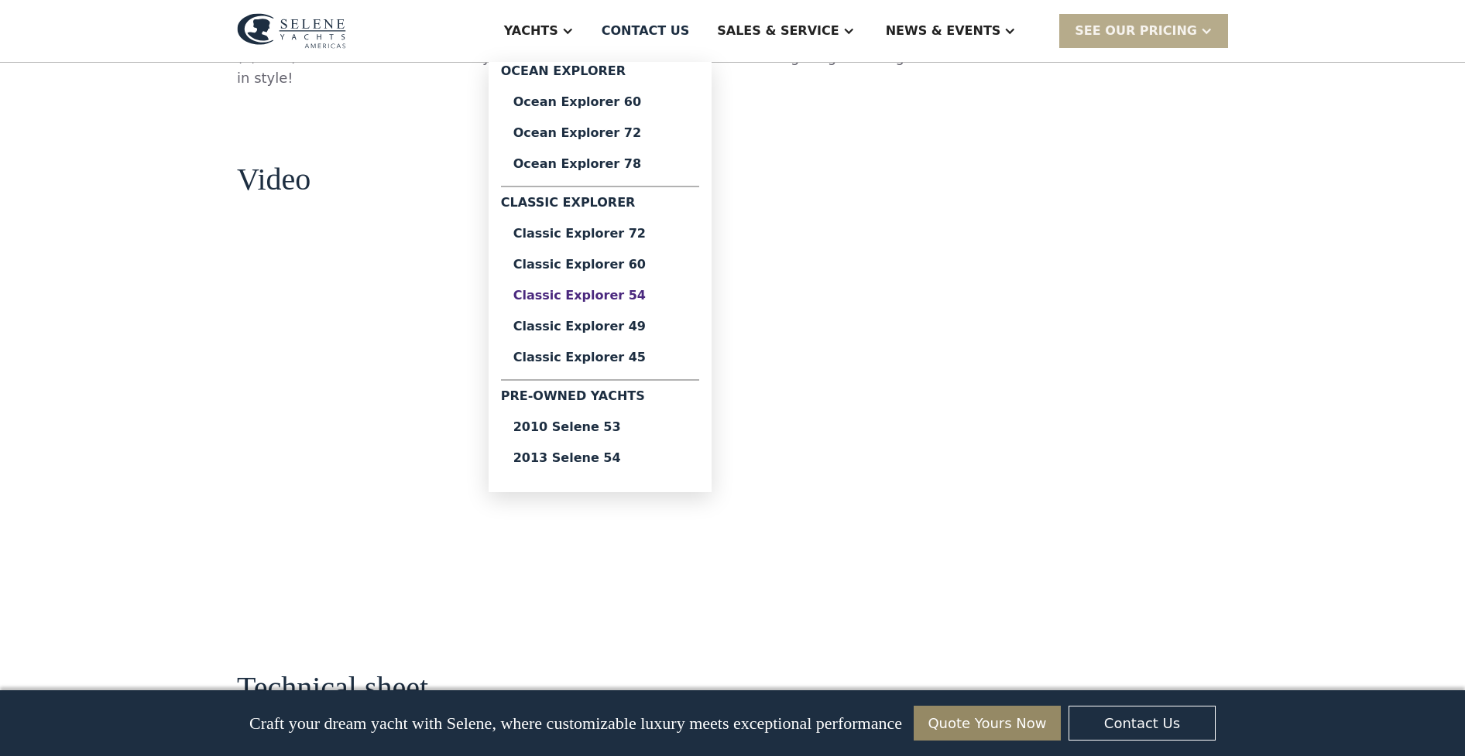
click at [649, 296] on div "Classic Explorer 54" at bounding box center [599, 296] width 173 height 12
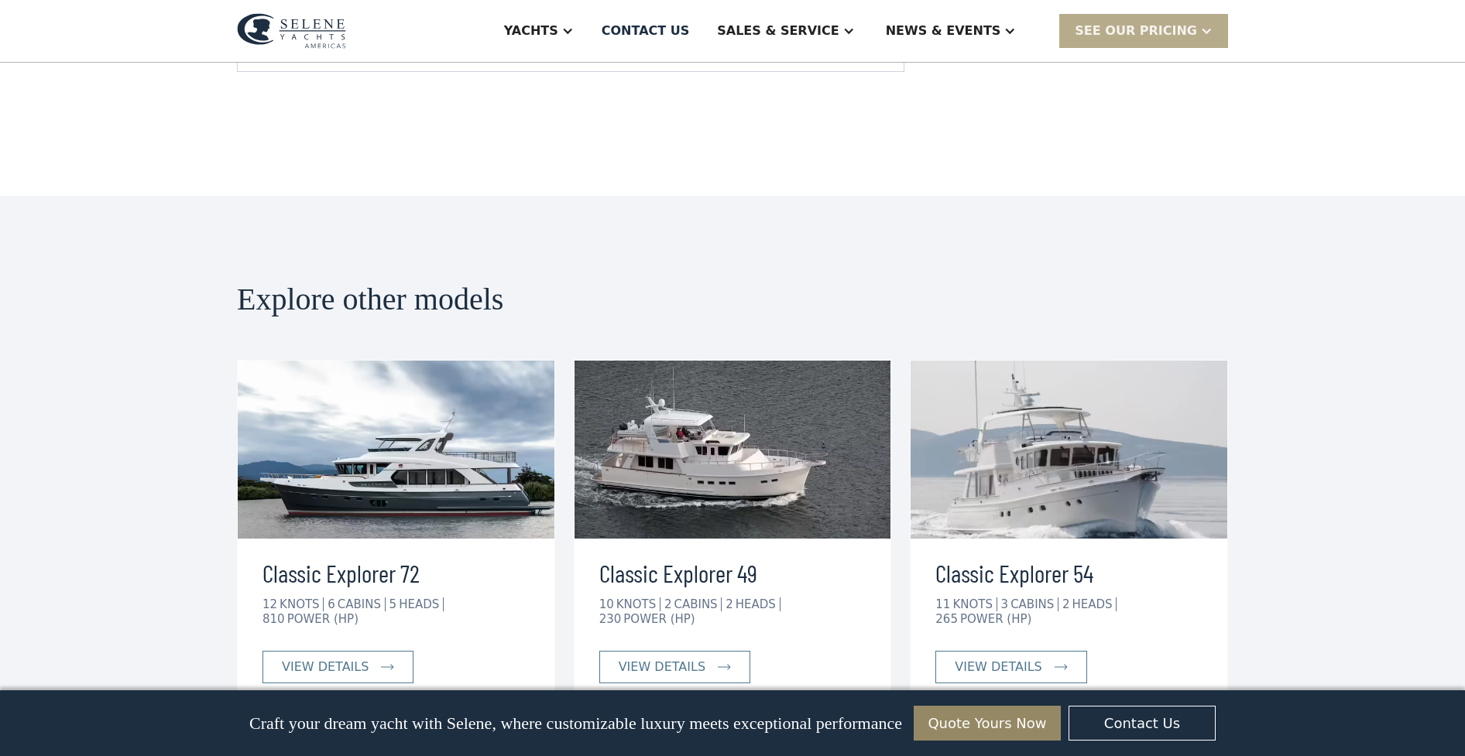
scroll to position [3192, 0]
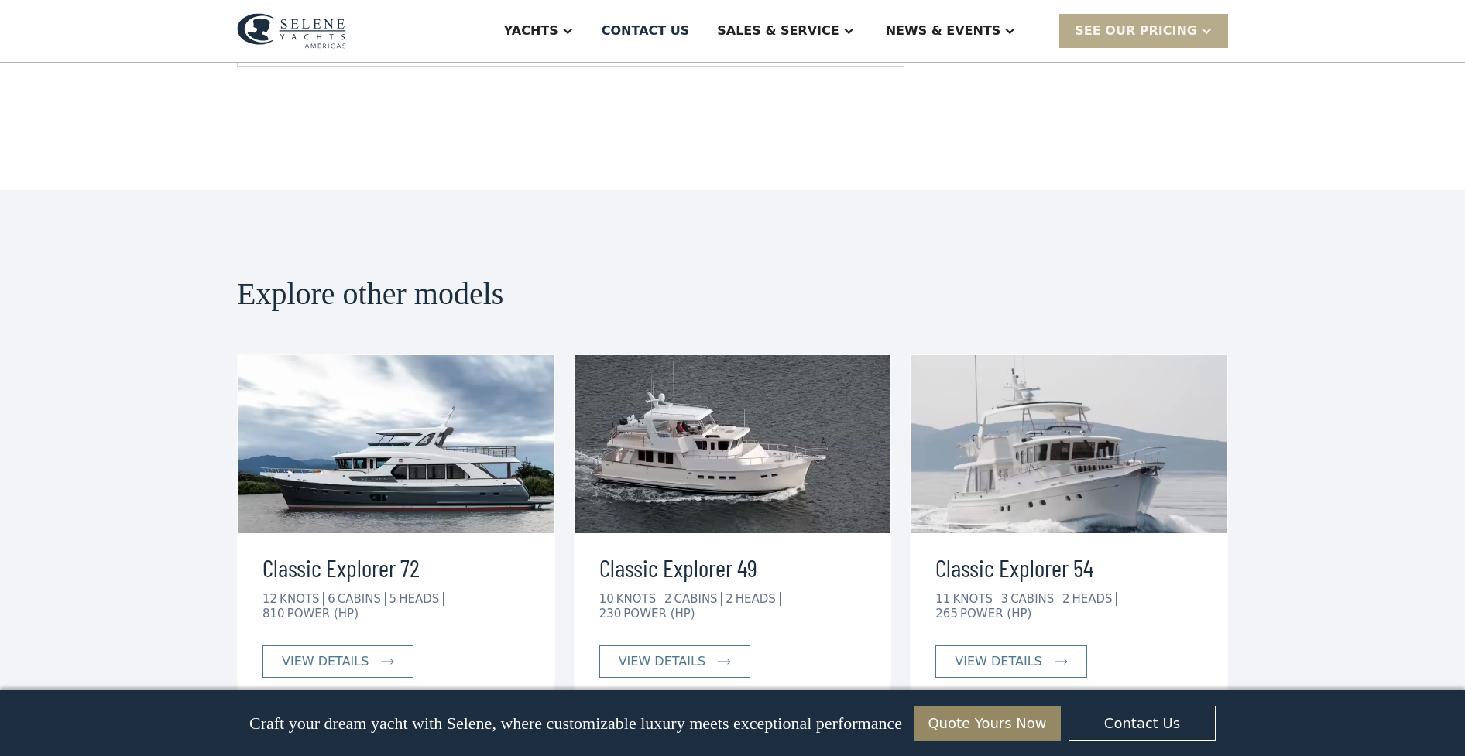
click at [1080, 359] on img at bounding box center [1068, 444] width 317 height 178
click at [1027, 653] on div "view details" at bounding box center [998, 662] width 87 height 19
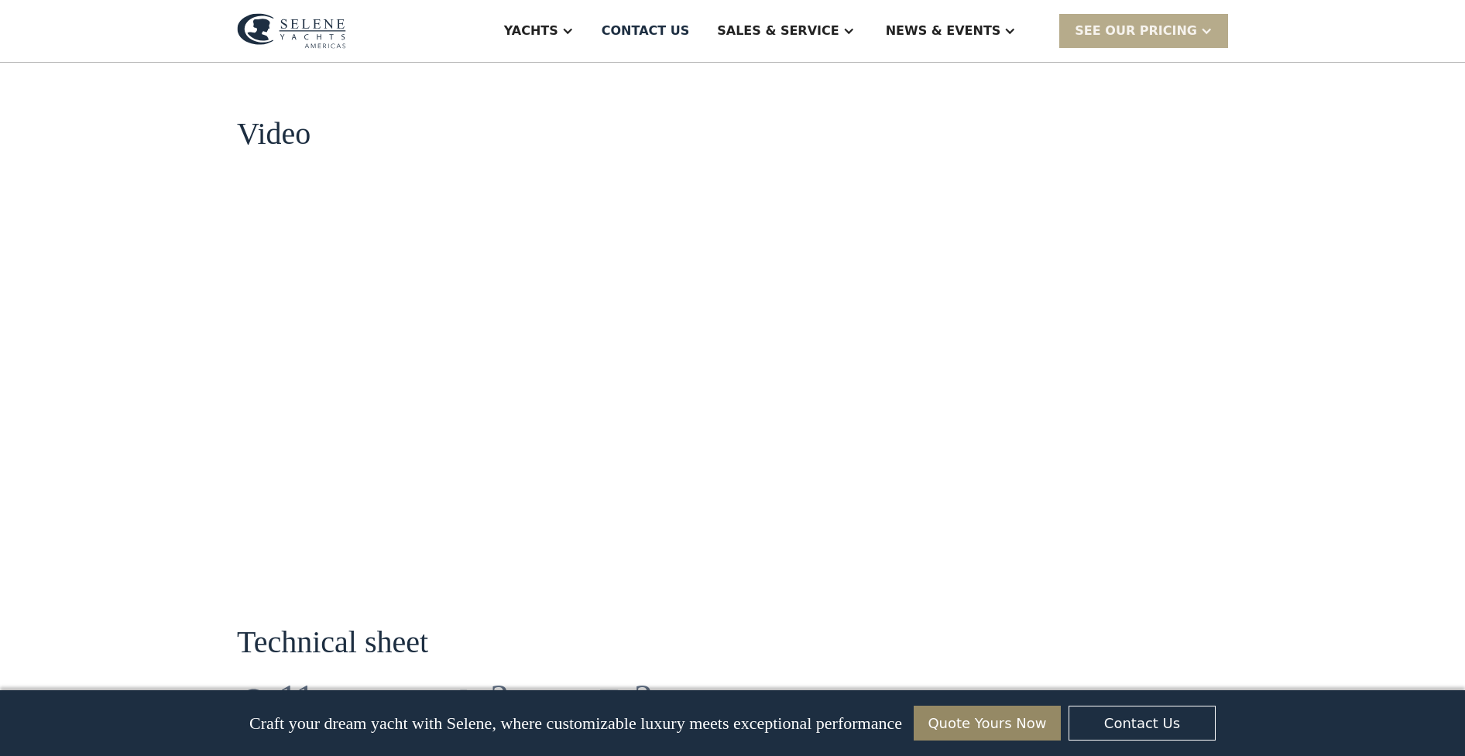
scroll to position [1407, 0]
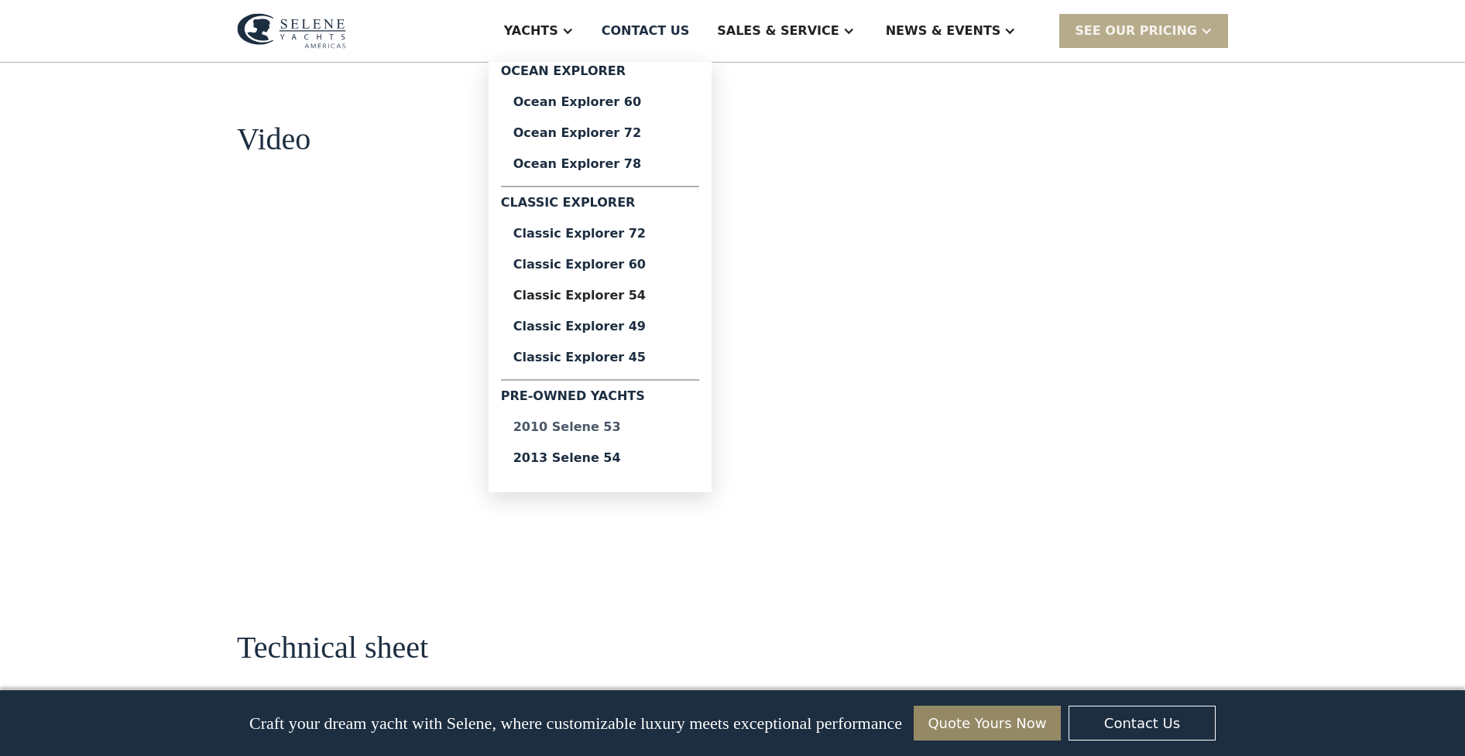
click at [632, 429] on div "2010 Selene 53" at bounding box center [599, 427] width 173 height 12
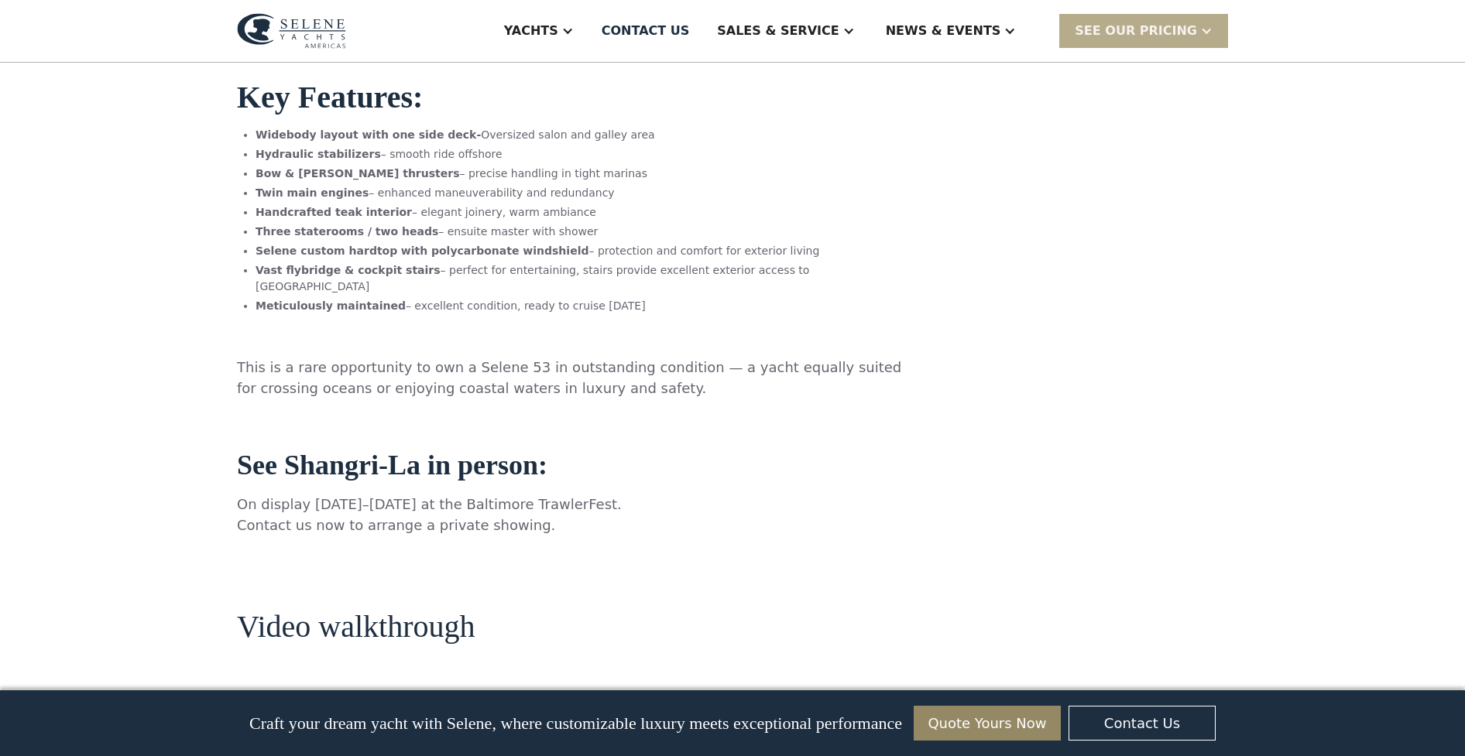
scroll to position [1216, 0]
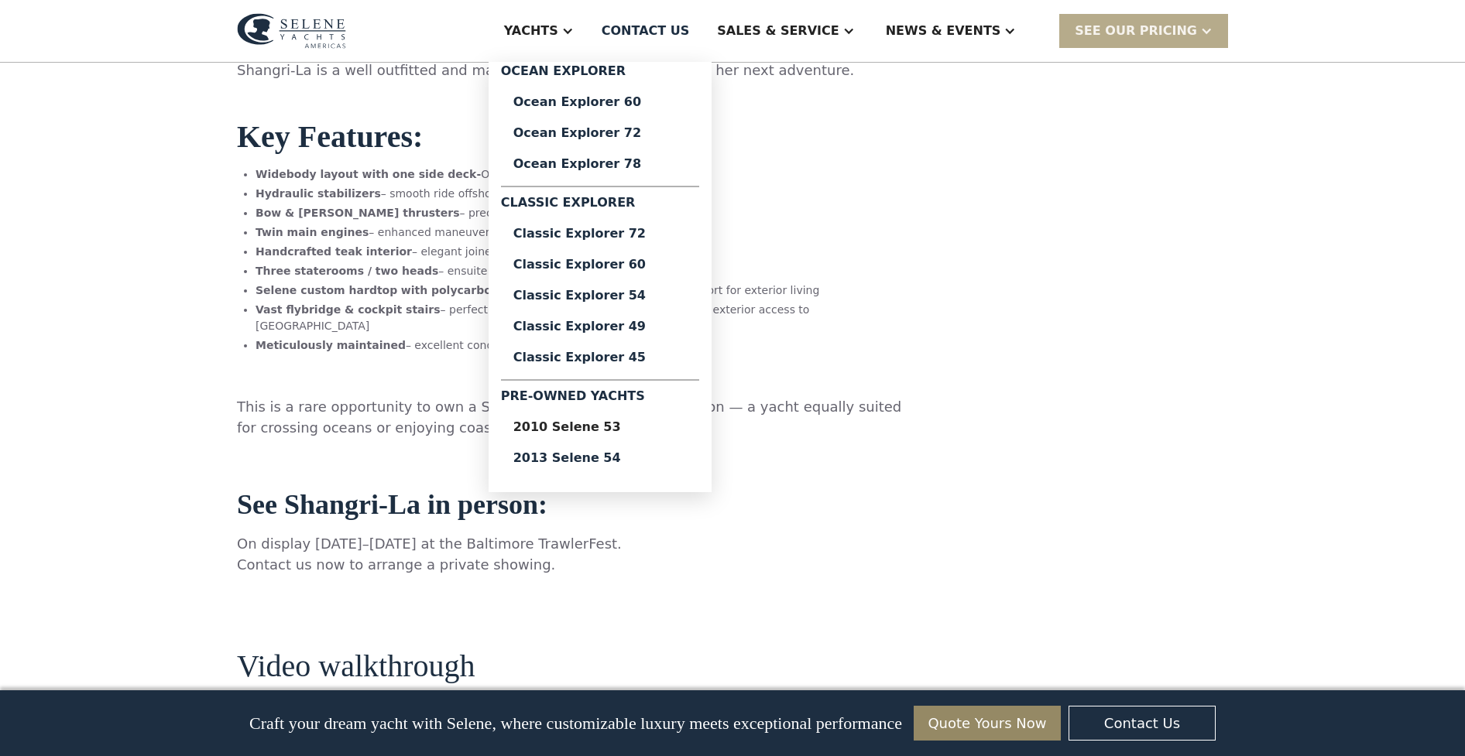
click at [558, 29] on div "Yachts" at bounding box center [531, 31] width 54 height 19
click at [644, 296] on div "Classic Explorer 54" at bounding box center [599, 296] width 173 height 12
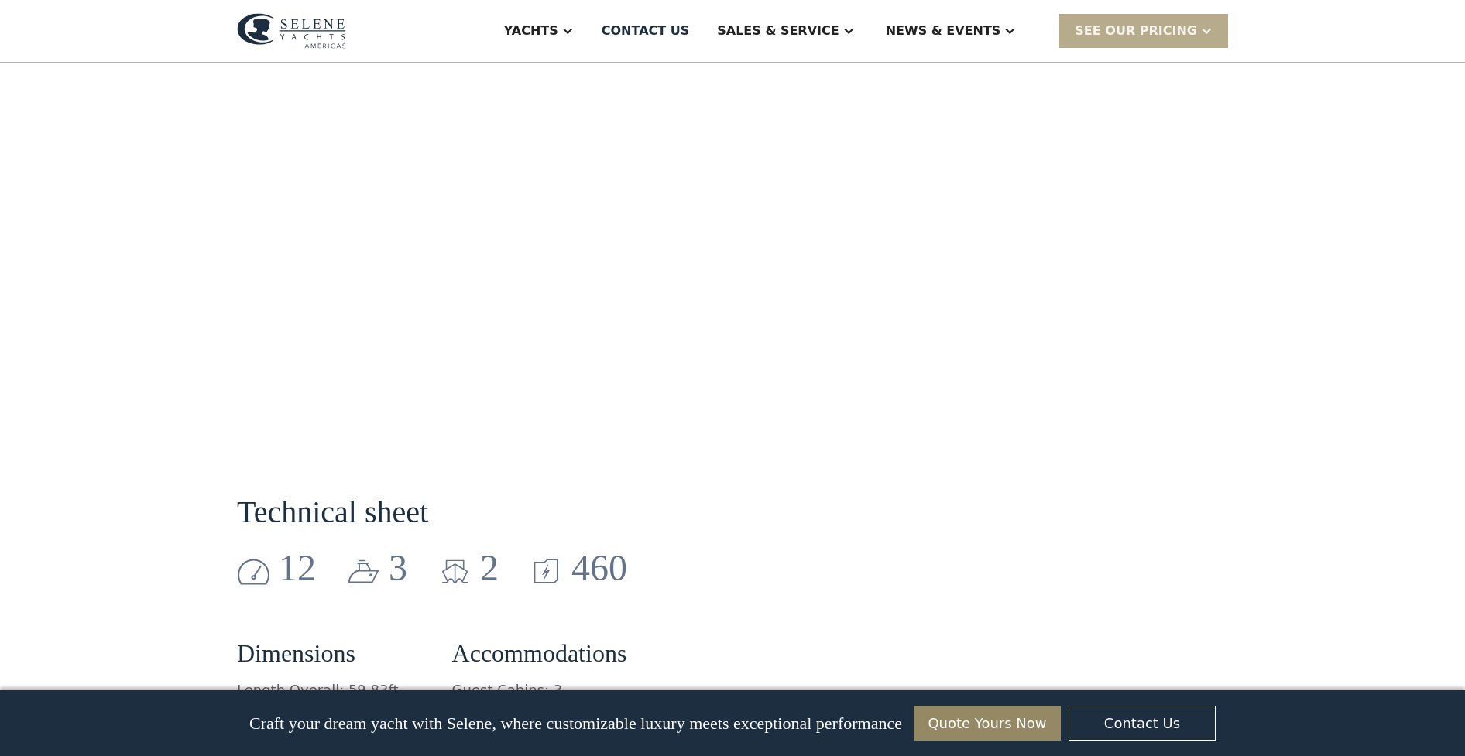
scroll to position [1866, 0]
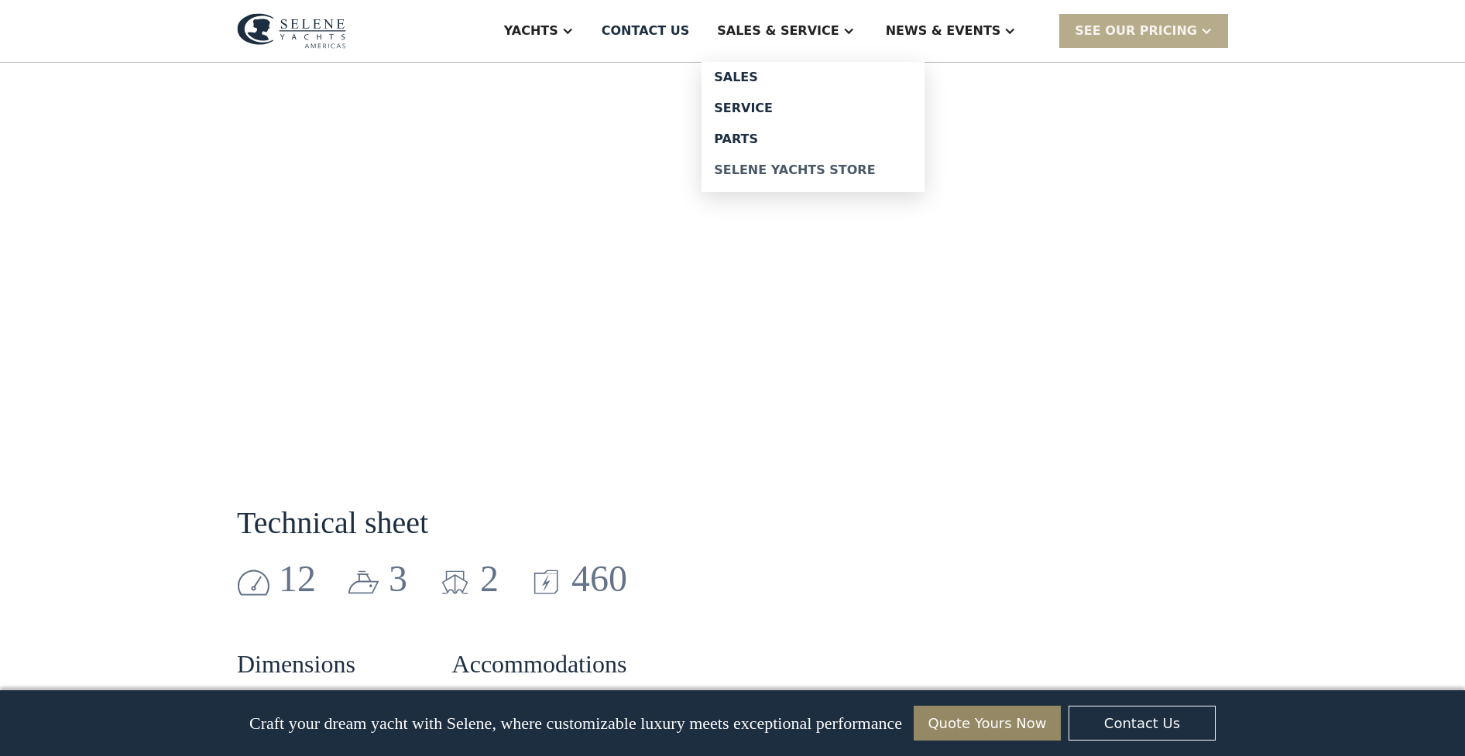
click at [812, 170] on div "Selene Yachts Store" at bounding box center [813, 170] width 198 height 12
